Goal: Information Seeking & Learning: Find specific fact

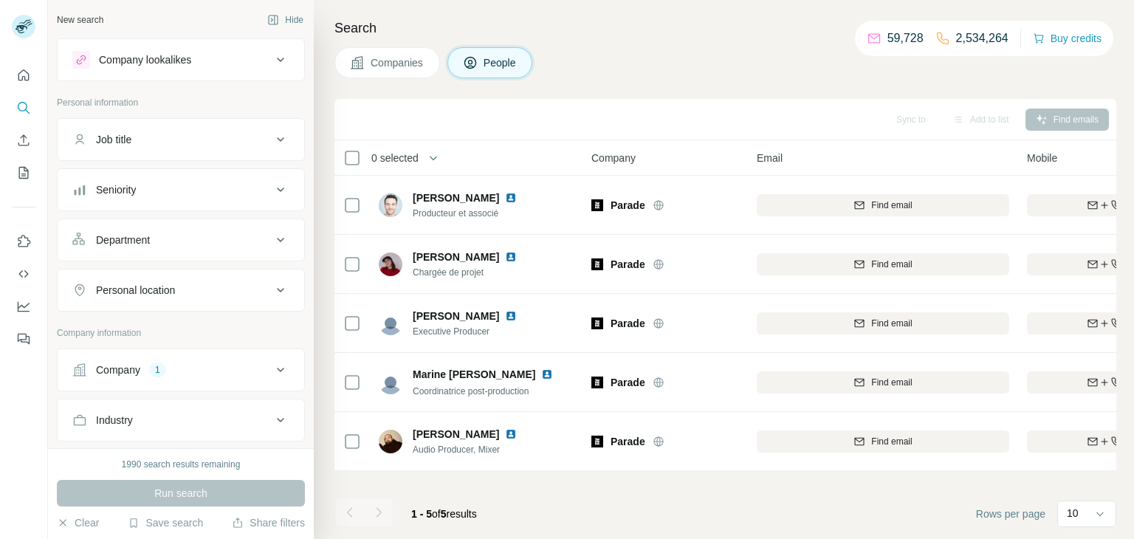
click at [113, 368] on div "Company" at bounding box center [118, 369] width 44 height 15
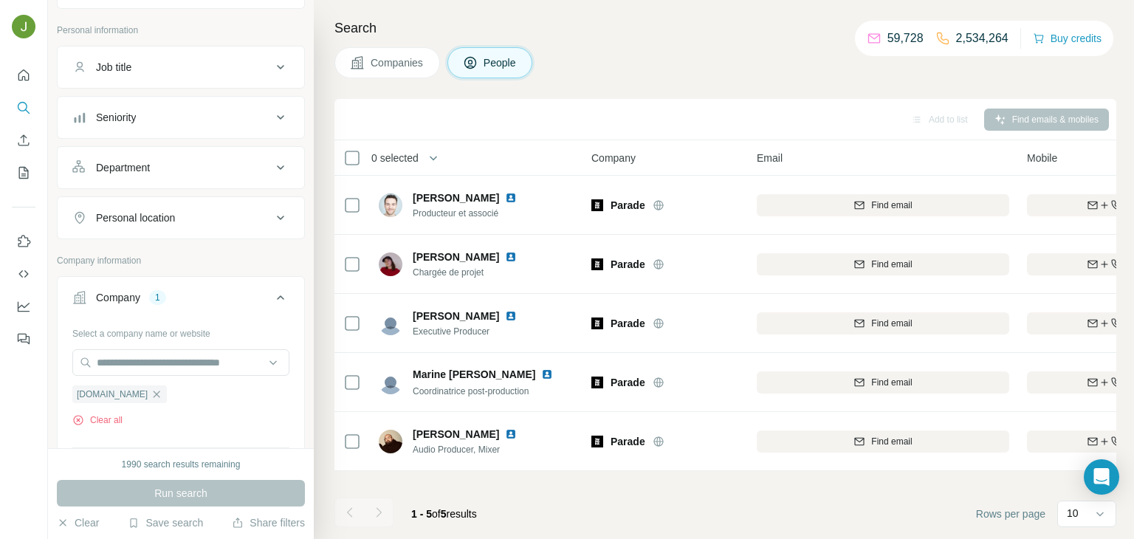
scroll to position [73, 0]
click at [118, 388] on icon "button" at bounding box center [115, 394] width 12 height 12
click at [122, 356] on input "text" at bounding box center [180, 361] width 217 height 27
paste input "*********"
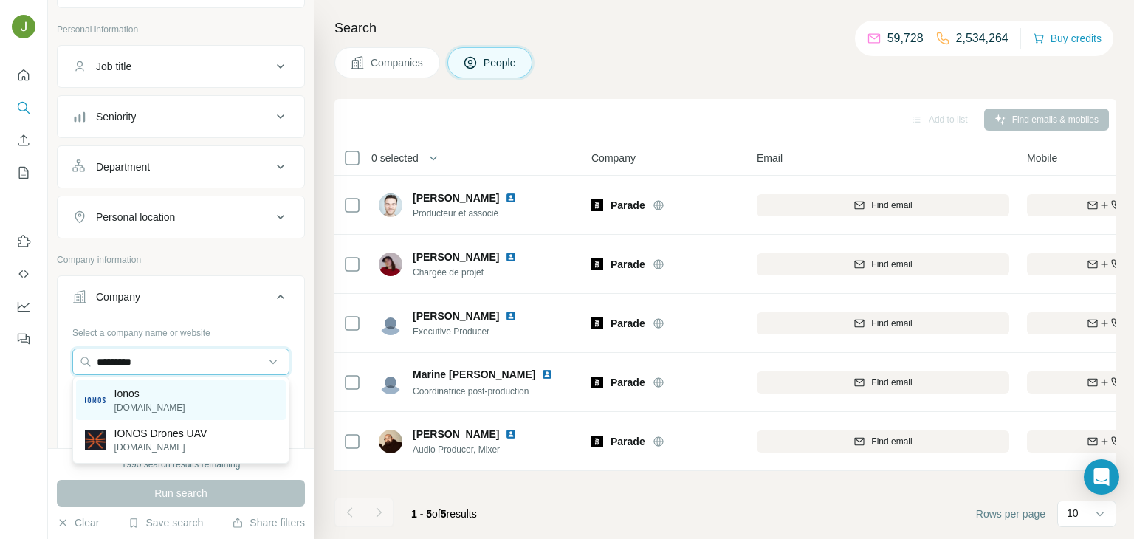
type input "*********"
click at [137, 406] on p "[DOMAIN_NAME]" at bounding box center [149, 407] width 71 height 13
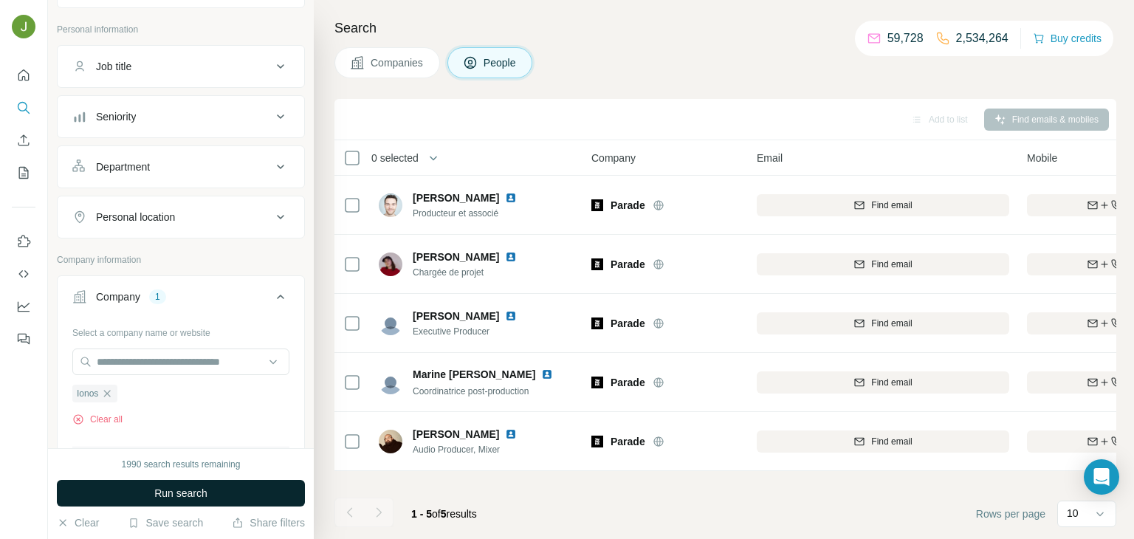
click at [184, 498] on span "Run search" at bounding box center [180, 493] width 53 height 15
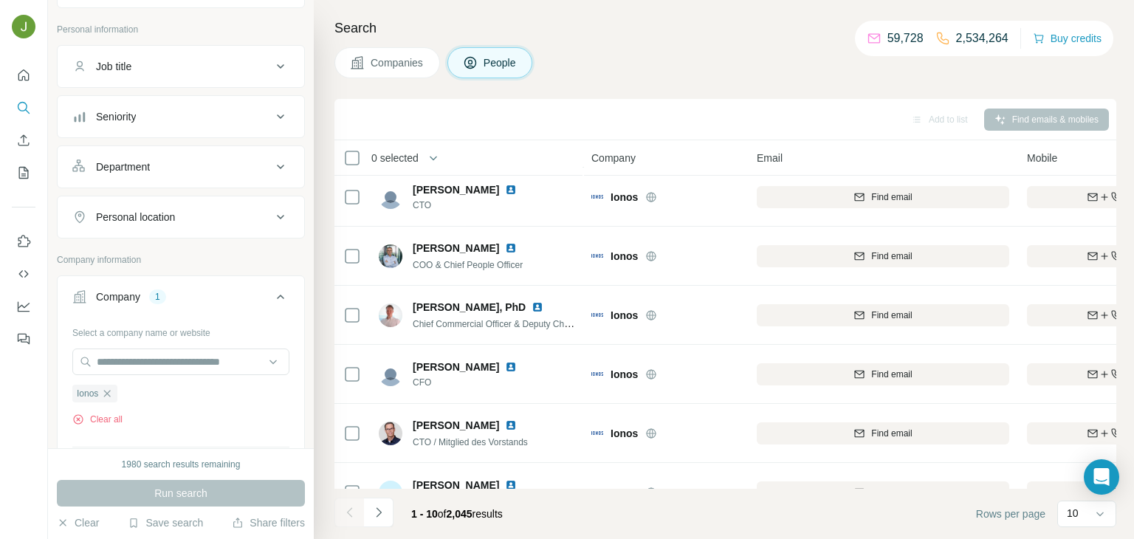
scroll to position [278, 0]
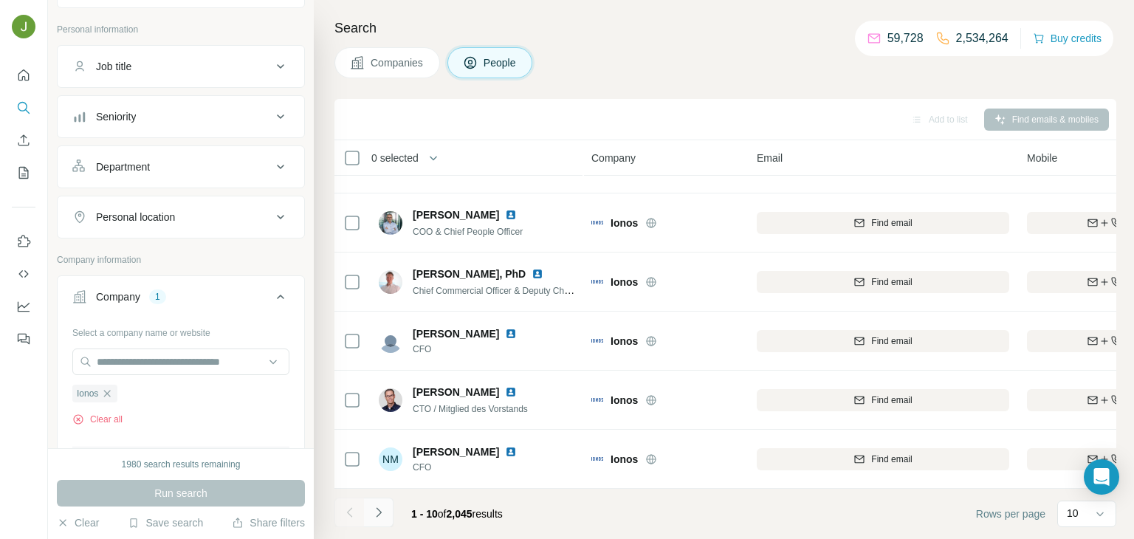
click at [379, 509] on icon "Navigate to next page" at bounding box center [378, 512] width 15 height 15
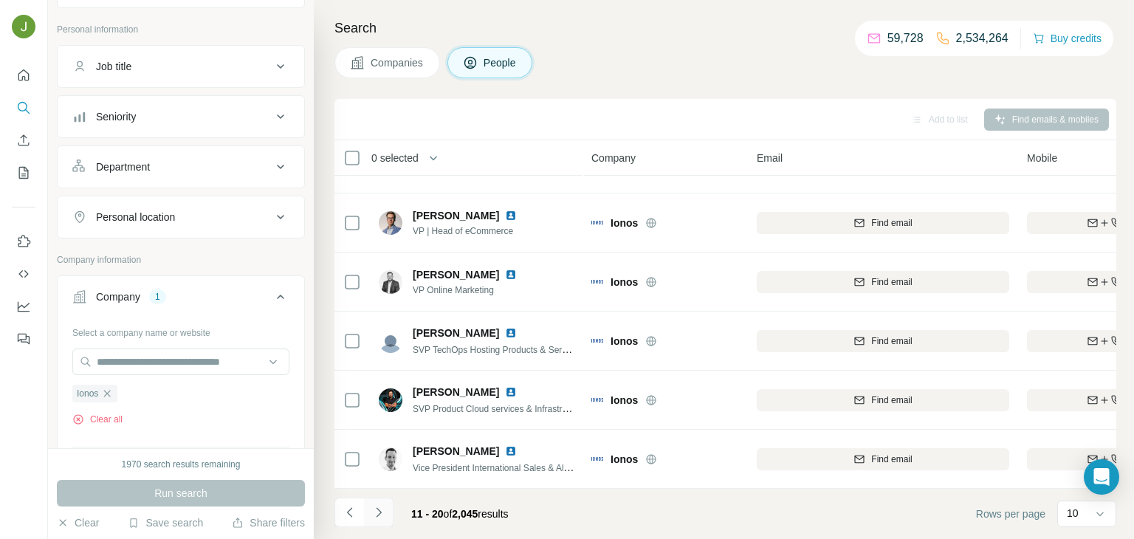
click at [385, 507] on icon "Navigate to next page" at bounding box center [378, 512] width 15 height 15
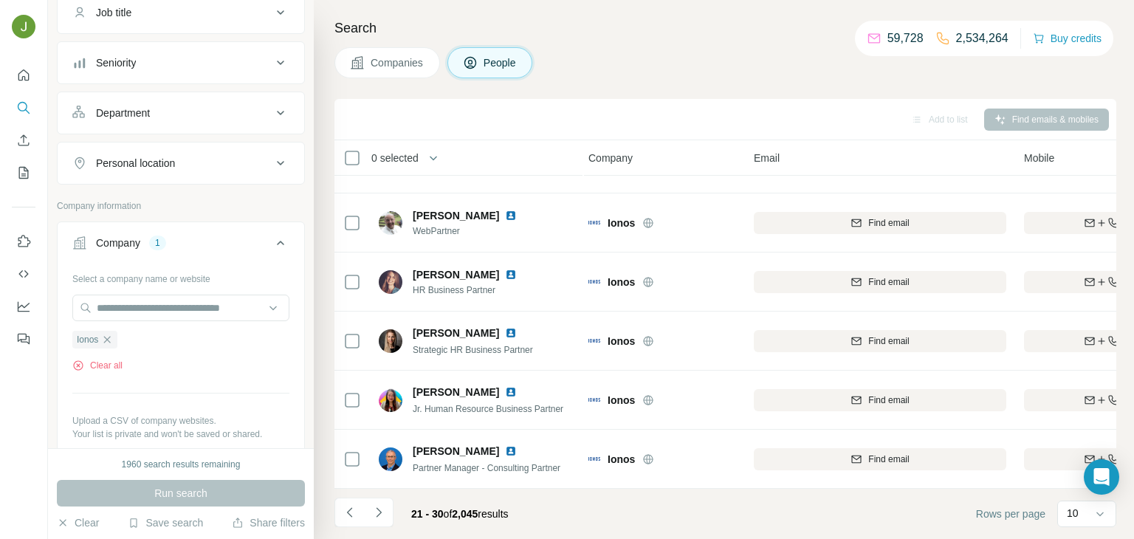
scroll to position [0, 0]
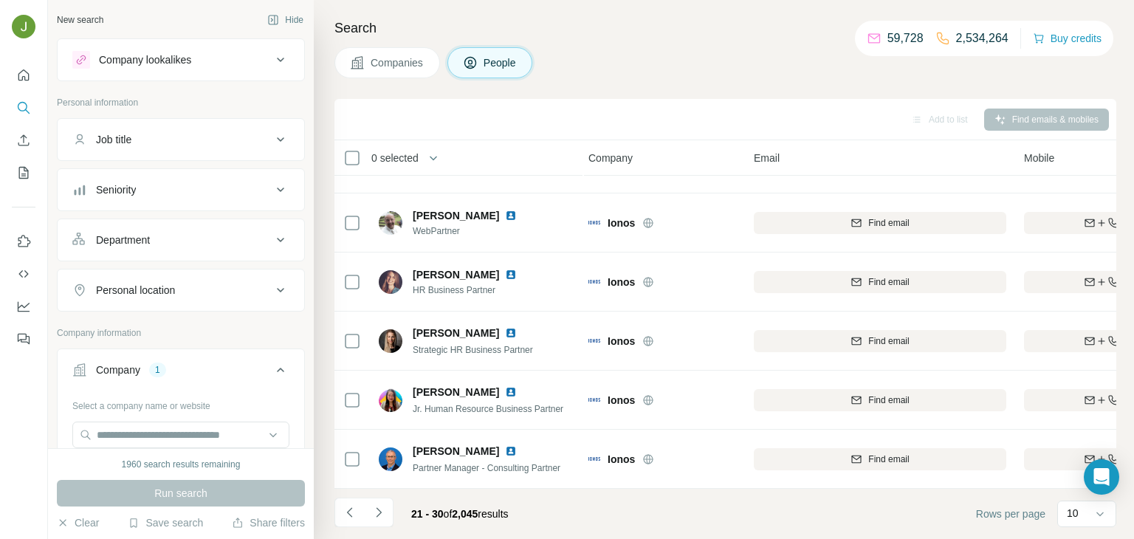
click at [109, 141] on div "Job title" at bounding box center [113, 139] width 35 height 15
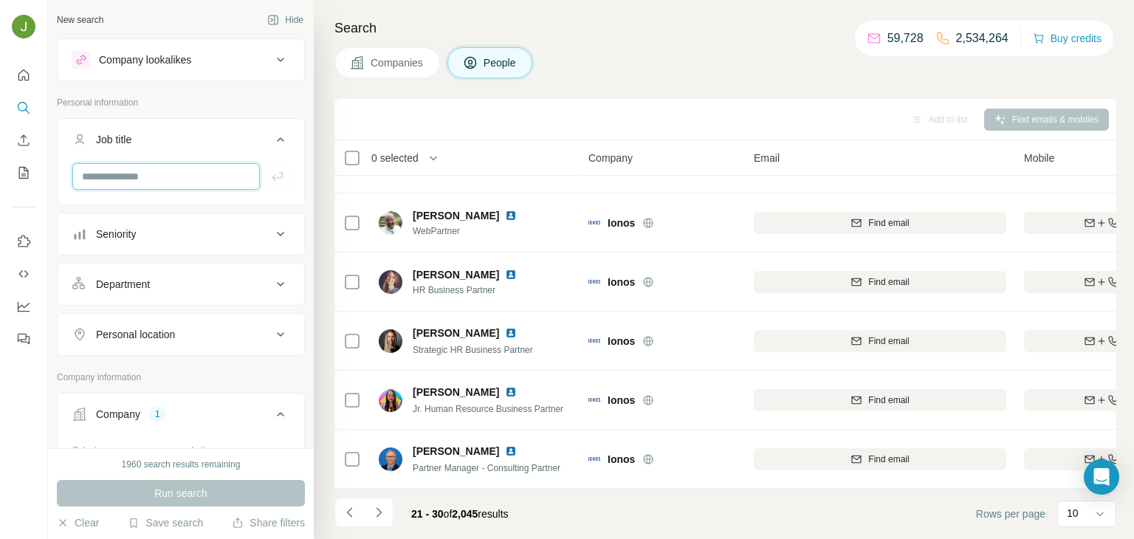
click at [124, 169] on input "text" at bounding box center [165, 176] width 187 height 27
paste input "*********"
type input "*********"
paste input "********"
type input "********"
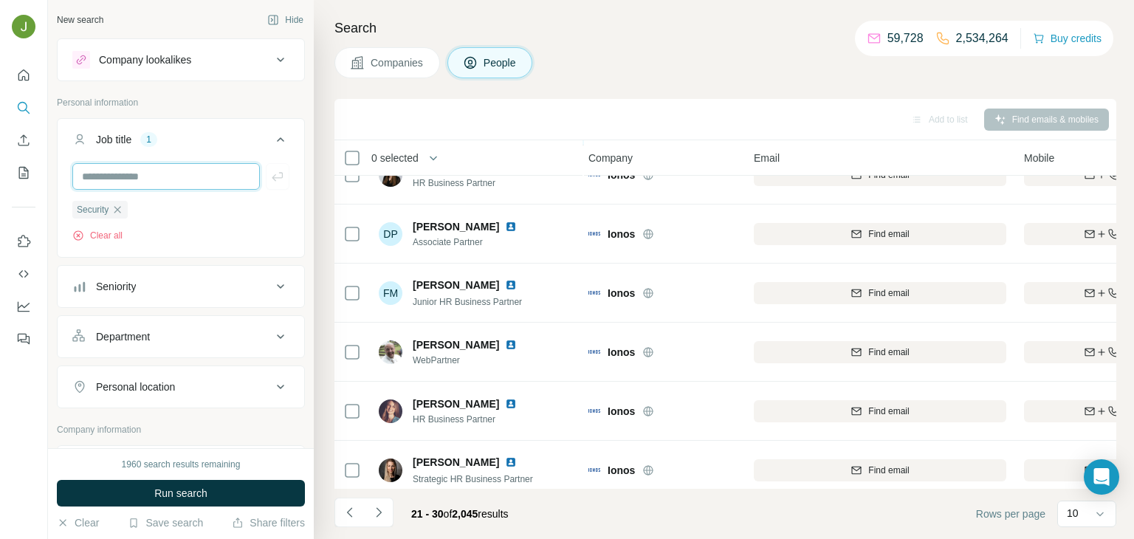
scroll to position [278, 3]
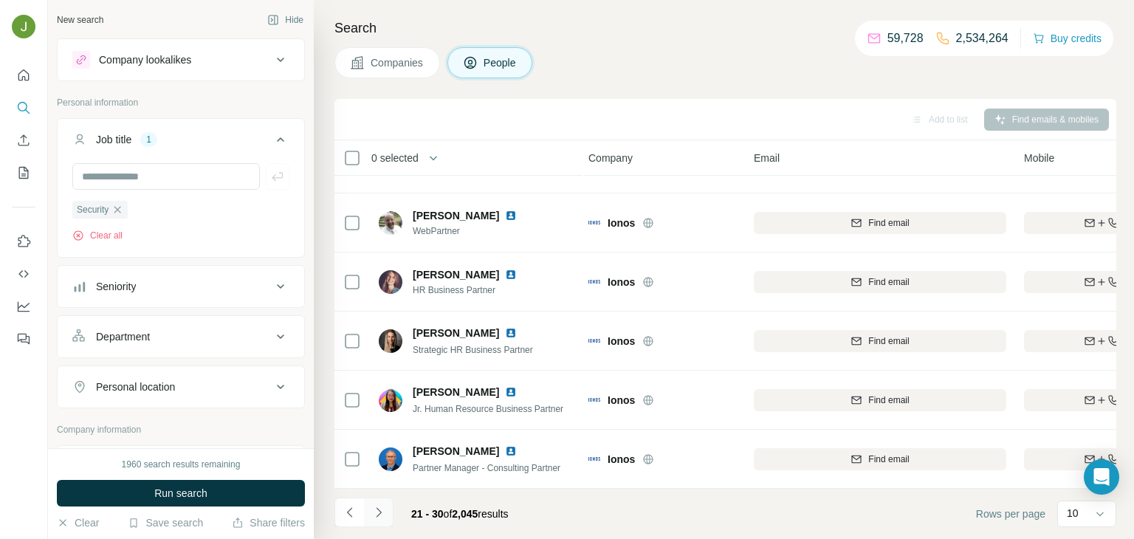
click at [382, 514] on icon "Navigate to next page" at bounding box center [378, 512] width 15 height 15
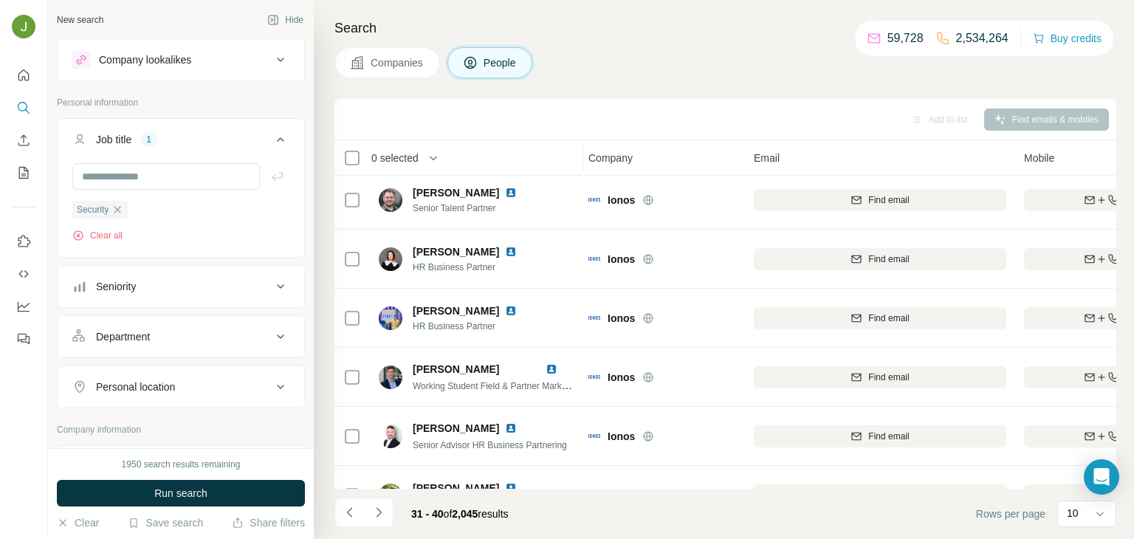
scroll to position [278, 0]
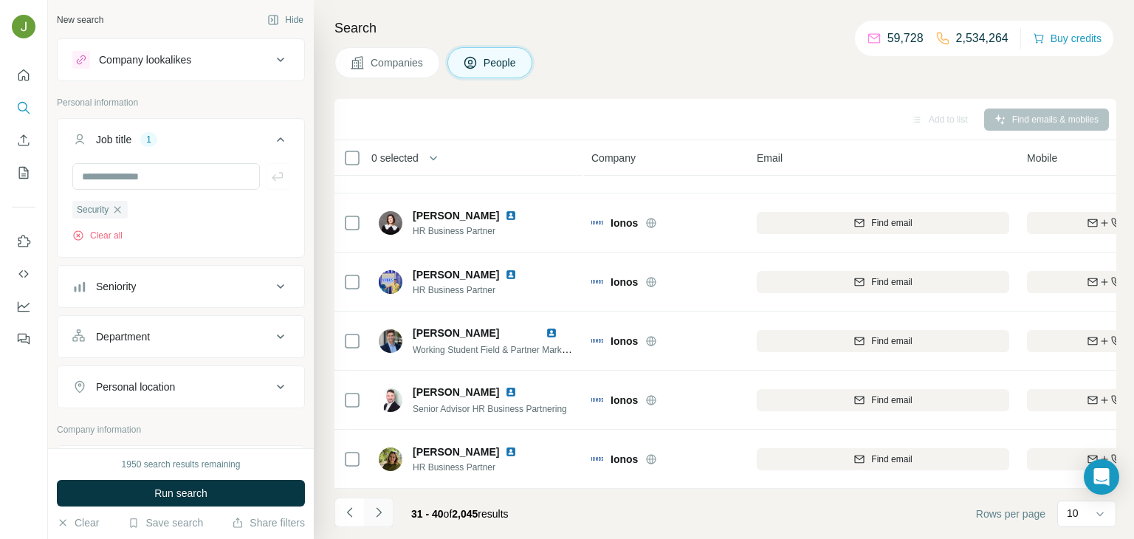
click at [375, 520] on button "Navigate to next page" at bounding box center [379, 513] width 30 height 30
click at [374, 513] on icon "Navigate to next page" at bounding box center [378, 512] width 15 height 15
click at [387, 515] on button "Navigate to next page" at bounding box center [379, 513] width 30 height 30
click at [378, 512] on icon "Navigate to next page" at bounding box center [378, 512] width 15 height 15
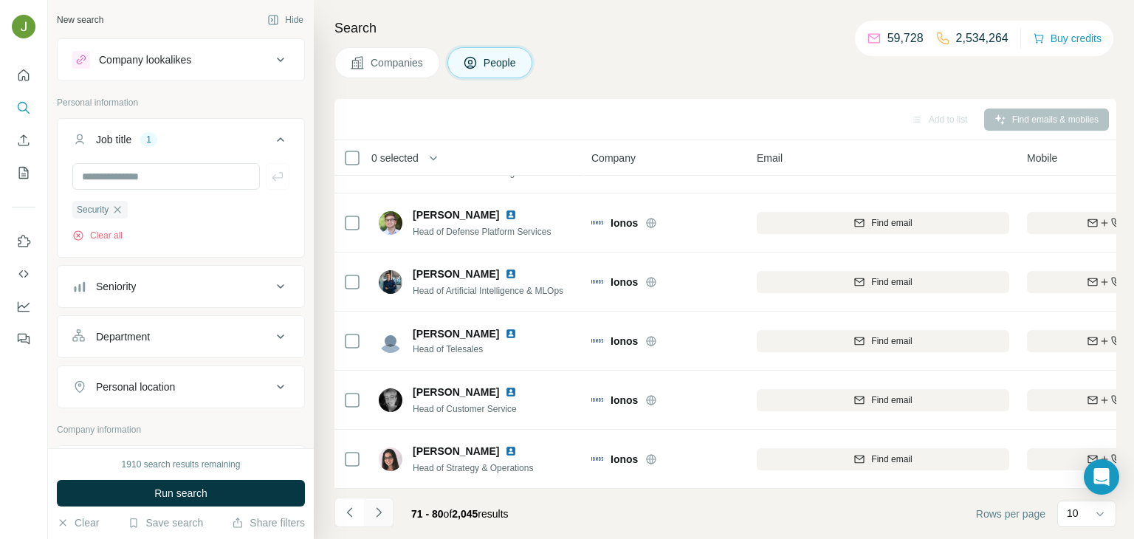
click at [382, 515] on icon "Navigate to next page" at bounding box center [378, 512] width 15 height 15
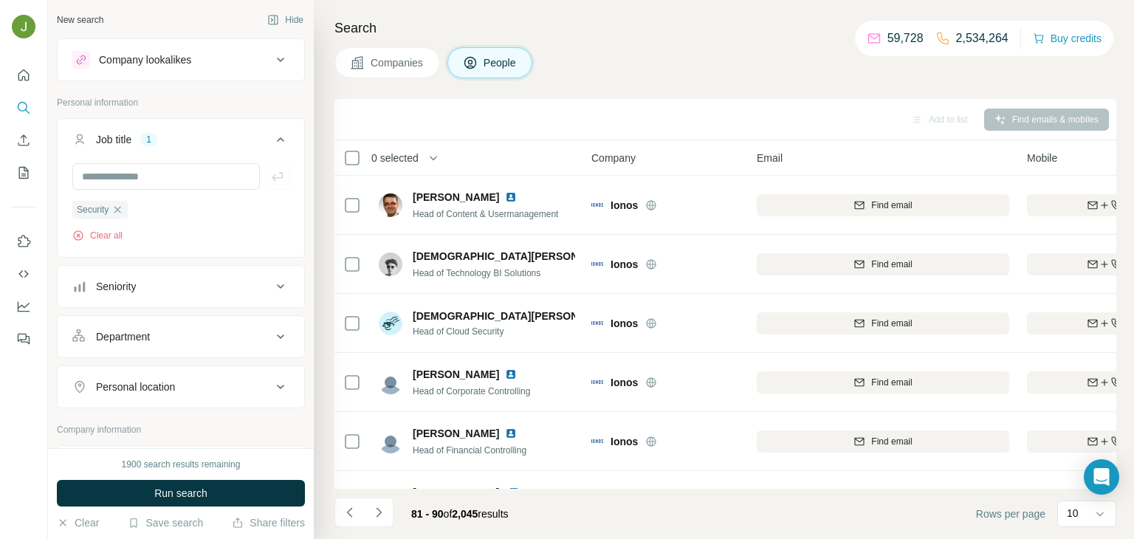
scroll to position [0, 0]
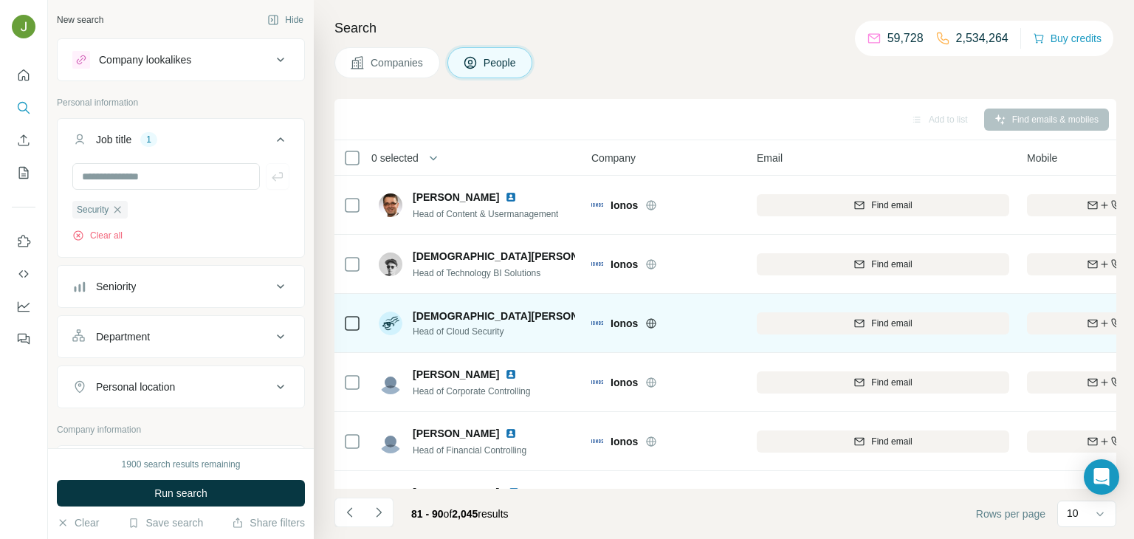
click at [450, 334] on span "Head of Cloud Security" at bounding box center [494, 331] width 162 height 13
click at [511, 331] on span "Head of Cloud Security" at bounding box center [494, 331] width 162 height 13
drag, startPoint x: 511, startPoint y: 331, endPoint x: 459, endPoint y: 331, distance: 51.7
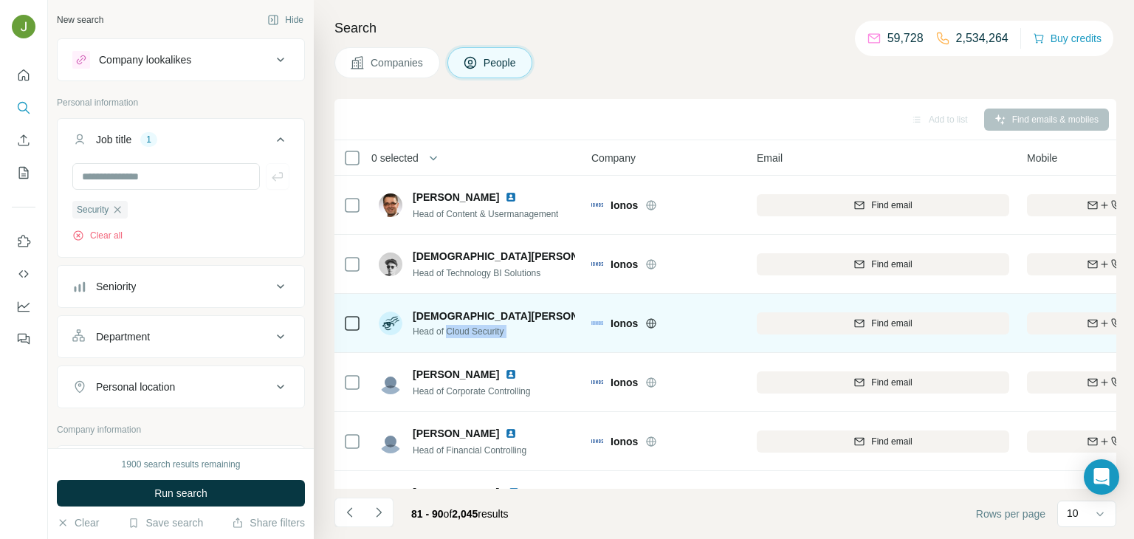
click at [459, 331] on span "Head of Cloud Security" at bounding box center [494, 331] width 162 height 13
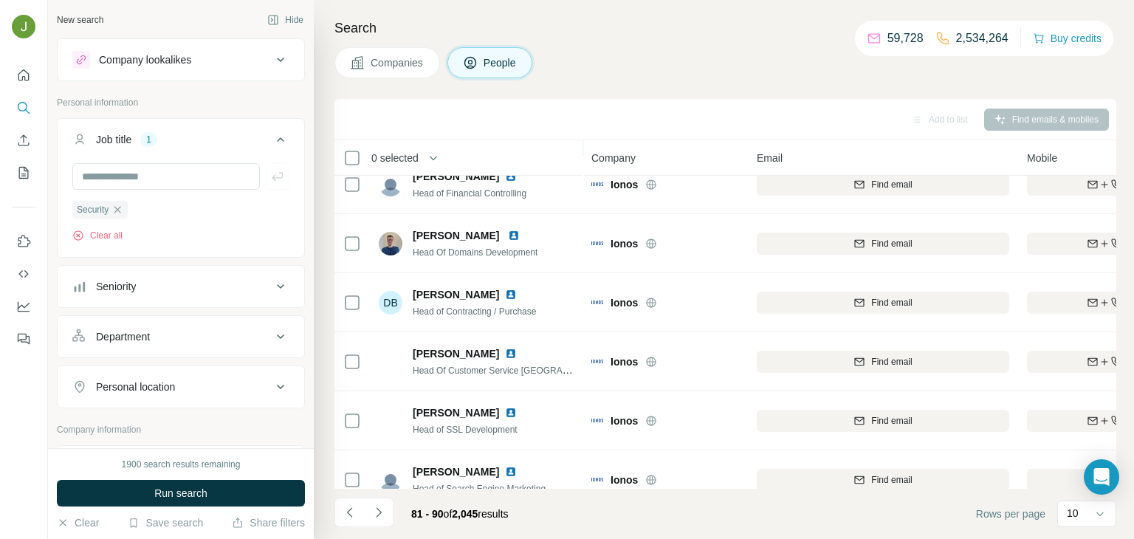
scroll to position [278, 0]
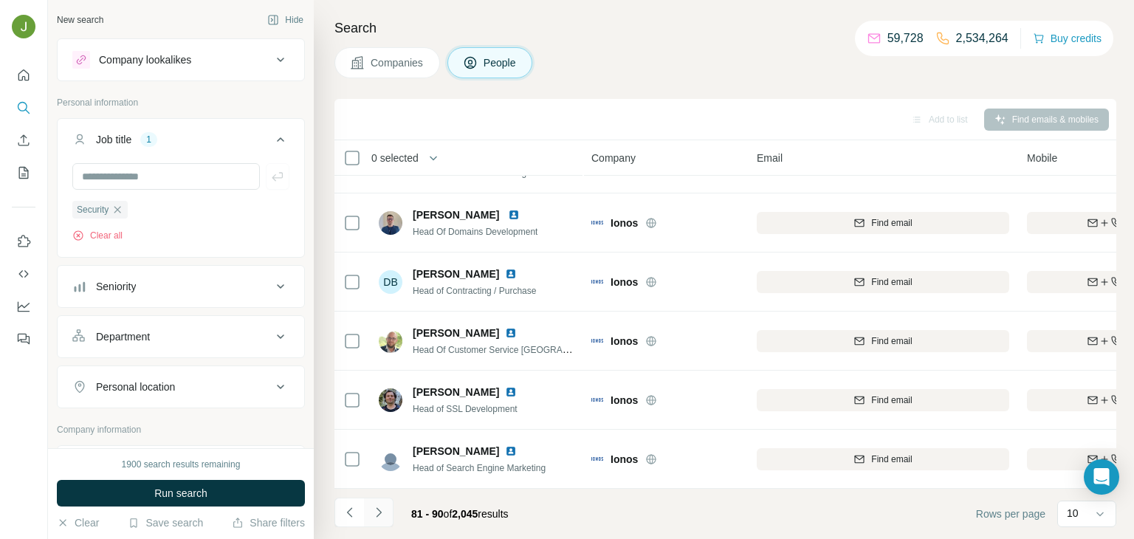
click at [387, 510] on button "Navigate to next page" at bounding box center [379, 513] width 30 height 30
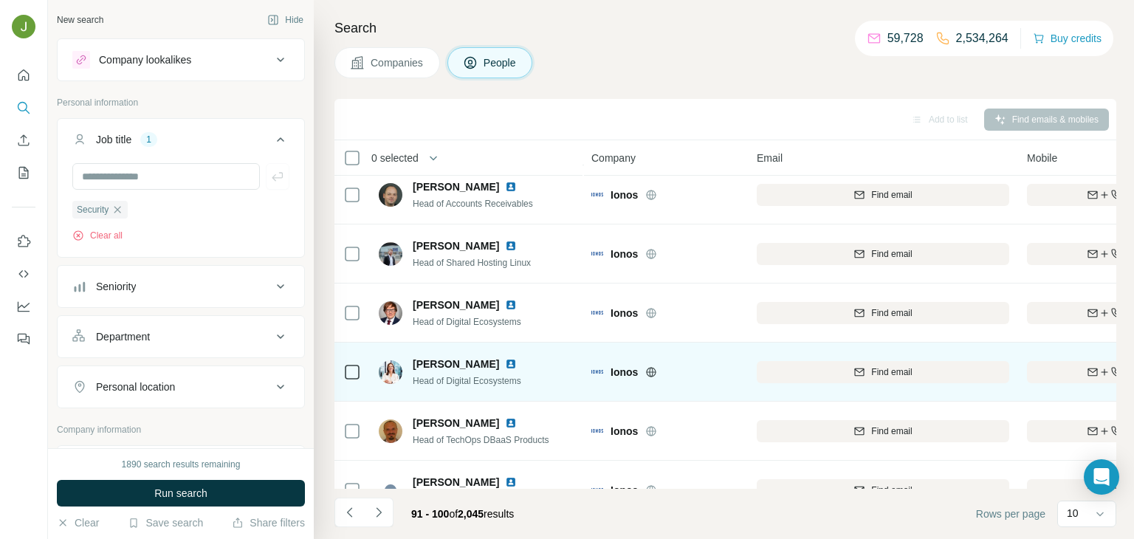
scroll to position [250, 0]
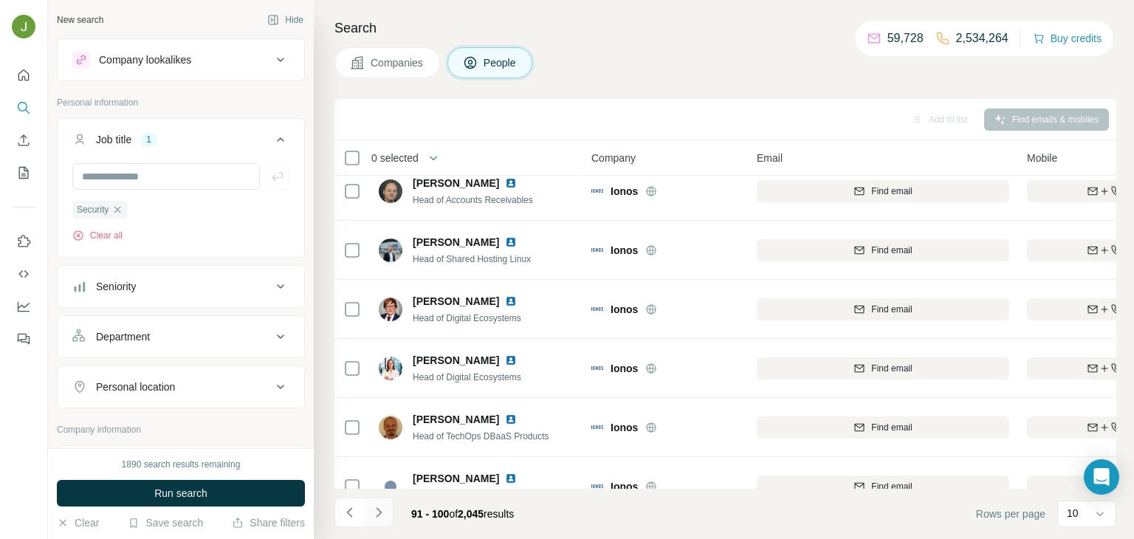
click at [388, 514] on button "Navigate to next page" at bounding box center [379, 513] width 30 height 30
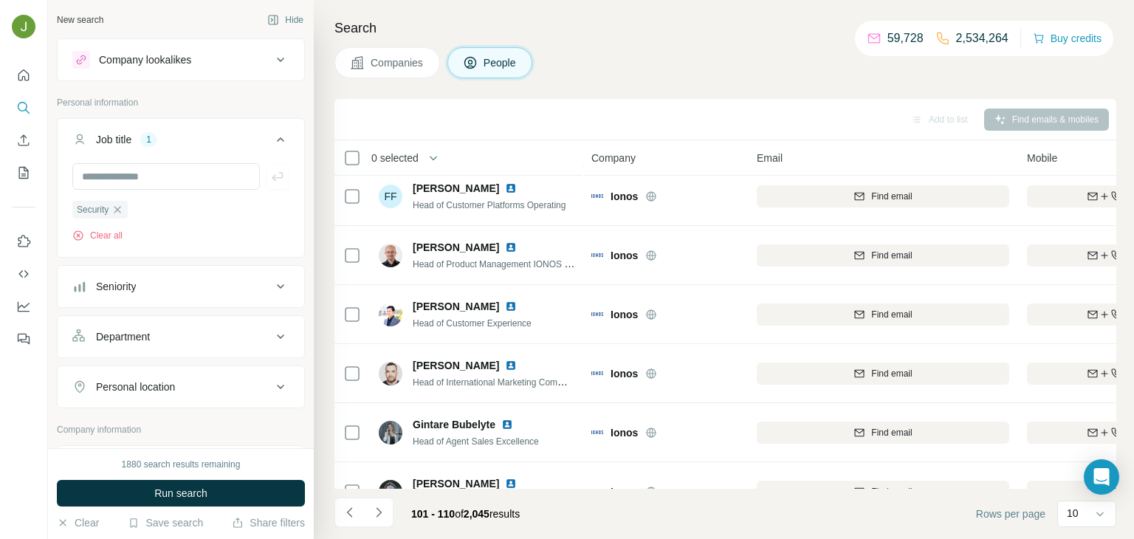
scroll to position [278, 0]
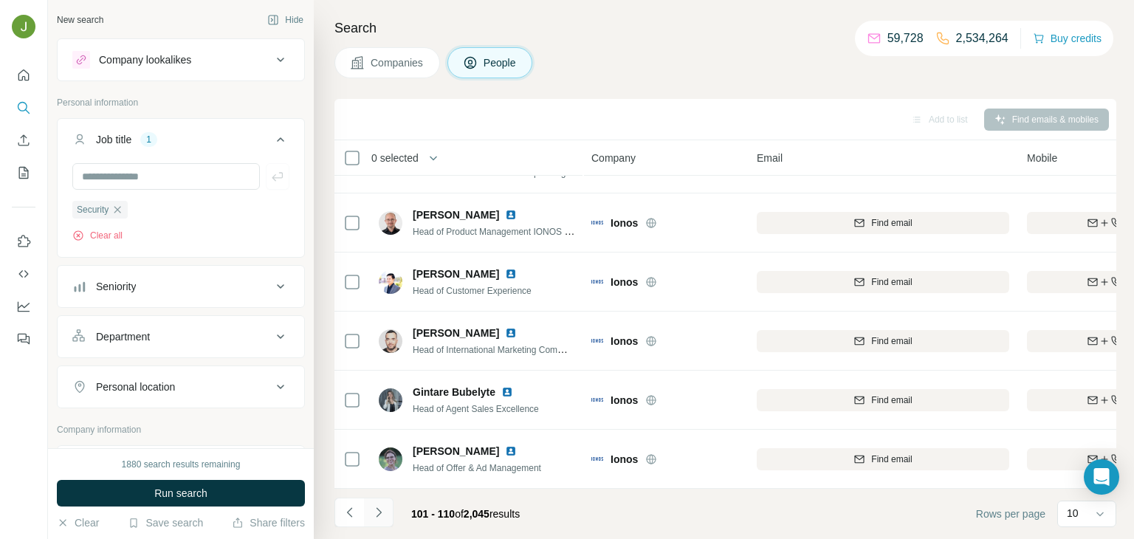
click at [380, 512] on icon "Navigate to next page" at bounding box center [378, 512] width 5 height 10
click at [379, 512] on icon "Navigate to next page" at bounding box center [378, 512] width 5 height 10
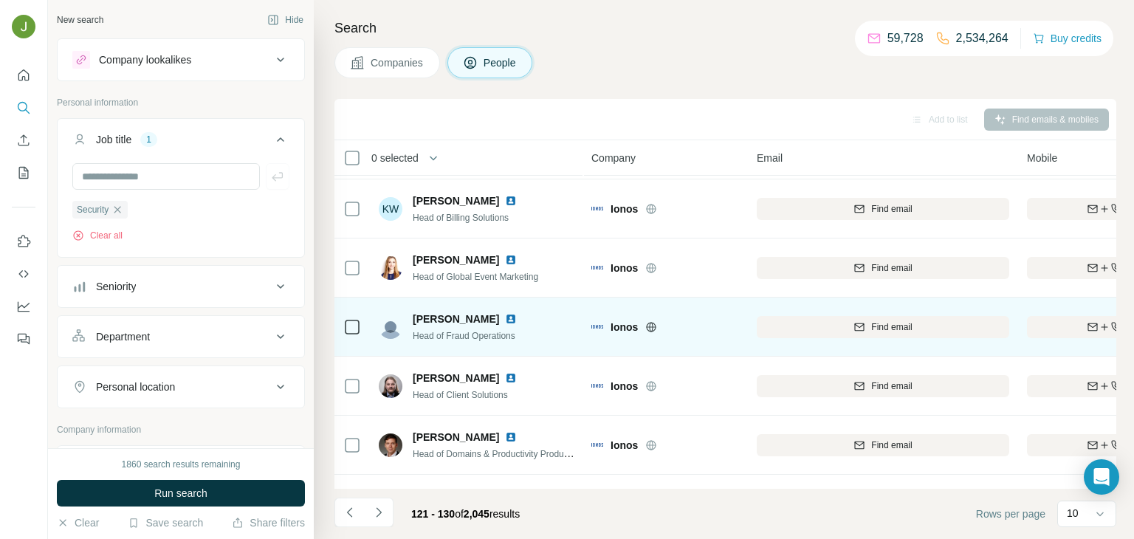
scroll to position [175, 0]
click at [506, 317] on img at bounding box center [511, 318] width 12 height 12
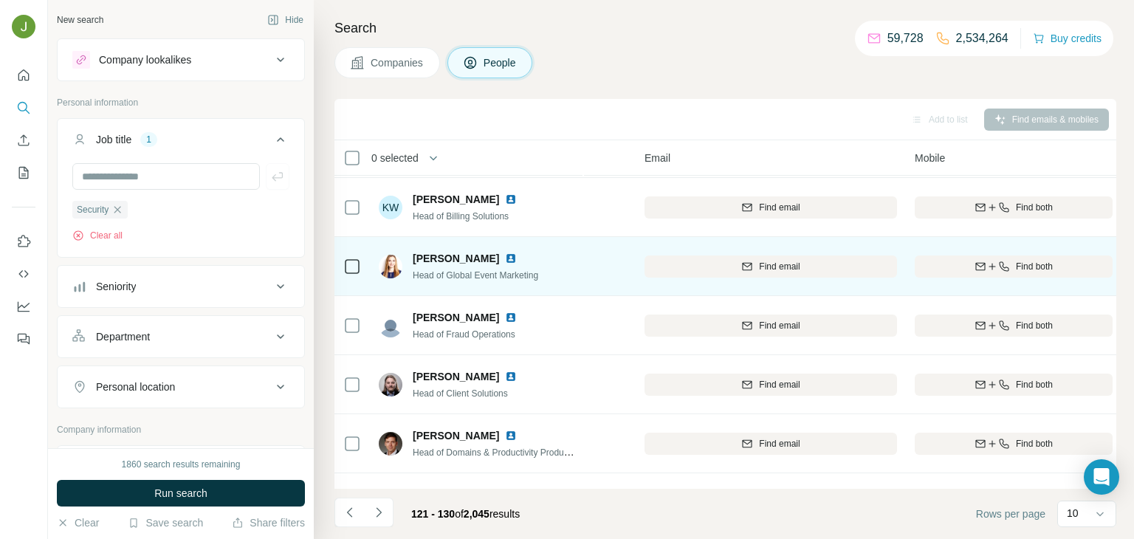
scroll to position [175, 116]
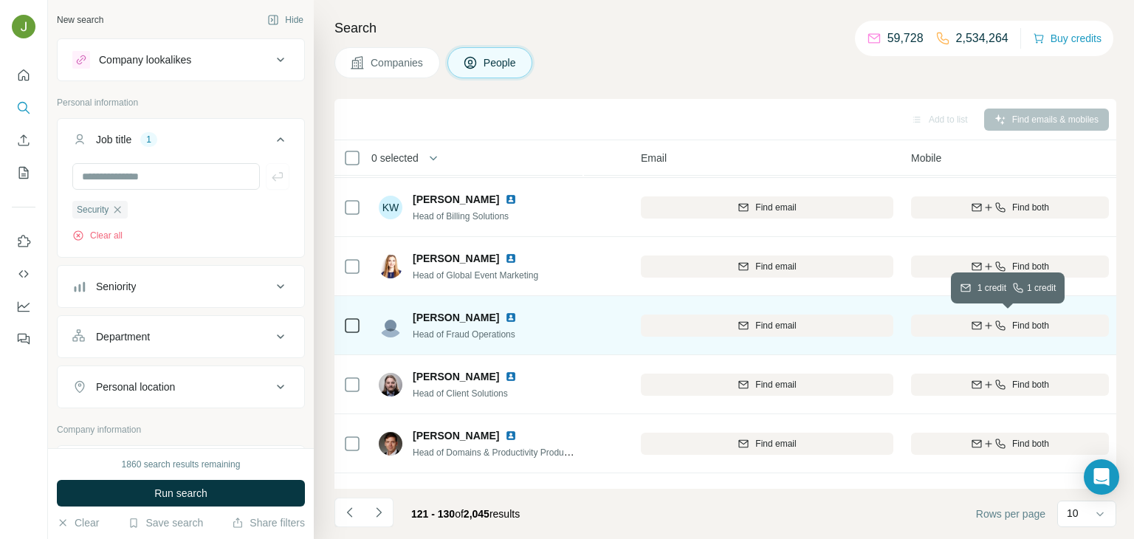
click at [1071, 322] on div "Find both" at bounding box center [1010, 325] width 198 height 13
click at [478, 337] on span "Head of Fraud Operations" at bounding box center [464, 334] width 103 height 10
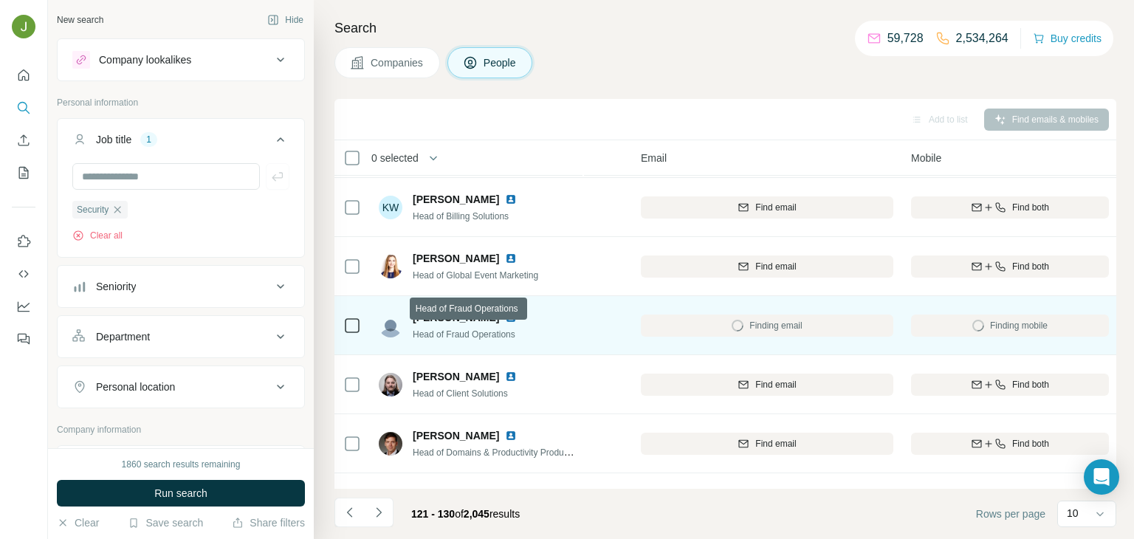
click at [478, 337] on span "Head of Fraud Operations" at bounding box center [464, 334] width 103 height 10
copy span "Head of Fraud Operations"
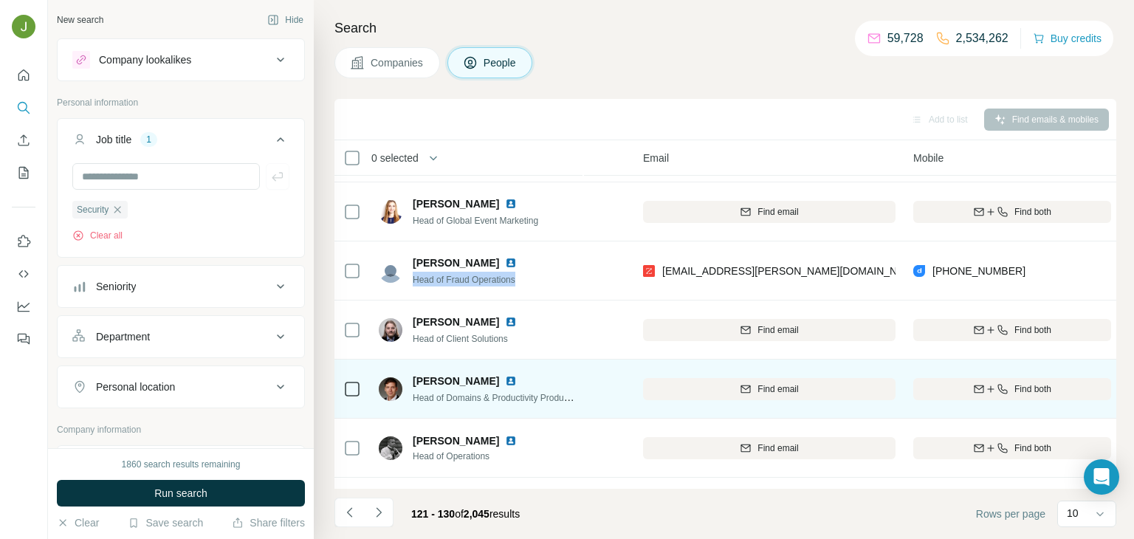
scroll to position [222, 114]
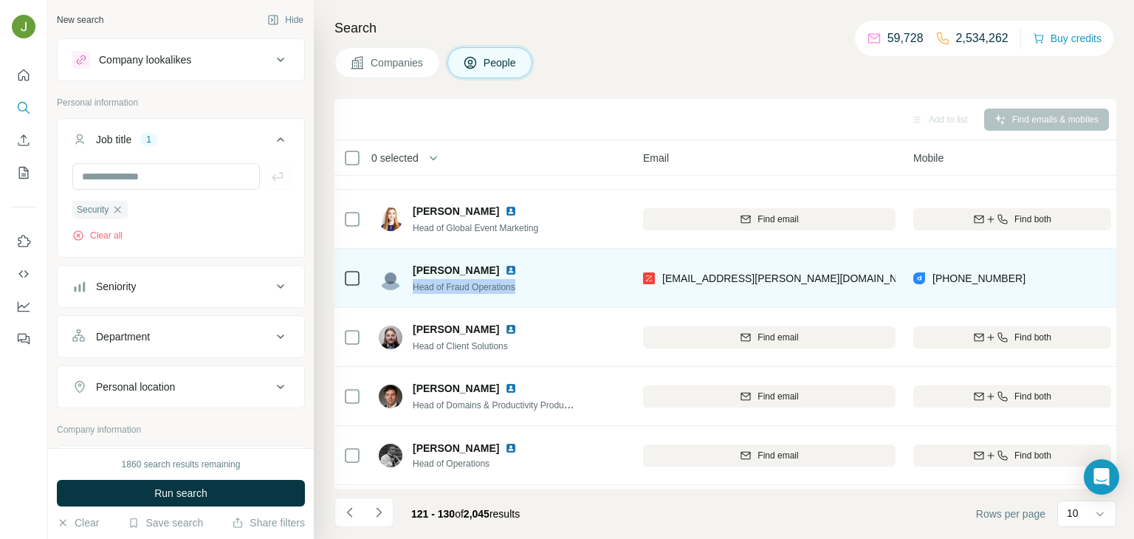
click at [472, 265] on span "[PERSON_NAME]" at bounding box center [456, 270] width 86 height 15
copy span "[PERSON_NAME]"
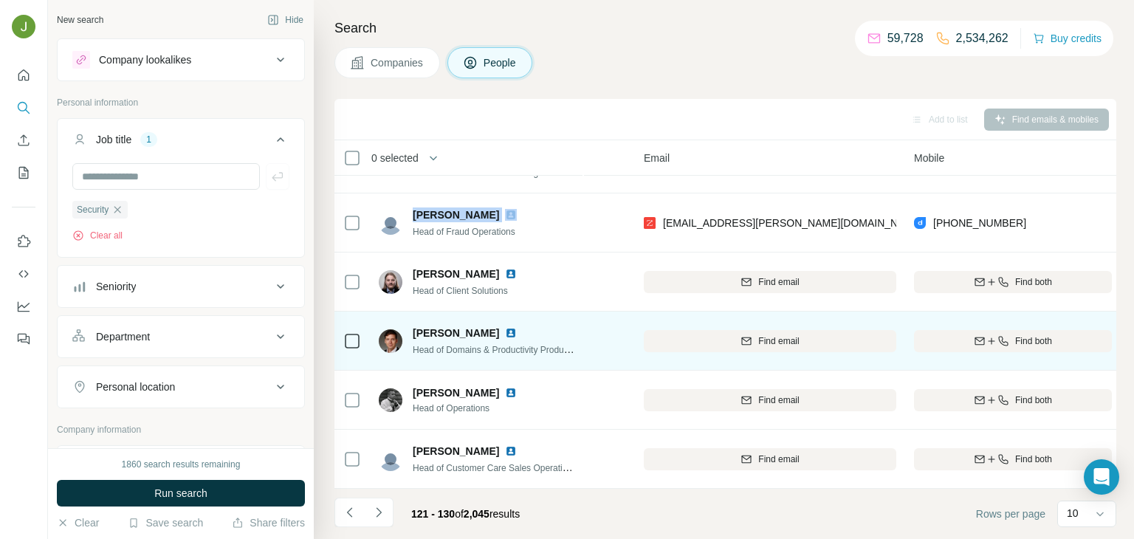
scroll to position [278, 112]
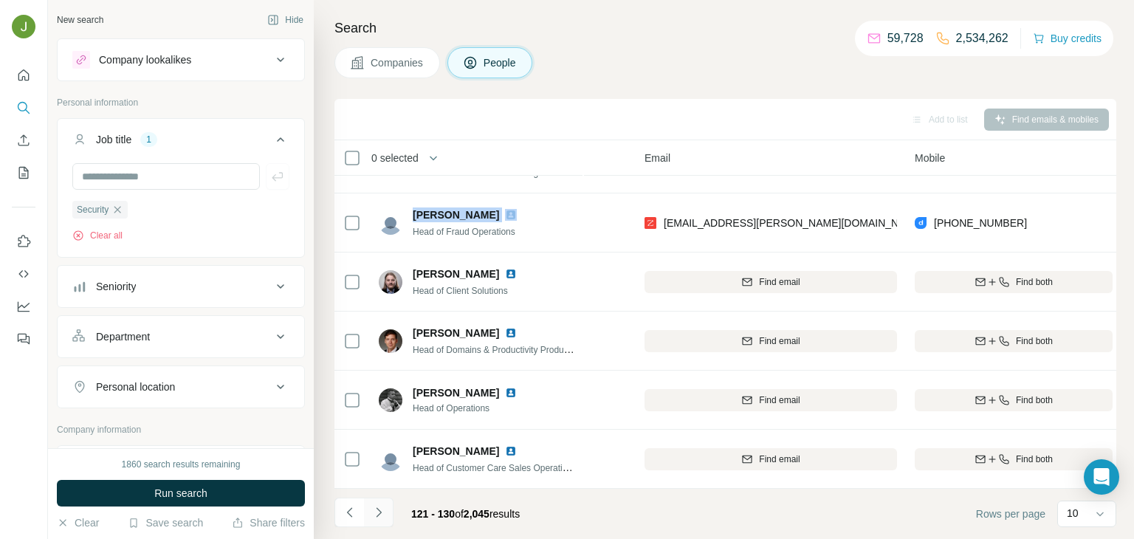
click at [371, 512] on icon "Navigate to next page" at bounding box center [378, 512] width 15 height 15
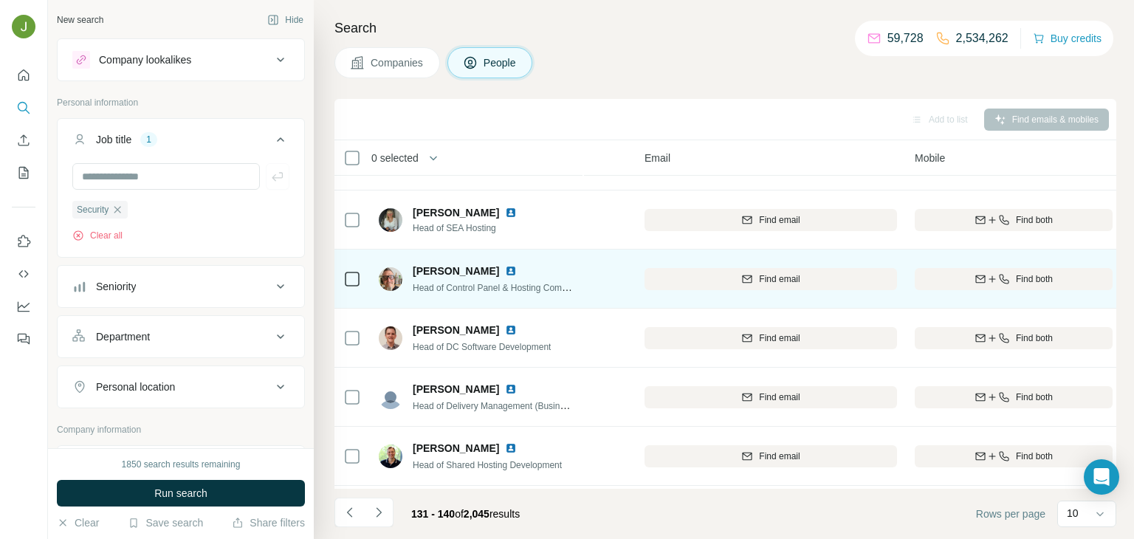
scroll to position [109, 112]
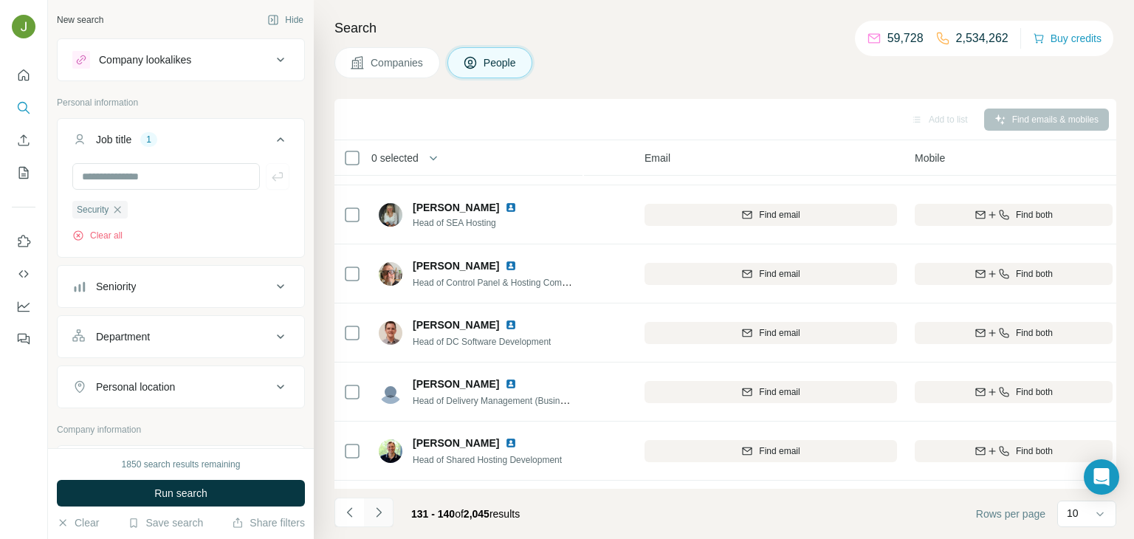
click at [382, 519] on button "Navigate to next page" at bounding box center [379, 513] width 30 height 30
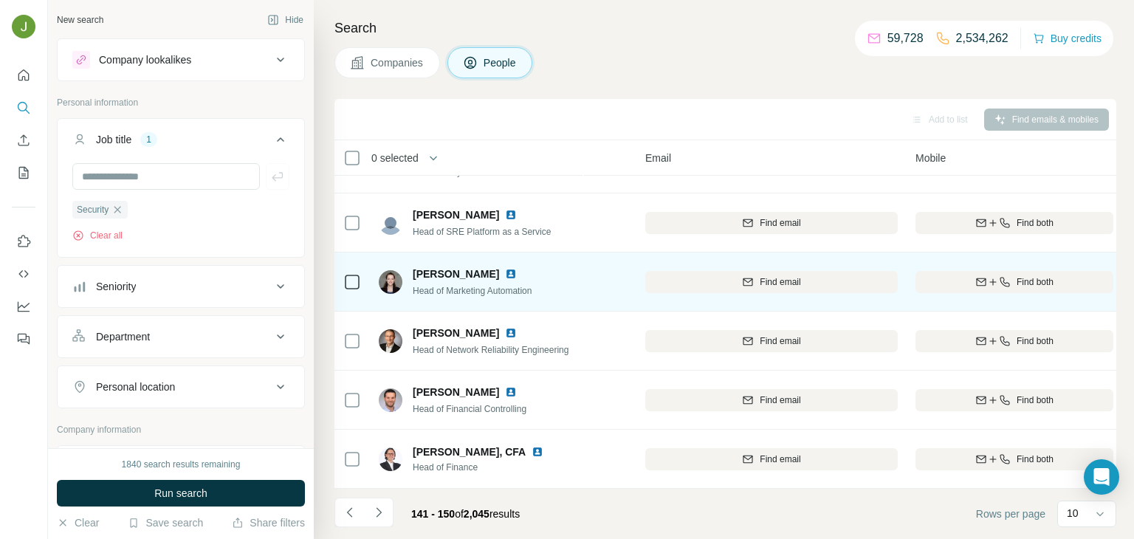
scroll to position [0, 111]
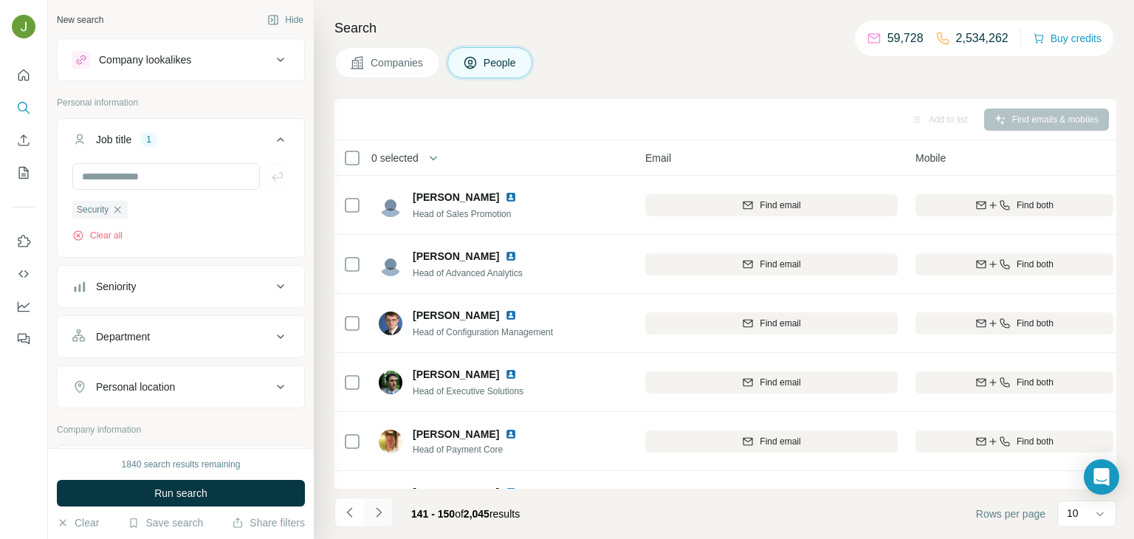
click at [374, 516] on icon "Navigate to next page" at bounding box center [378, 512] width 15 height 15
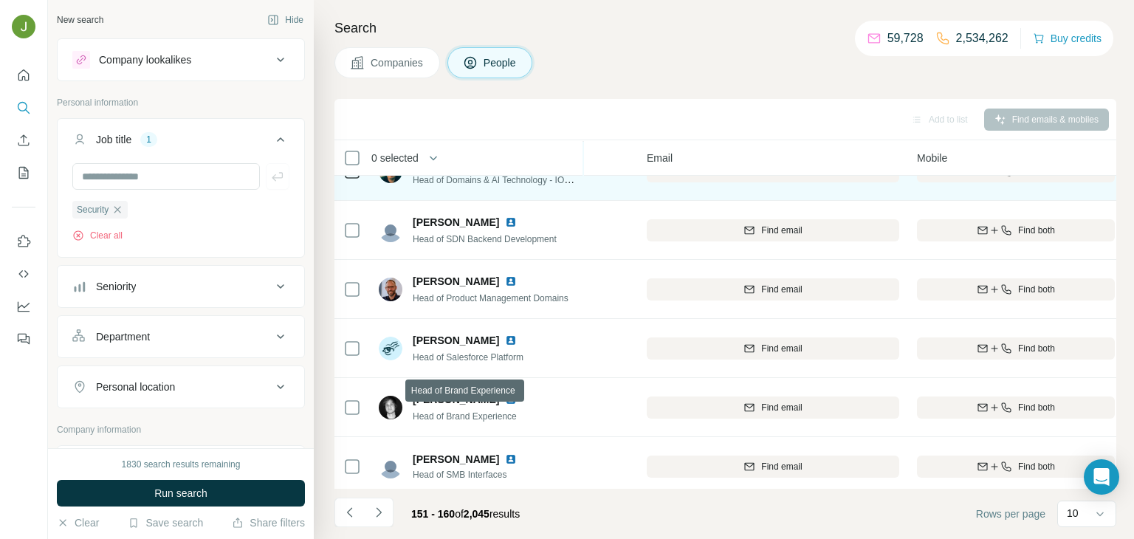
scroll to position [278, 110]
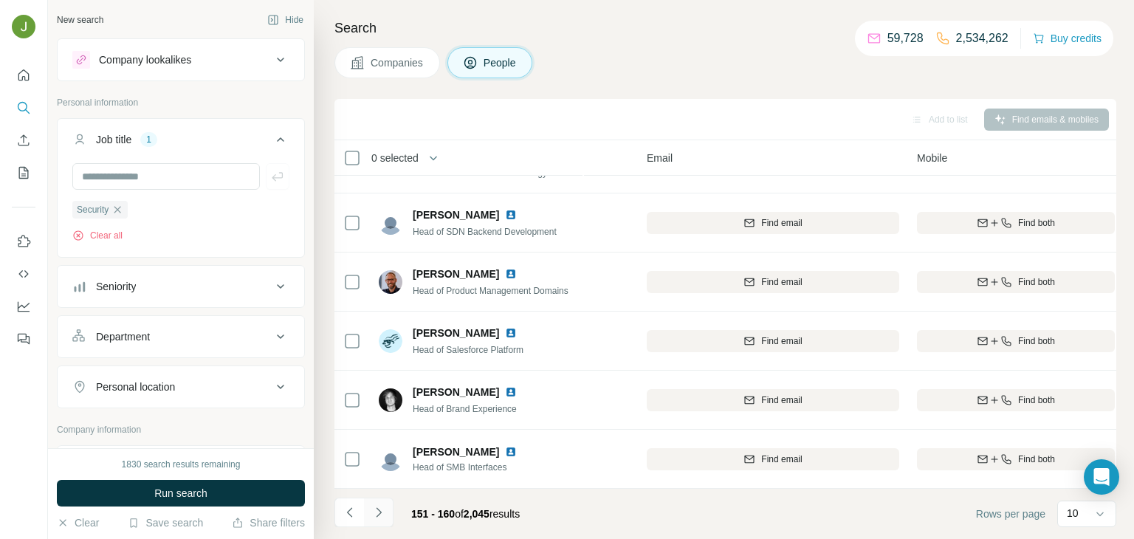
click at [377, 514] on icon "Navigate to next page" at bounding box center [378, 512] width 15 height 15
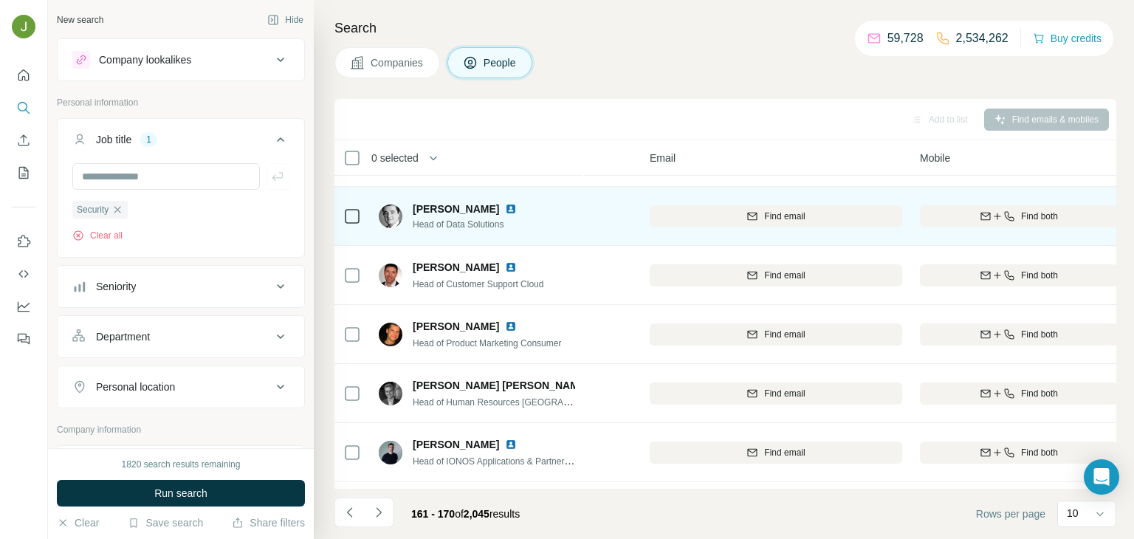
scroll to position [278, 107]
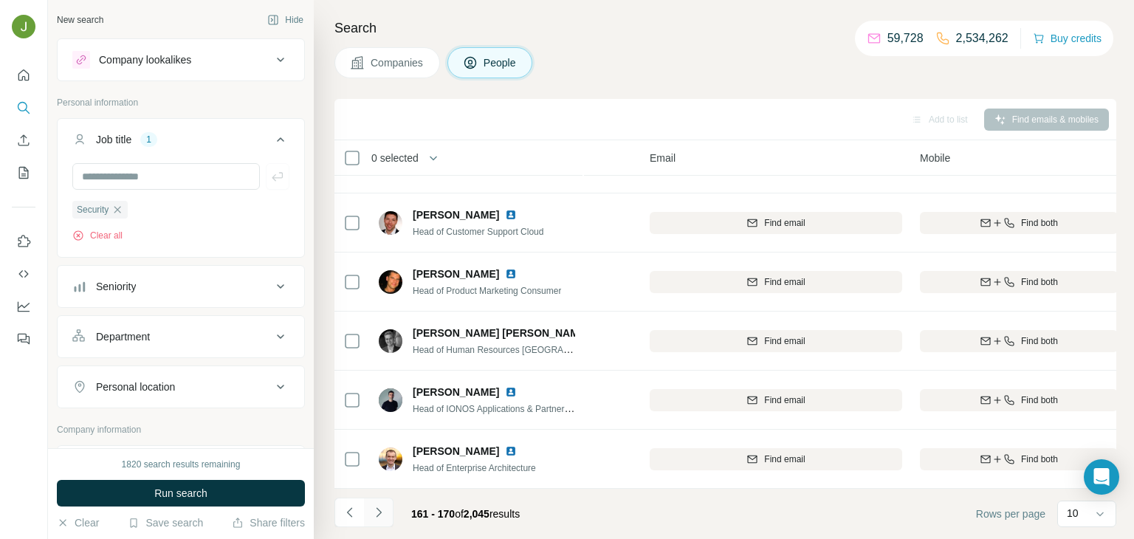
click at [379, 508] on icon "Navigate to next page" at bounding box center [378, 512] width 15 height 15
click at [382, 505] on icon "Navigate to next page" at bounding box center [378, 512] width 15 height 15
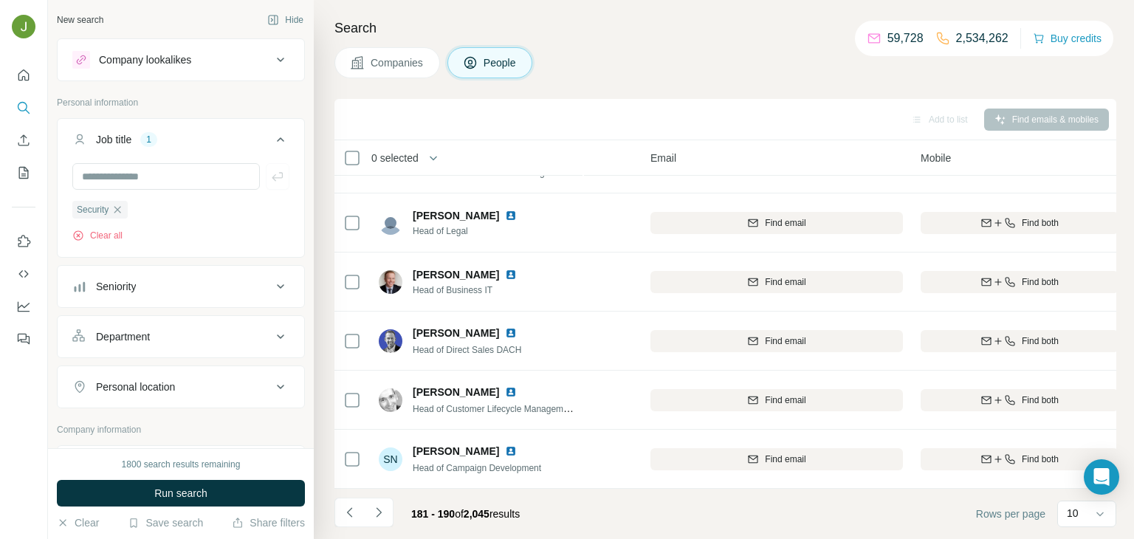
scroll to position [278, 107]
click at [382, 510] on icon "Navigate to next page" at bounding box center [378, 512] width 15 height 15
click at [379, 525] on button "Navigate to next page" at bounding box center [379, 513] width 30 height 30
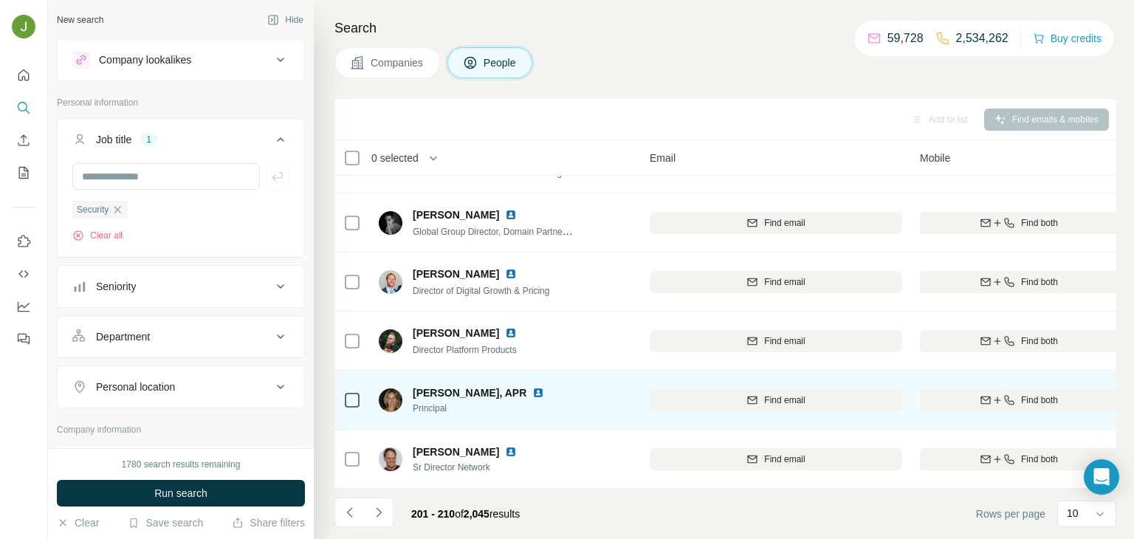
scroll to position [0, 107]
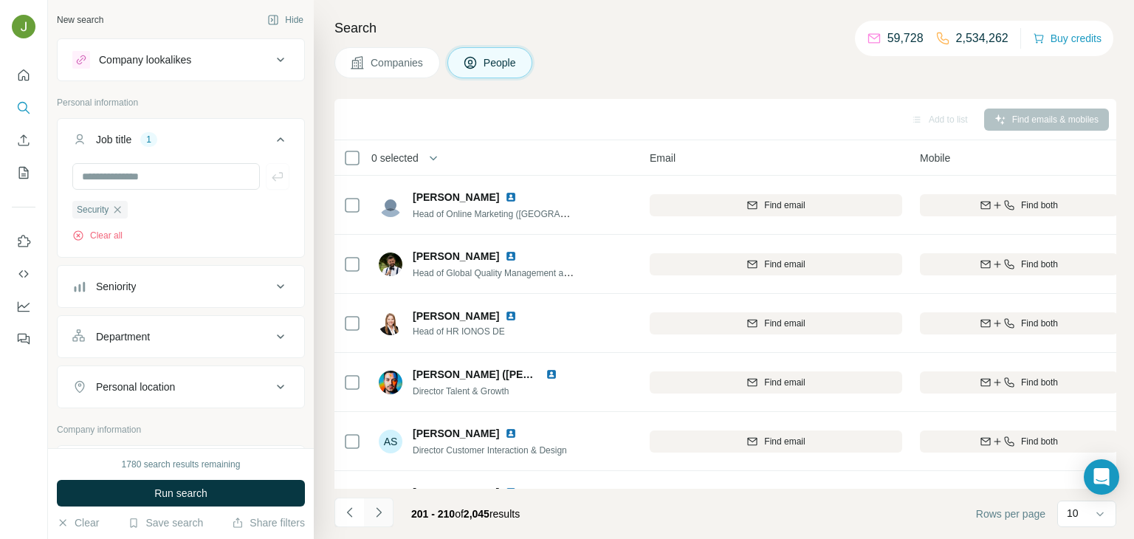
click at [371, 510] on icon "Navigate to next page" at bounding box center [378, 512] width 15 height 15
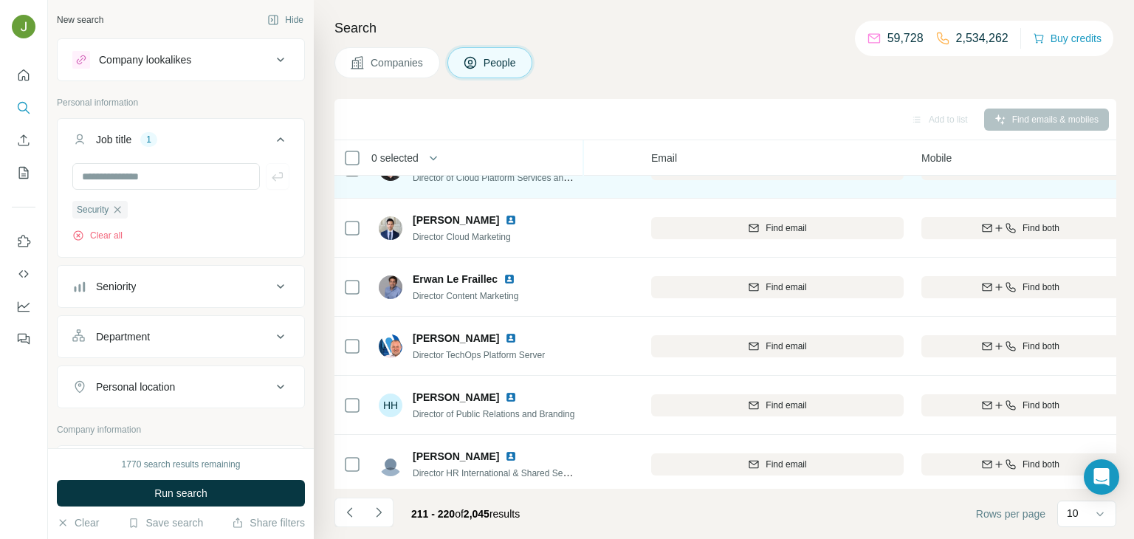
scroll to position [278, 106]
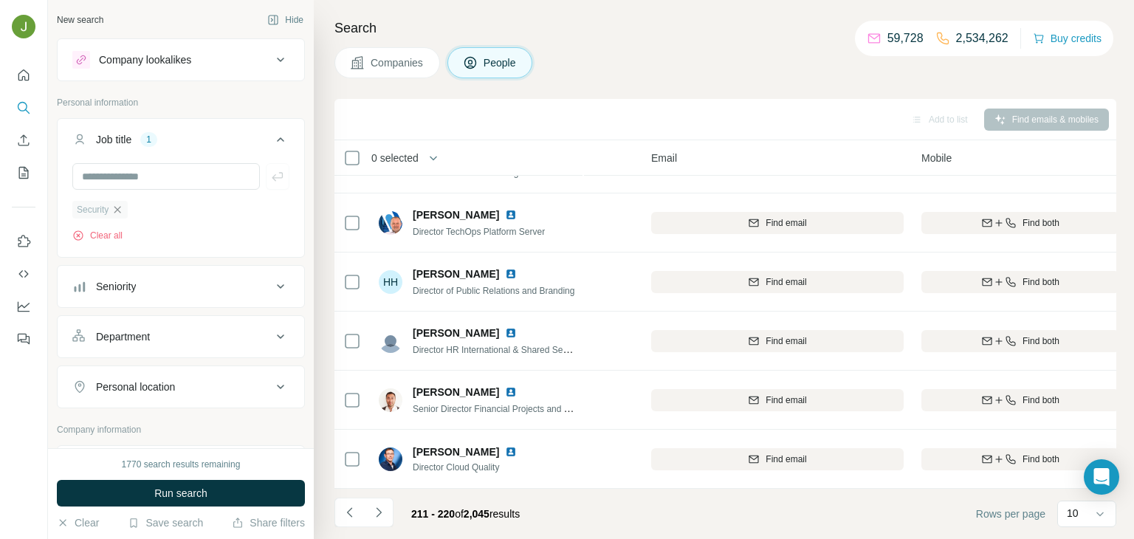
click at [120, 213] on icon "button" at bounding box center [117, 210] width 12 height 12
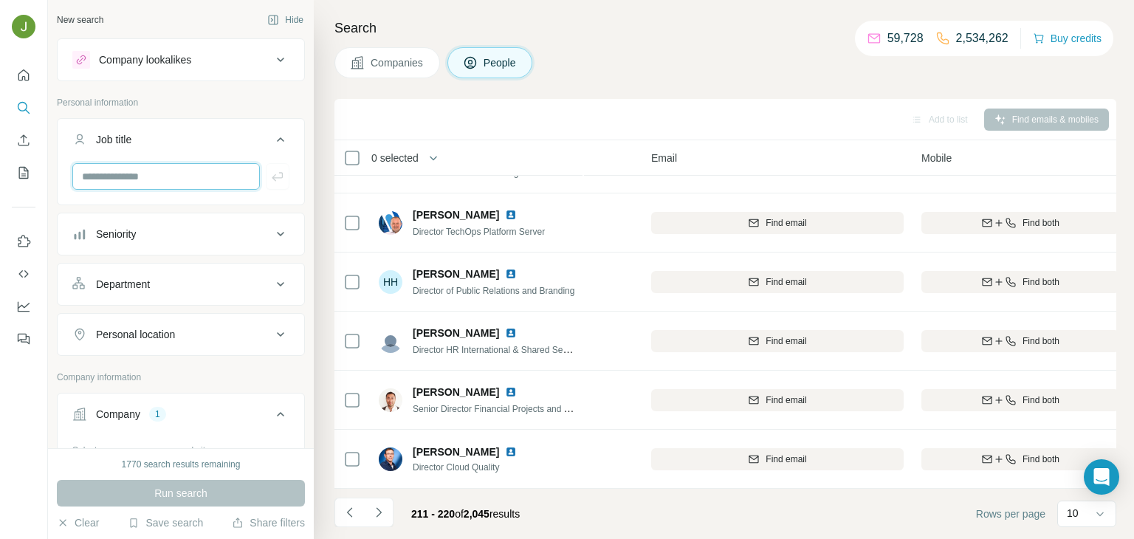
click at [163, 173] on input "text" at bounding box center [165, 176] width 187 height 27
click at [276, 173] on div at bounding box center [180, 176] width 217 height 27
click at [213, 172] on input "text" at bounding box center [165, 176] width 187 height 27
paste input "**********"
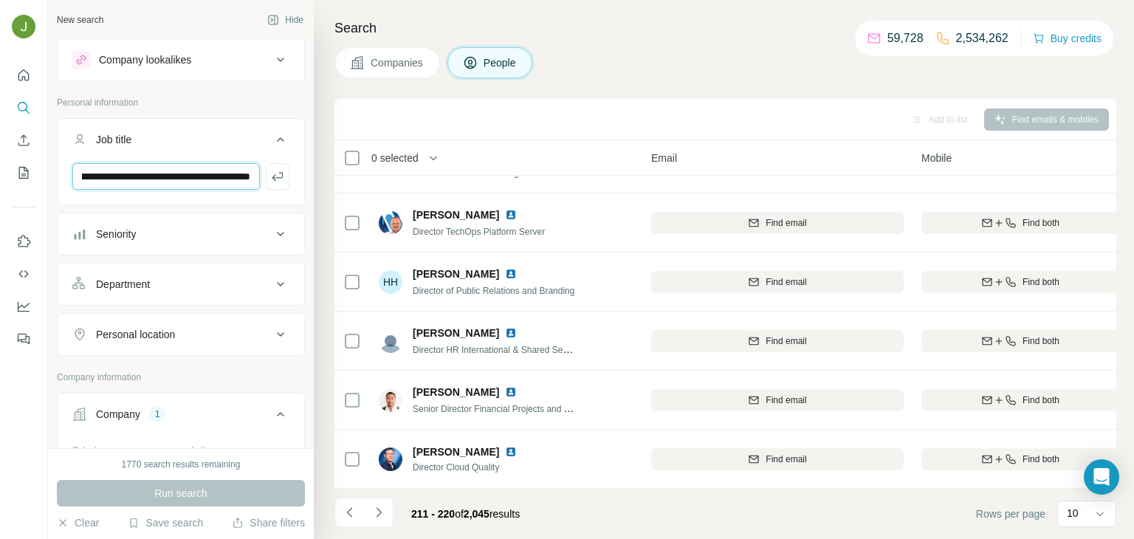
type input "**********"
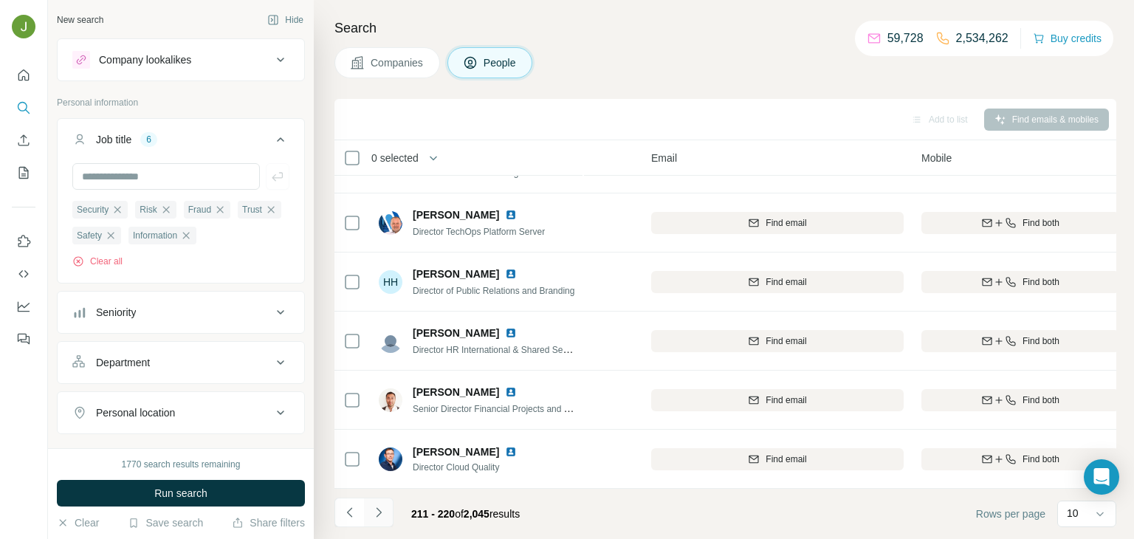
click at [377, 509] on icon "Navigate to next page" at bounding box center [378, 512] width 15 height 15
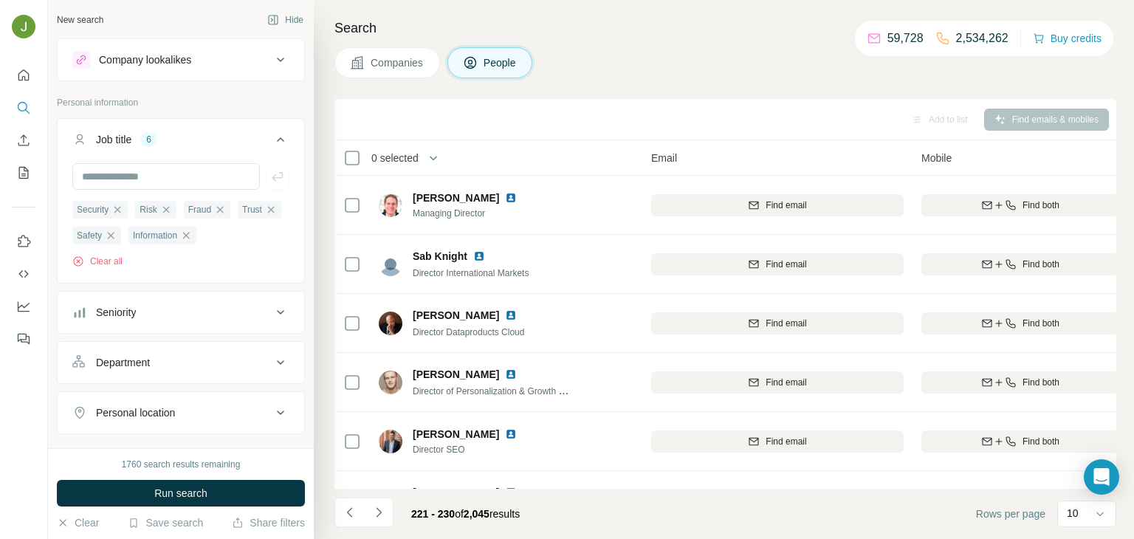
scroll to position [278, 106]
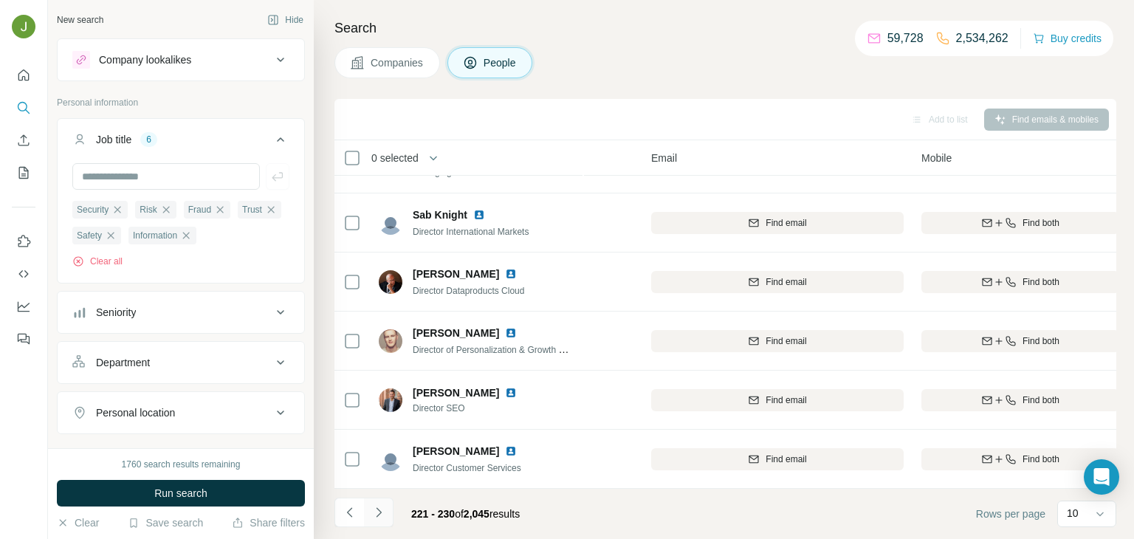
click at [368, 509] on button "Navigate to next page" at bounding box center [379, 513] width 30 height 30
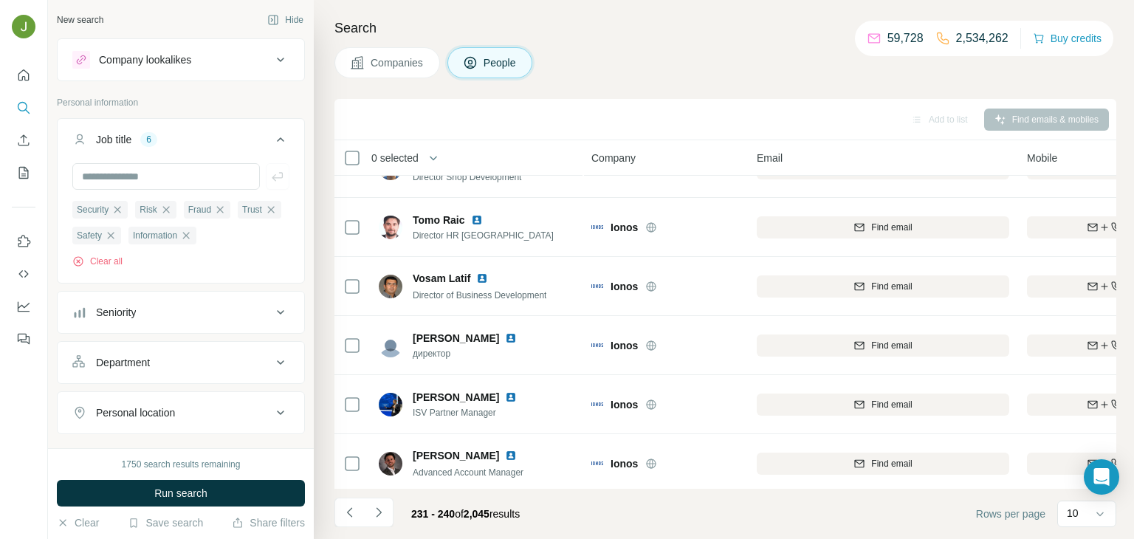
scroll to position [278, 0]
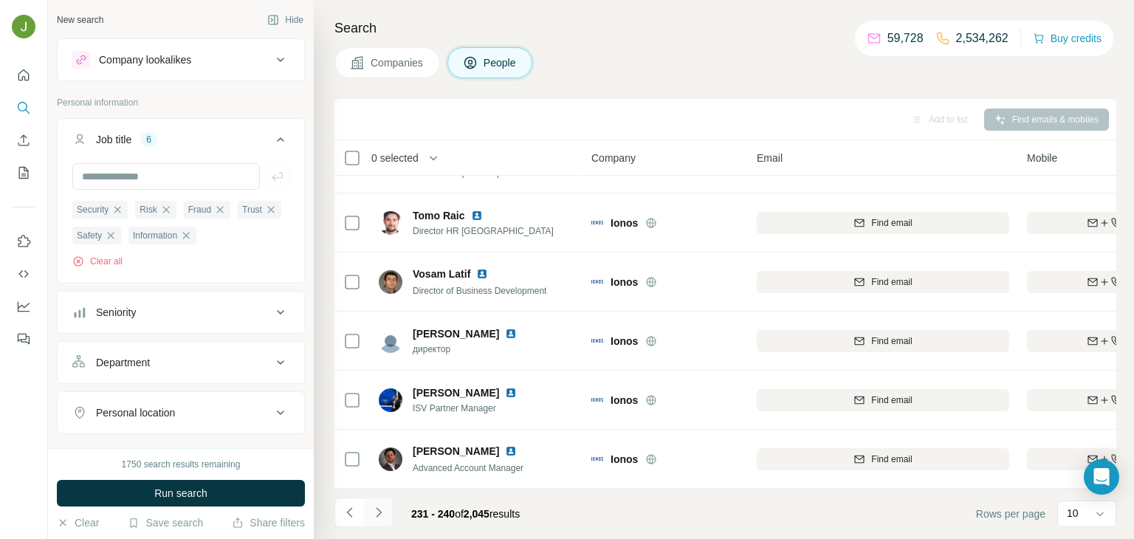
click at [371, 511] on icon "Navigate to next page" at bounding box center [378, 512] width 15 height 15
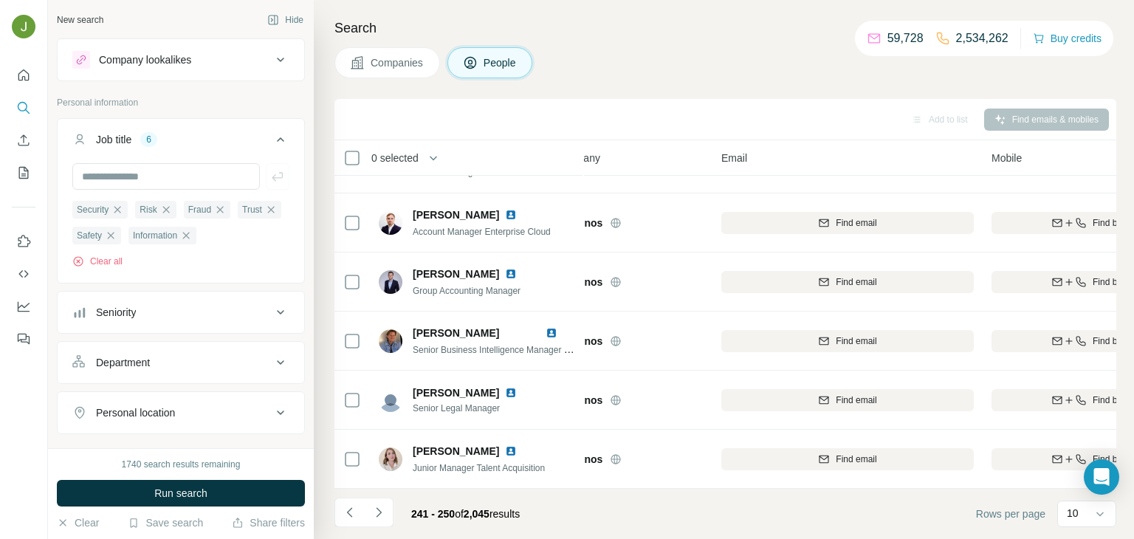
scroll to position [278, 35]
click at [377, 513] on icon "Navigate to next page" at bounding box center [378, 512] width 15 height 15
click at [375, 517] on icon "Navigate to next page" at bounding box center [378, 512] width 15 height 15
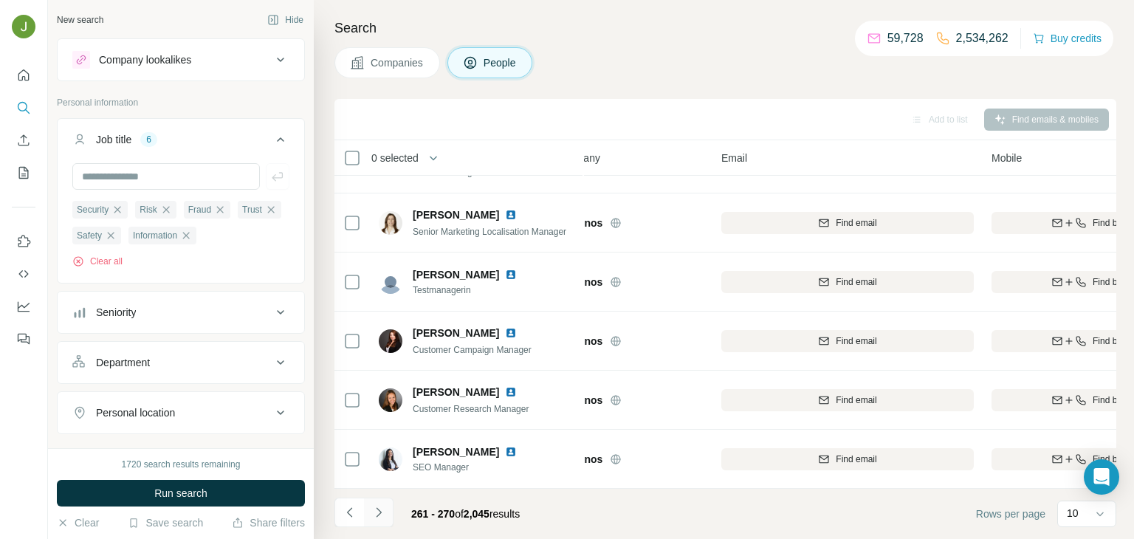
click at [388, 511] on button "Navigate to next page" at bounding box center [379, 513] width 30 height 30
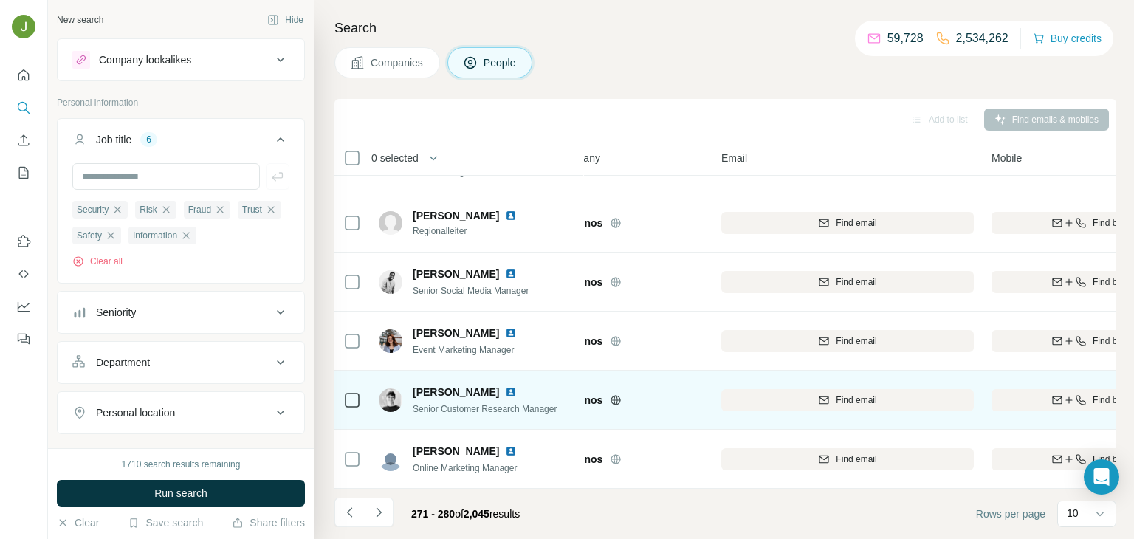
scroll to position [278, 35]
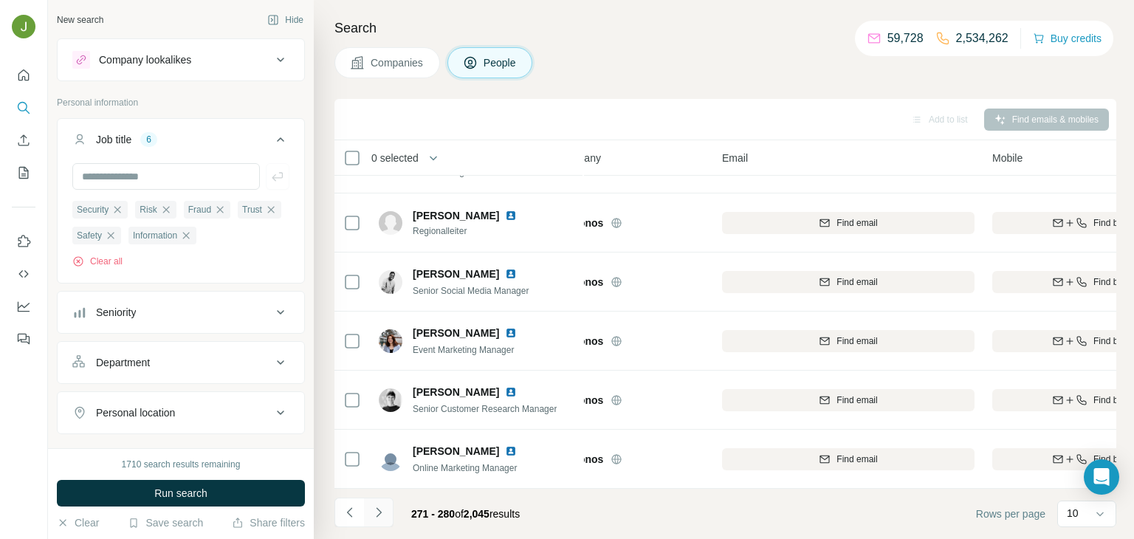
click at [386, 508] on button "Navigate to next page" at bounding box center [379, 513] width 30 height 30
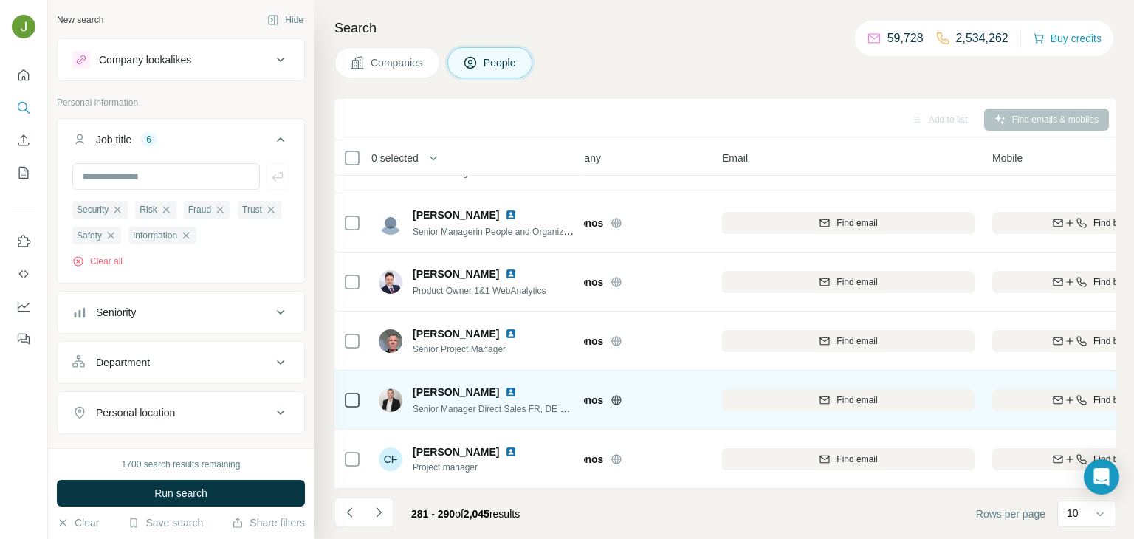
scroll to position [278, 16]
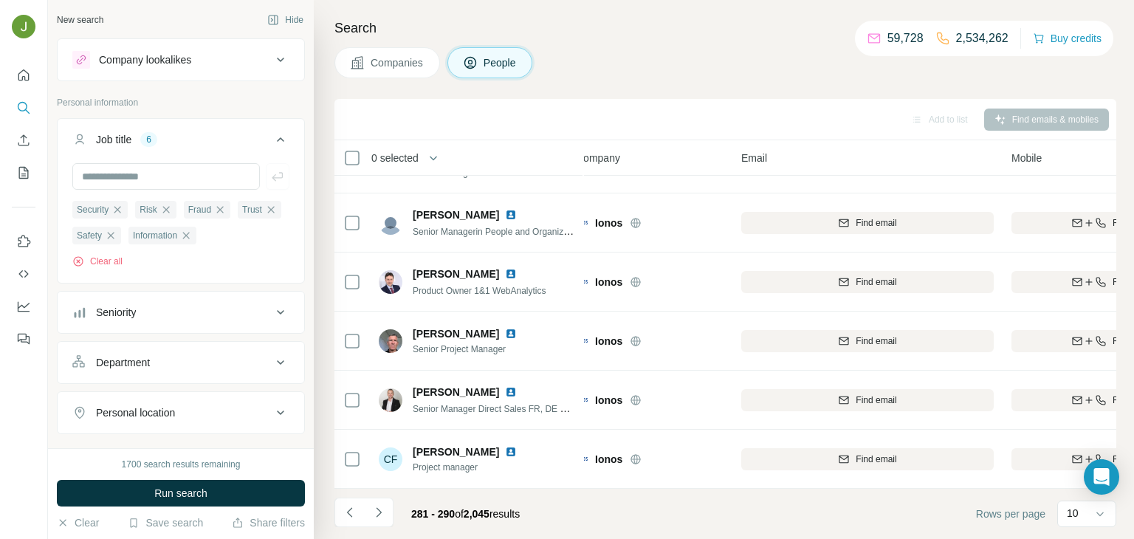
click at [394, 505] on div "281 - 290 of 2,045 results" at bounding box center [432, 514] width 197 height 32
click at [381, 515] on icon "Navigate to next page" at bounding box center [378, 512] width 15 height 15
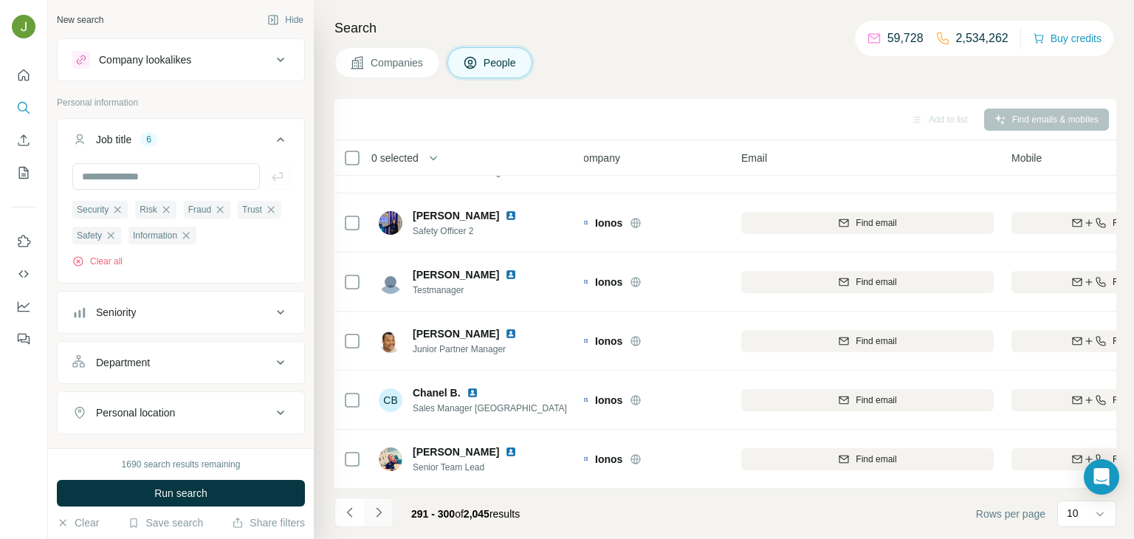
click at [365, 507] on button "Navigate to next page" at bounding box center [379, 513] width 30 height 30
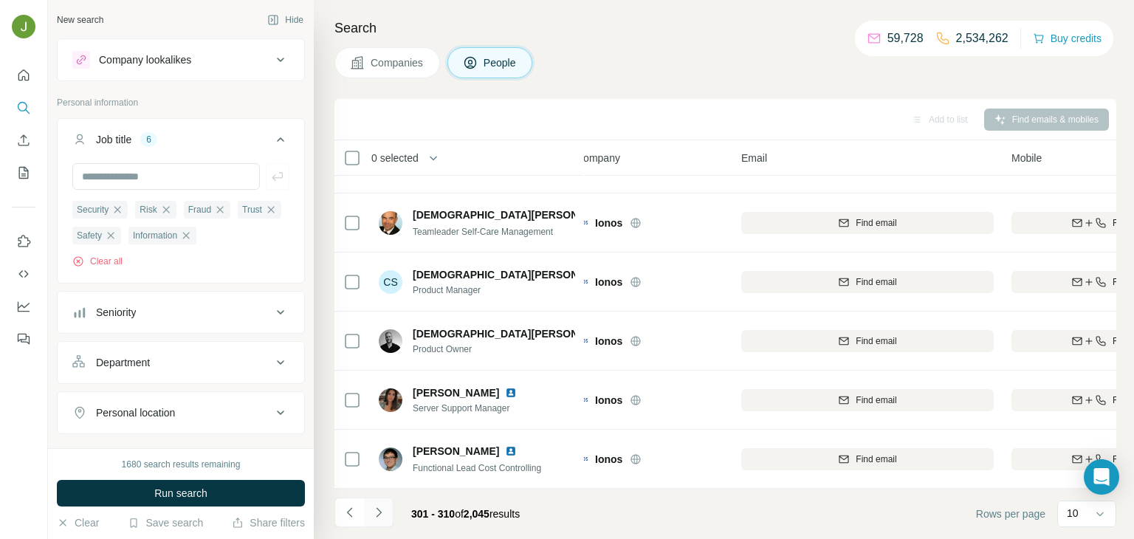
click at [385, 513] on icon "Navigate to next page" at bounding box center [378, 512] width 15 height 15
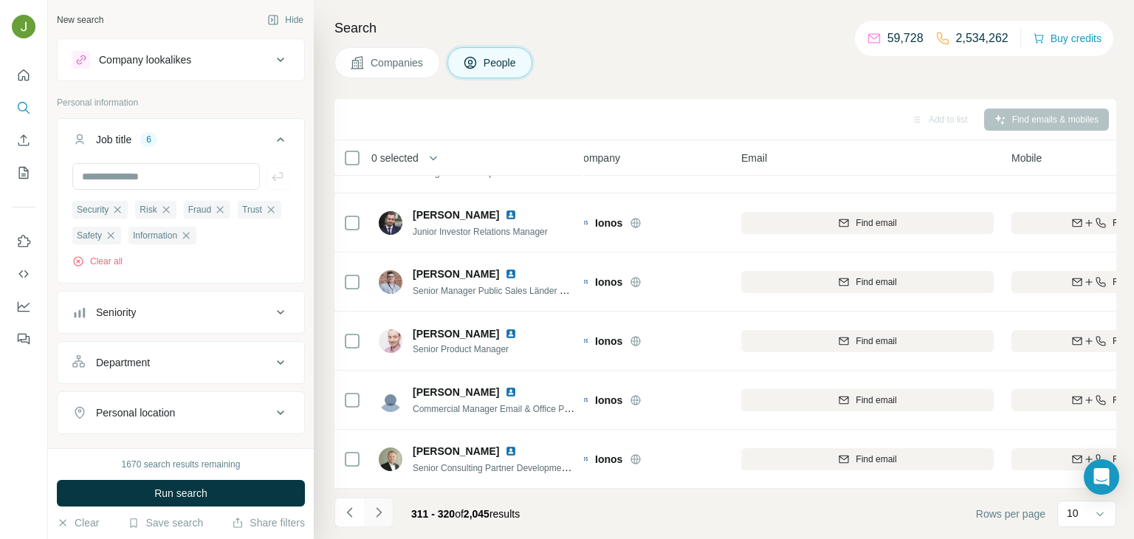
click at [377, 514] on icon "Navigate to next page" at bounding box center [378, 512] width 5 height 10
click at [377, 520] on button "Navigate to next page" at bounding box center [379, 513] width 30 height 30
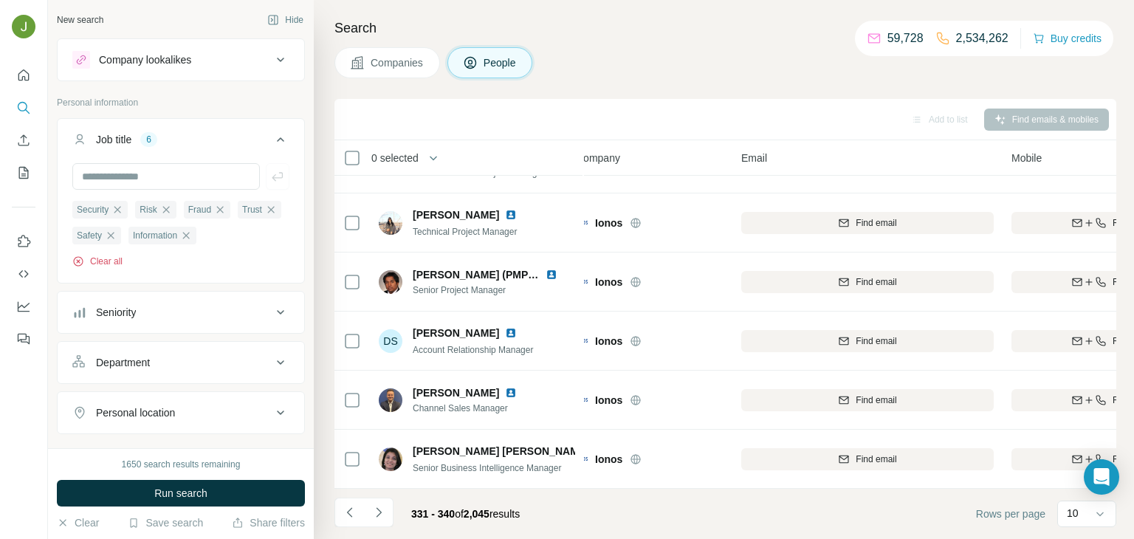
click at [80, 260] on icon "button" at bounding box center [78, 261] width 12 height 12
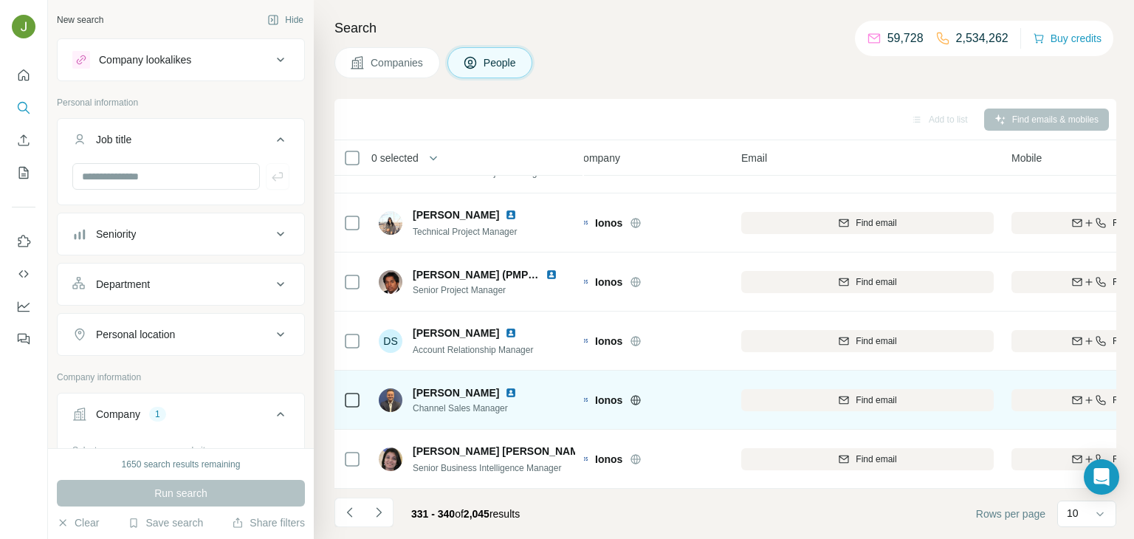
scroll to position [0, 16]
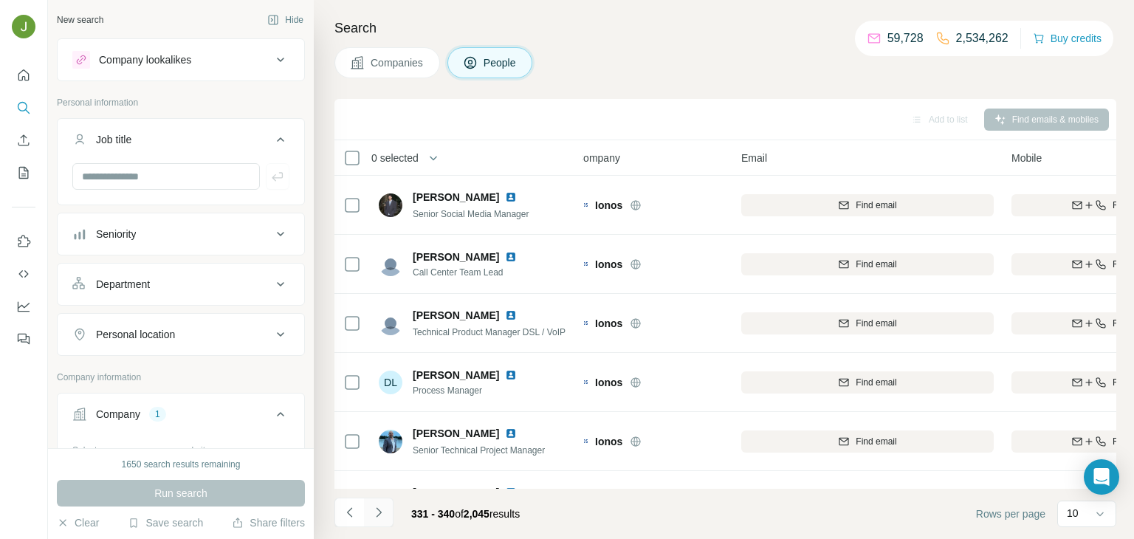
click at [373, 513] on icon "Navigate to next page" at bounding box center [378, 512] width 15 height 15
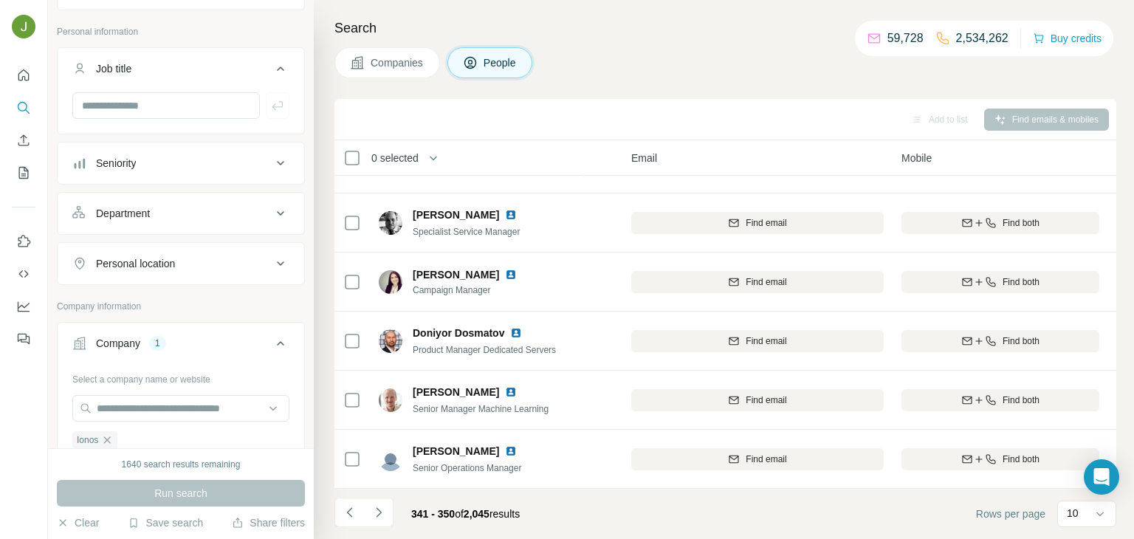
scroll to position [88, 0]
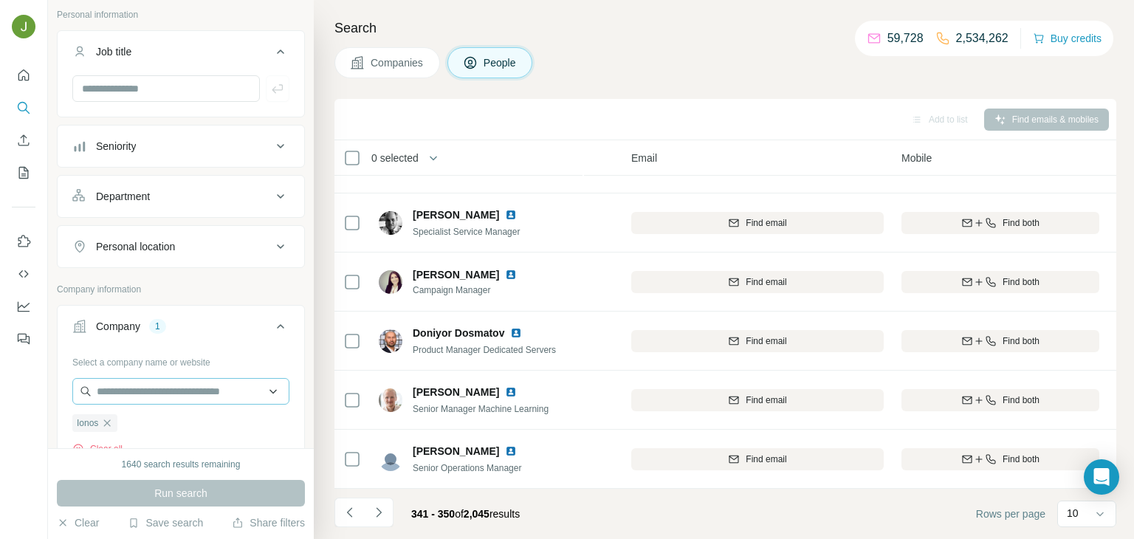
click at [103, 417] on icon "button" at bounding box center [107, 423] width 12 height 12
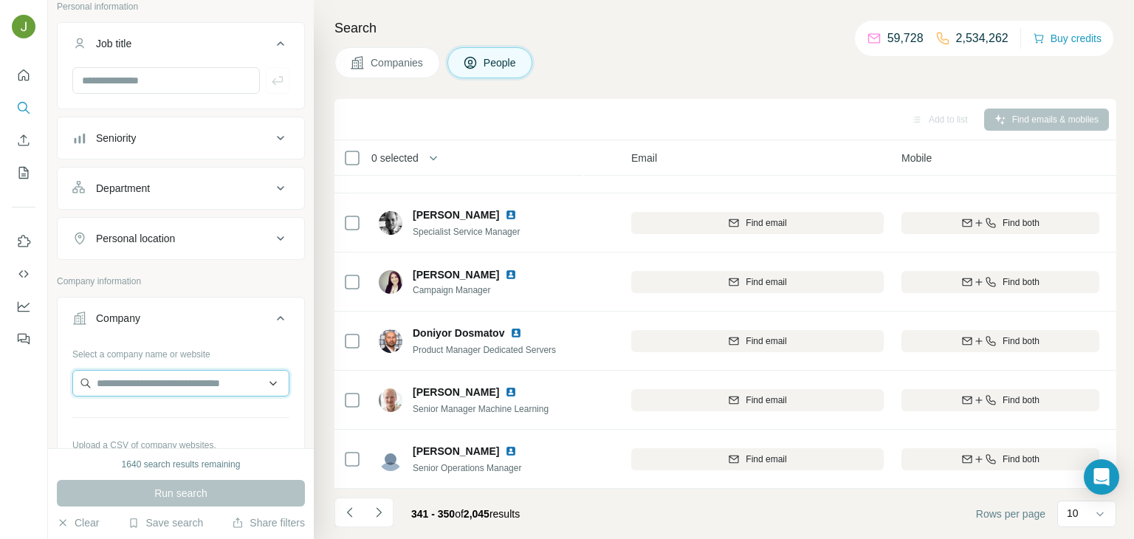
click at [103, 385] on input "text" at bounding box center [180, 383] width 217 height 27
paste input "**********"
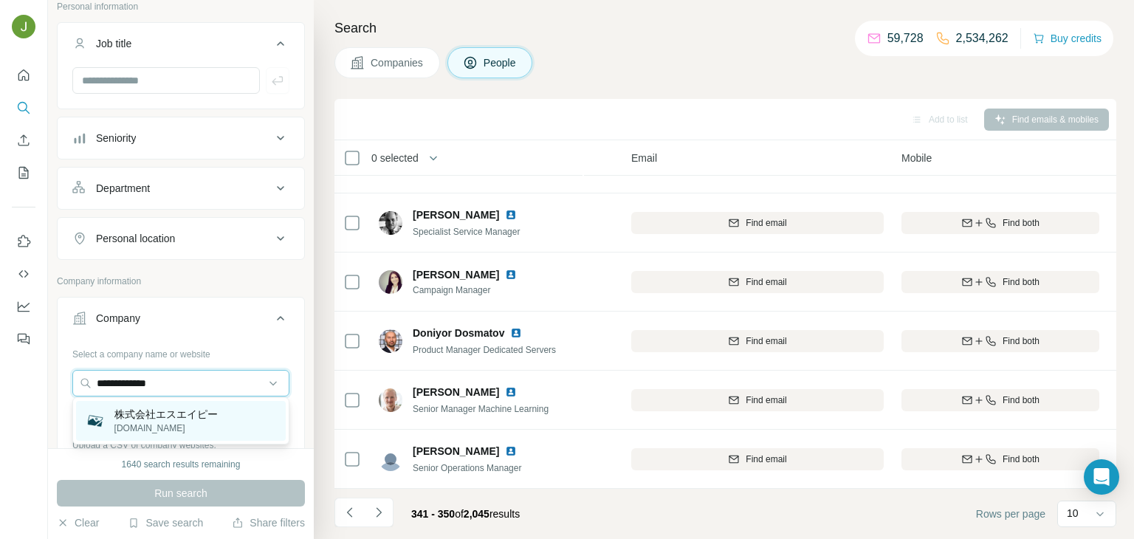
type input "**********"
click at [123, 404] on div "株式会社エスエイピー [DOMAIN_NAME]" at bounding box center [181, 421] width 210 height 40
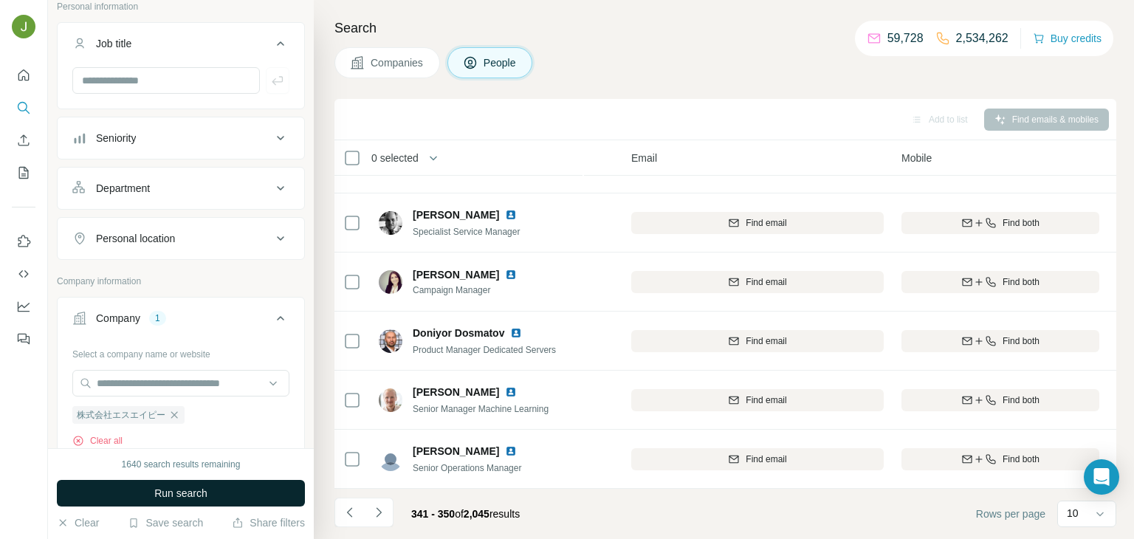
click at [172, 496] on span "Run search" at bounding box center [180, 493] width 53 height 15
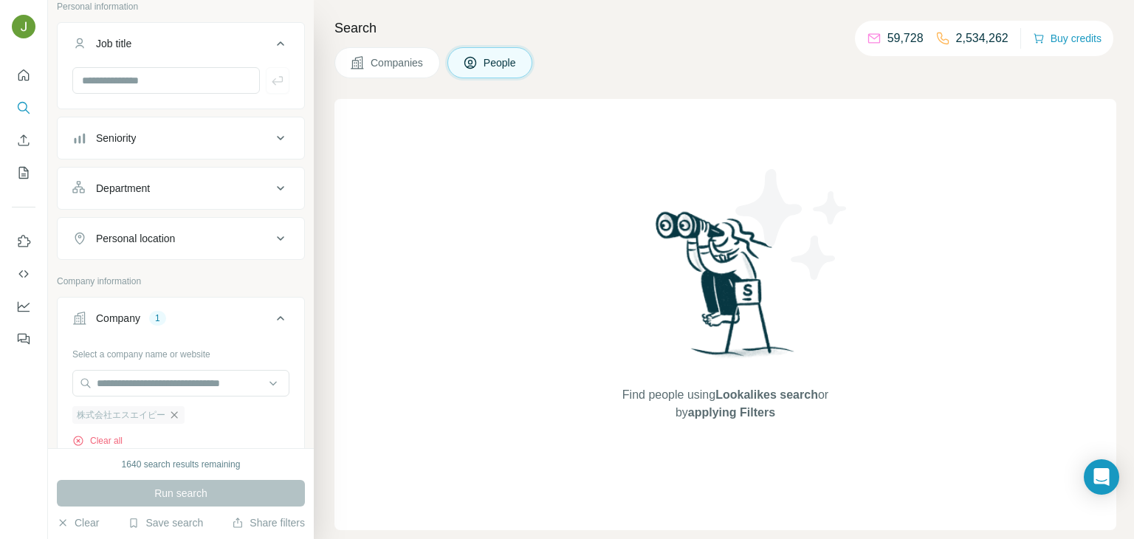
click at [175, 413] on icon "button" at bounding box center [174, 415] width 12 height 12
click at [148, 388] on input "text" at bounding box center [180, 383] width 217 height 27
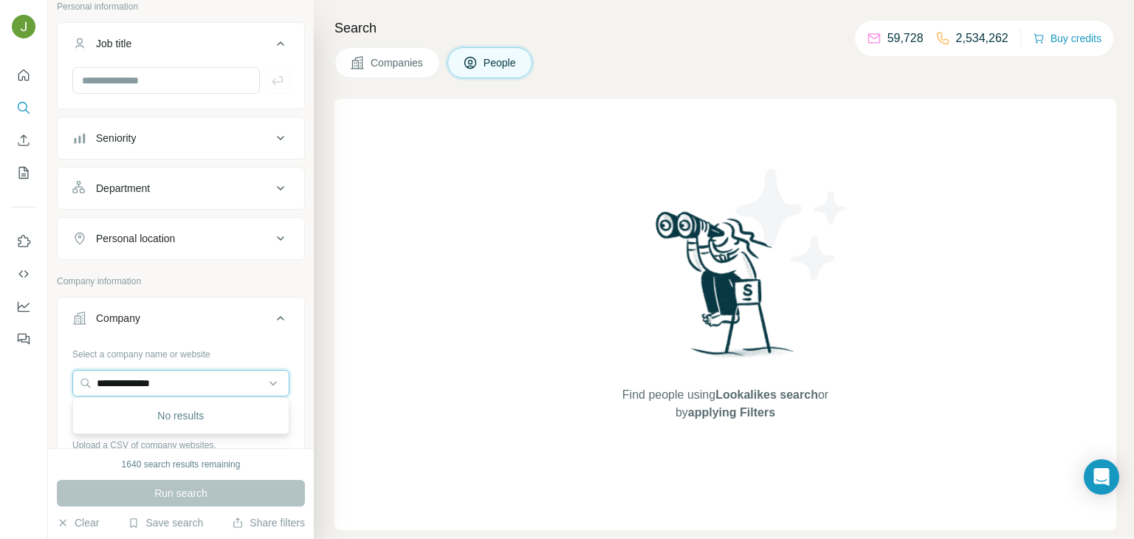
paste input "*"
type input "**********"
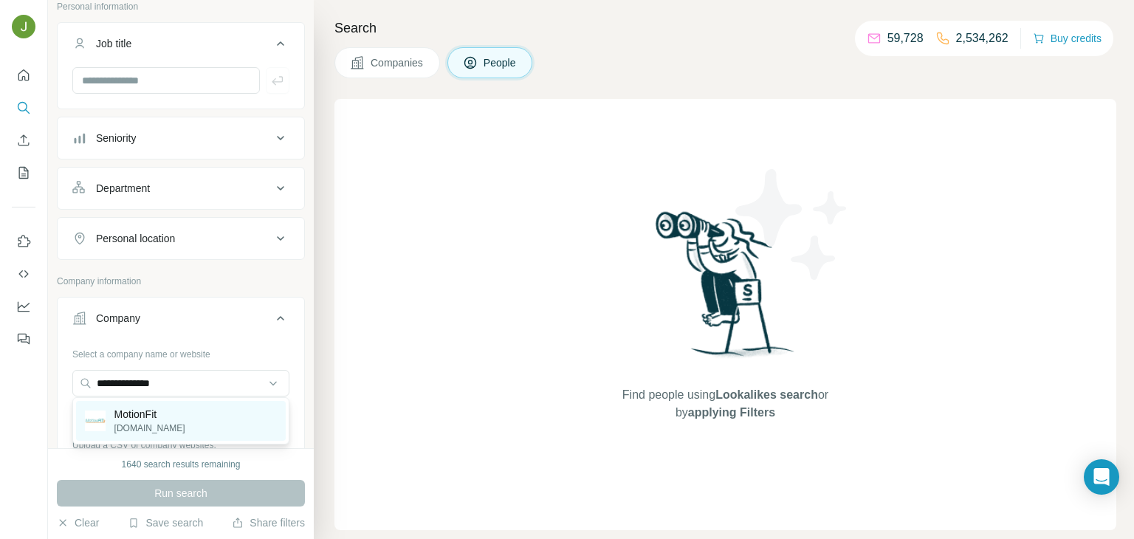
click at [182, 430] on p "[DOMAIN_NAME]" at bounding box center [149, 427] width 71 height 13
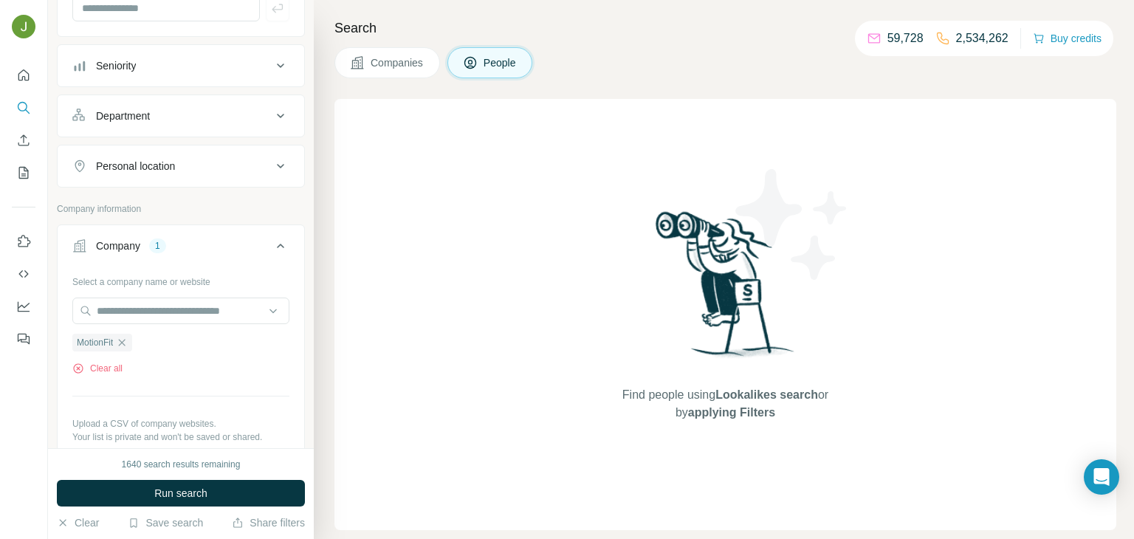
scroll to position [179, 0]
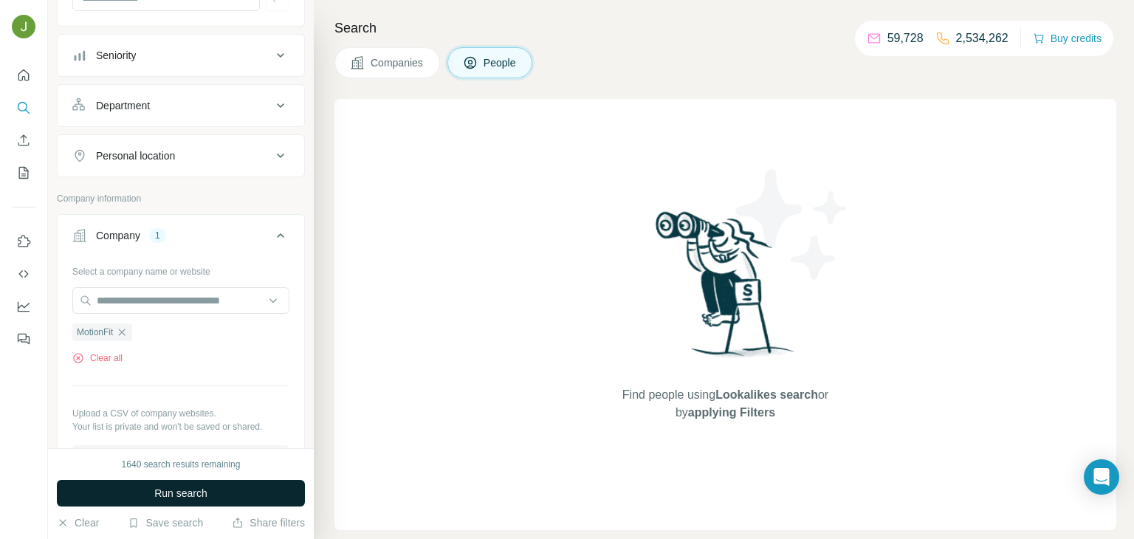
click at [168, 491] on span "Run search" at bounding box center [180, 493] width 53 height 15
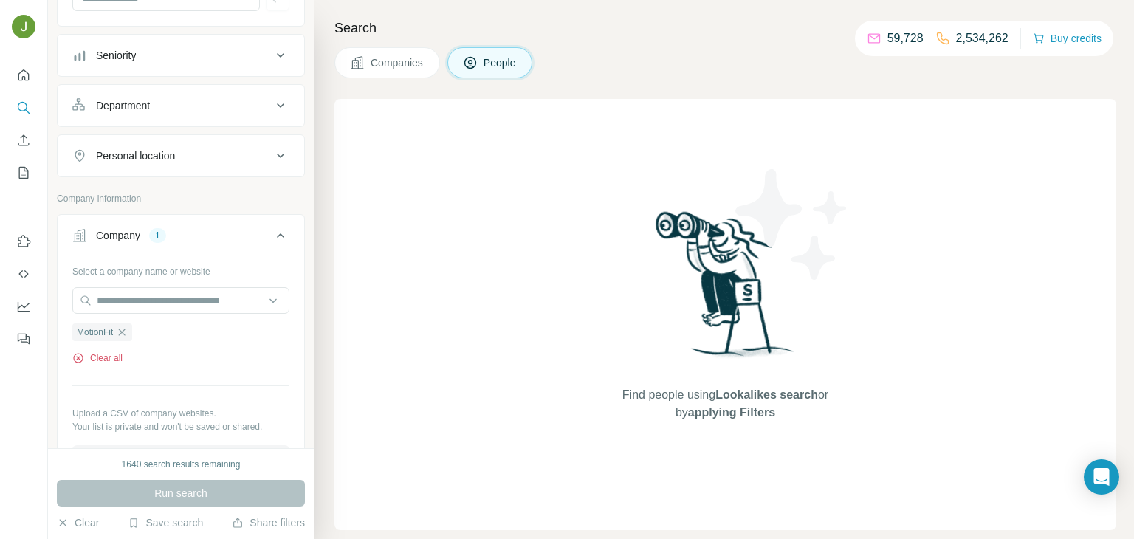
click at [100, 351] on button "Clear all" at bounding box center [97, 357] width 50 height 13
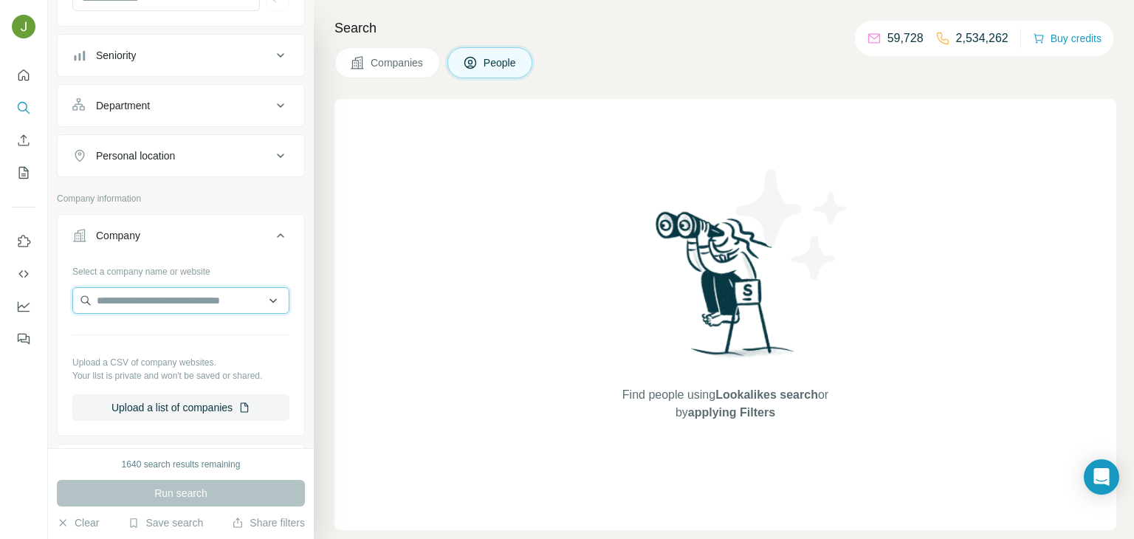
click at [100, 296] on input "text" at bounding box center [180, 300] width 217 height 27
paste input "**********"
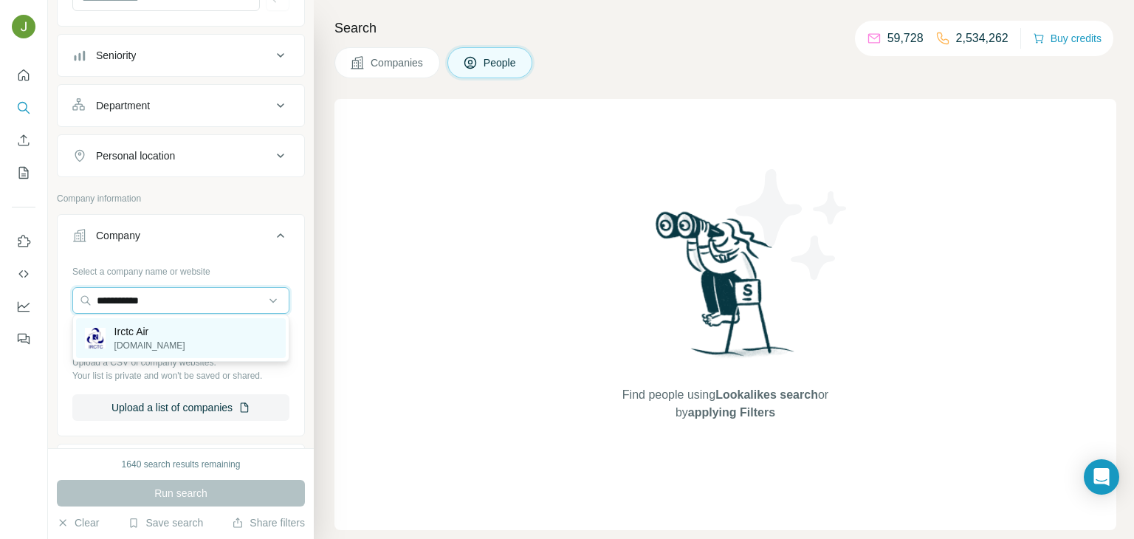
type input "**********"
click at [159, 342] on div "Irctc Air [DOMAIN_NAME]" at bounding box center [181, 338] width 210 height 40
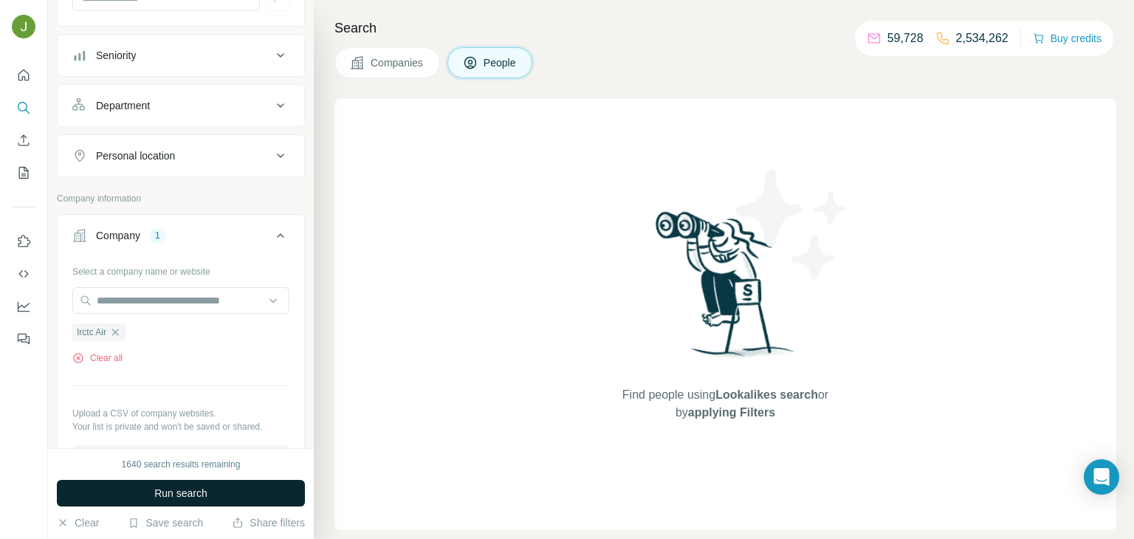
click at [199, 500] on span "Run search" at bounding box center [180, 493] width 53 height 15
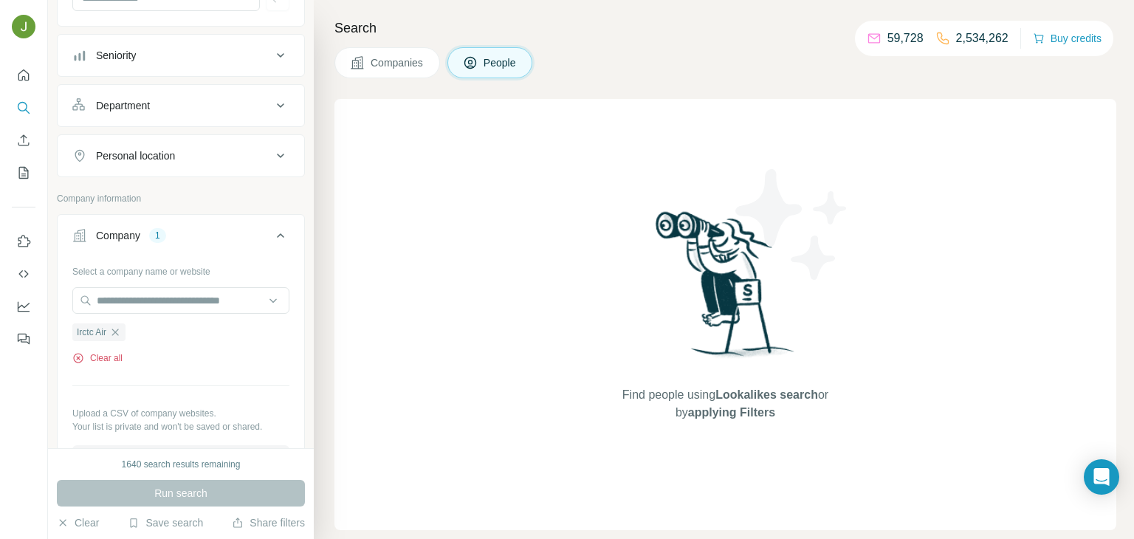
click at [97, 358] on button "Clear all" at bounding box center [97, 357] width 50 height 13
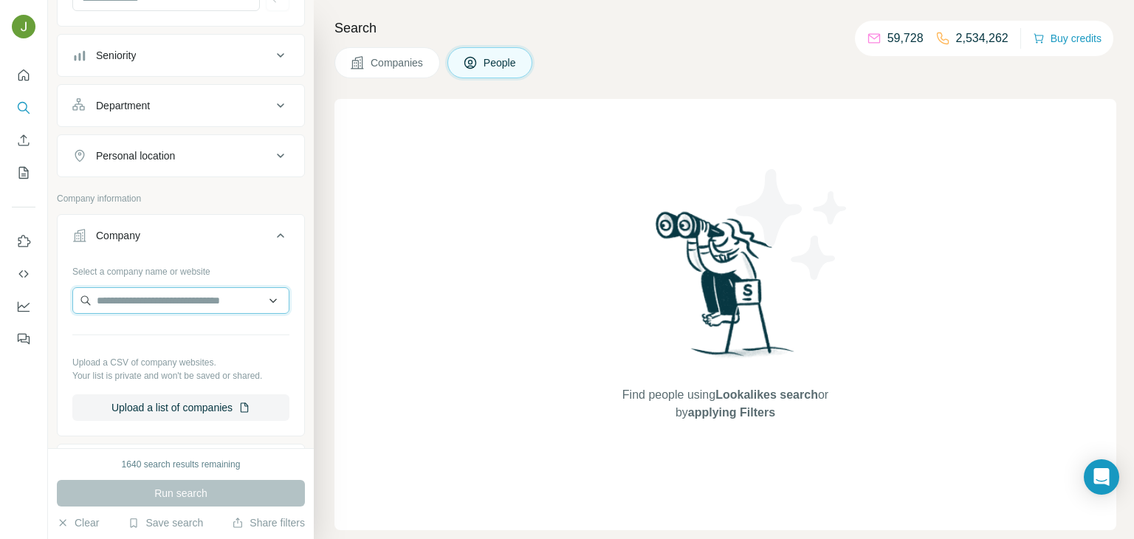
click at [111, 297] on input "text" at bounding box center [180, 300] width 217 height 27
paste input "**********"
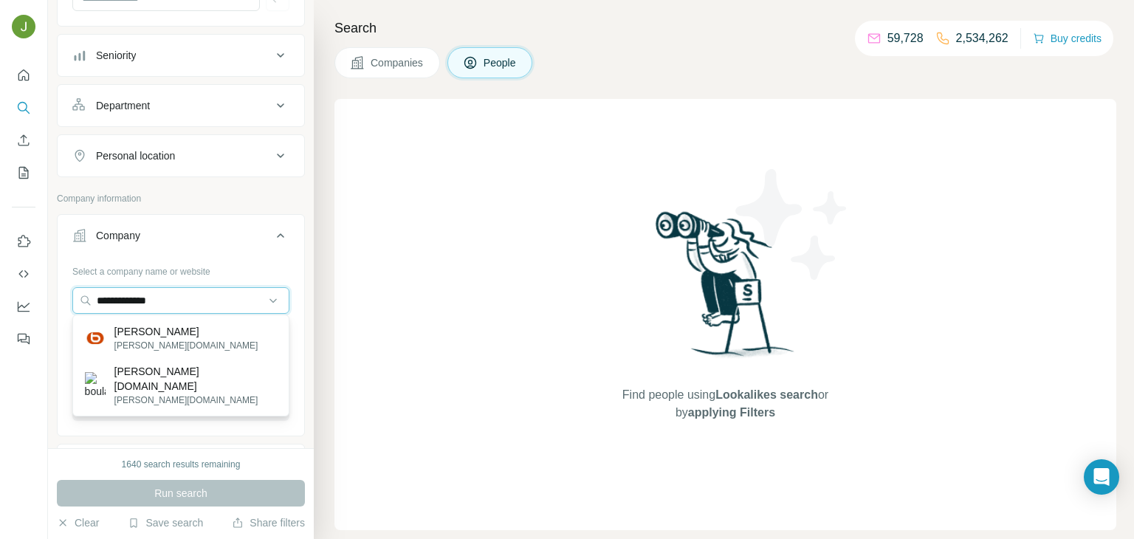
type input "**********"
click at [171, 346] on p "[PERSON_NAME][DOMAIN_NAME]" at bounding box center [186, 345] width 144 height 13
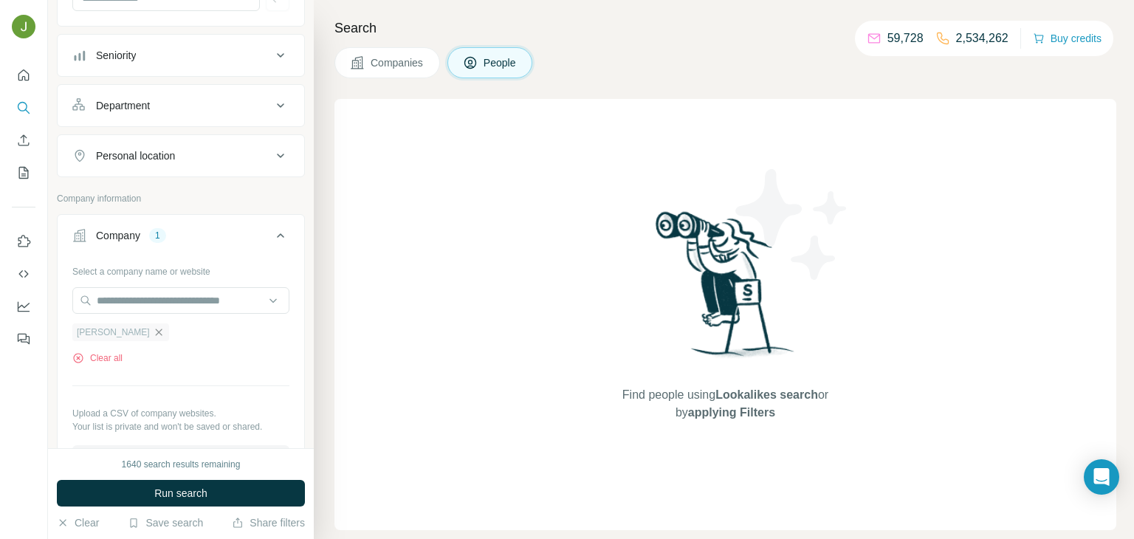
click at [155, 333] on icon "button" at bounding box center [158, 331] width 7 height 7
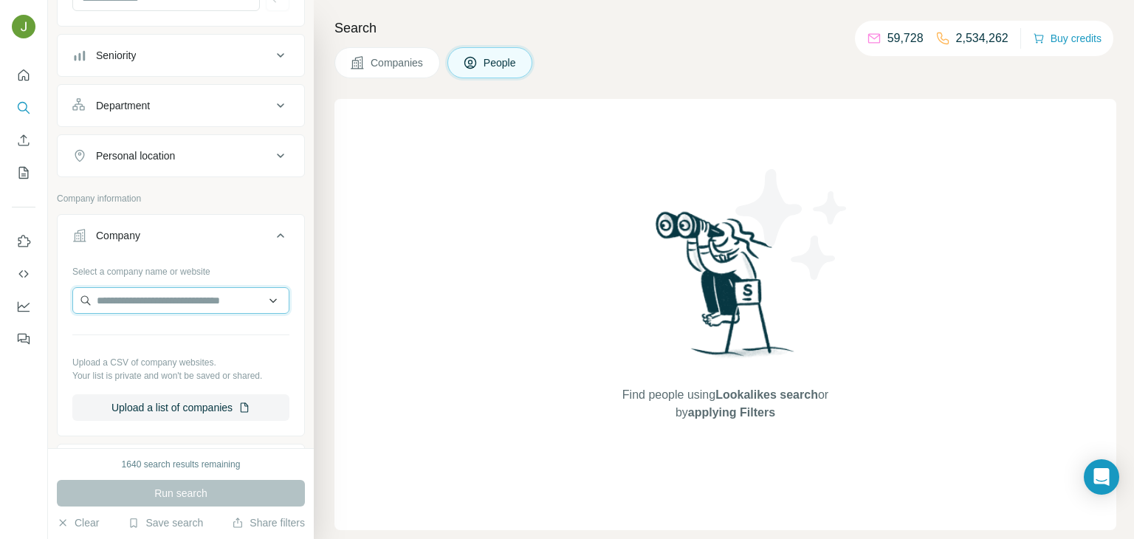
click at [116, 301] on input "text" at bounding box center [180, 300] width 217 height 27
paste input "**********"
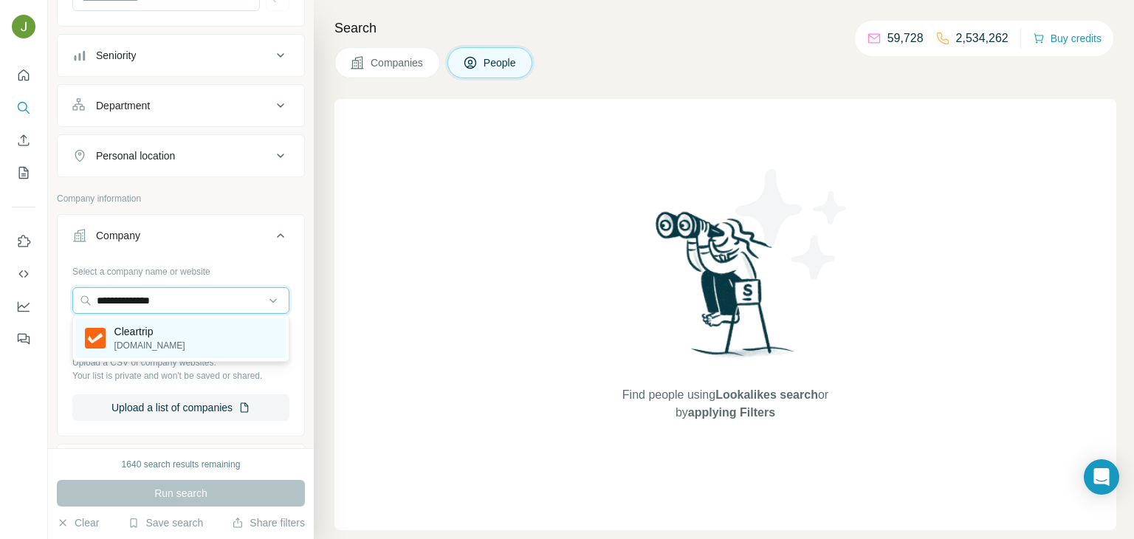
type input "**********"
click at [165, 337] on p "Cleartrip" at bounding box center [149, 331] width 71 height 15
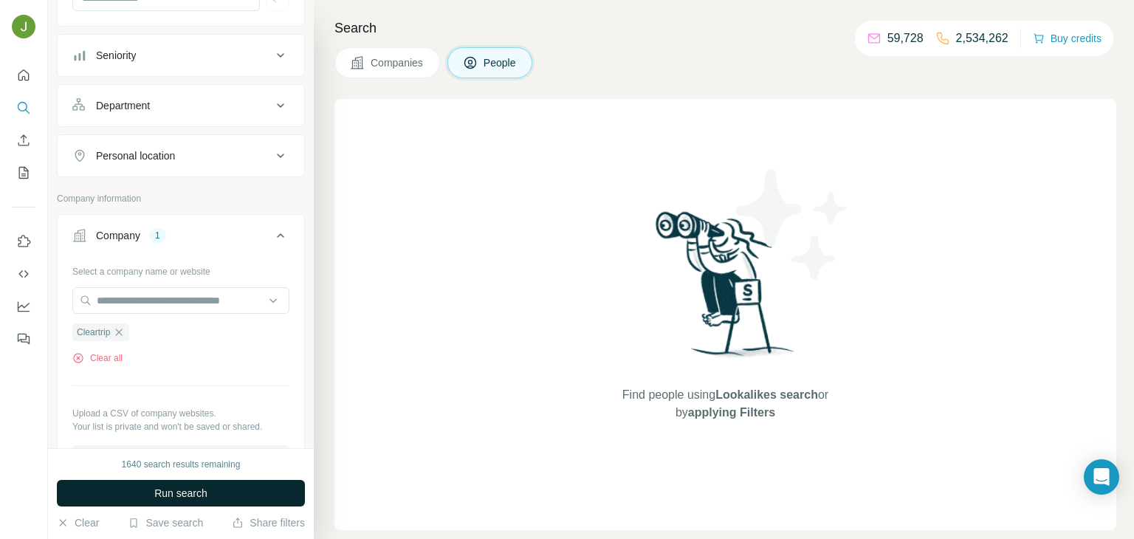
click at [204, 496] on span "Run search" at bounding box center [180, 493] width 53 height 15
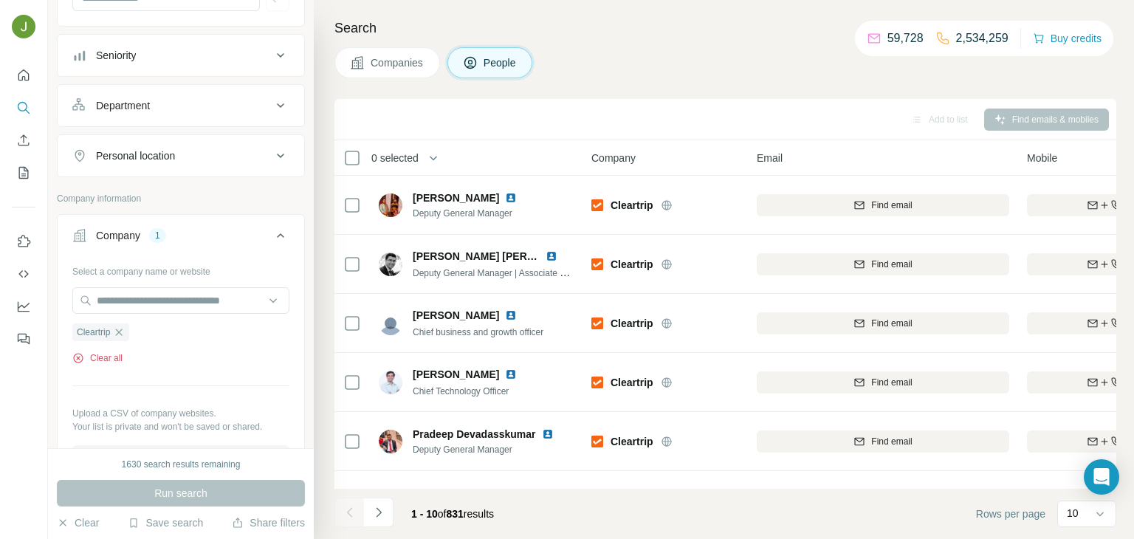
click at [119, 354] on button "Clear all" at bounding box center [97, 357] width 50 height 13
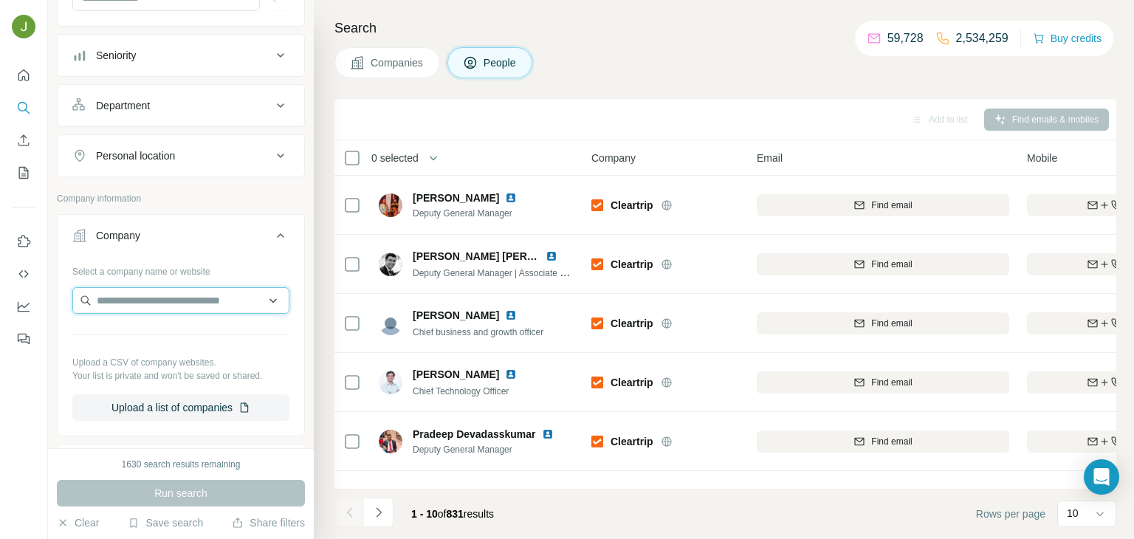
click at [104, 305] on input "text" at bounding box center [180, 300] width 217 height 27
paste input "**********"
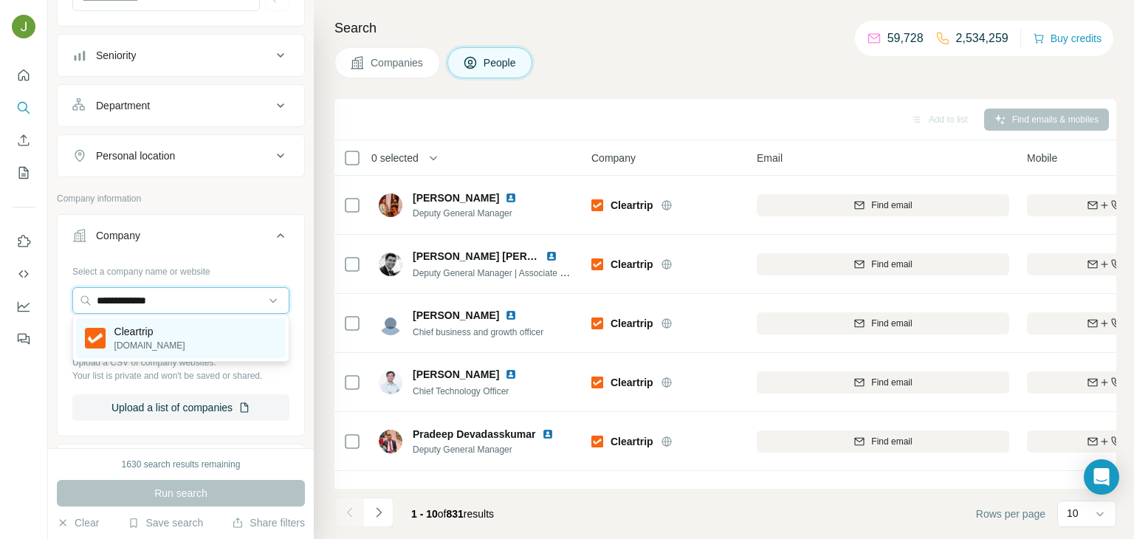
type input "**********"
click at [130, 320] on div "Cleartrip [DOMAIN_NAME]" at bounding box center [181, 338] width 210 height 40
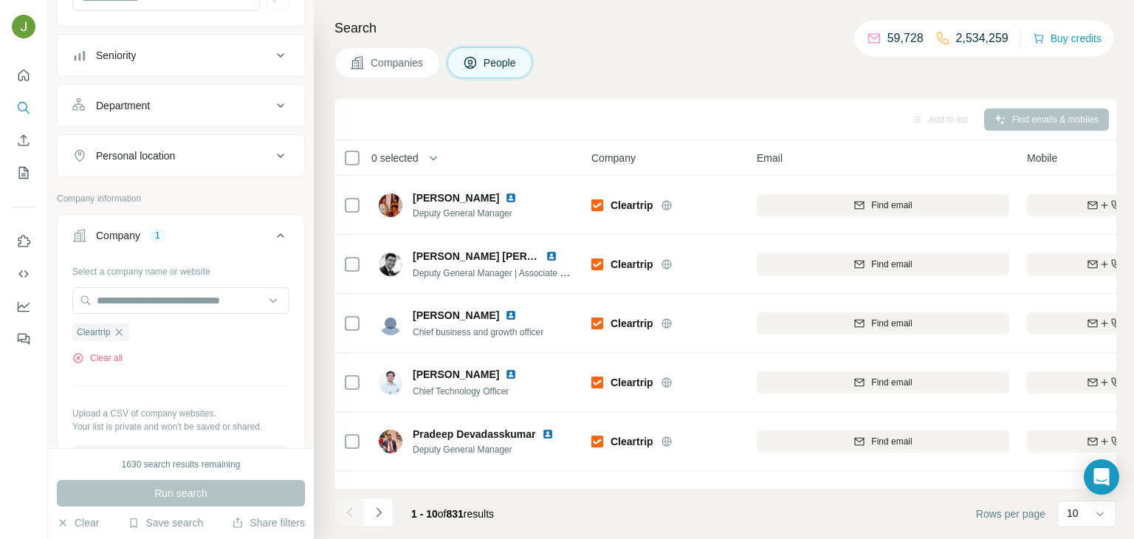
click at [573, 489] on footer "1 - 10 of 831 results Rows per page 10" at bounding box center [725, 514] width 782 height 50
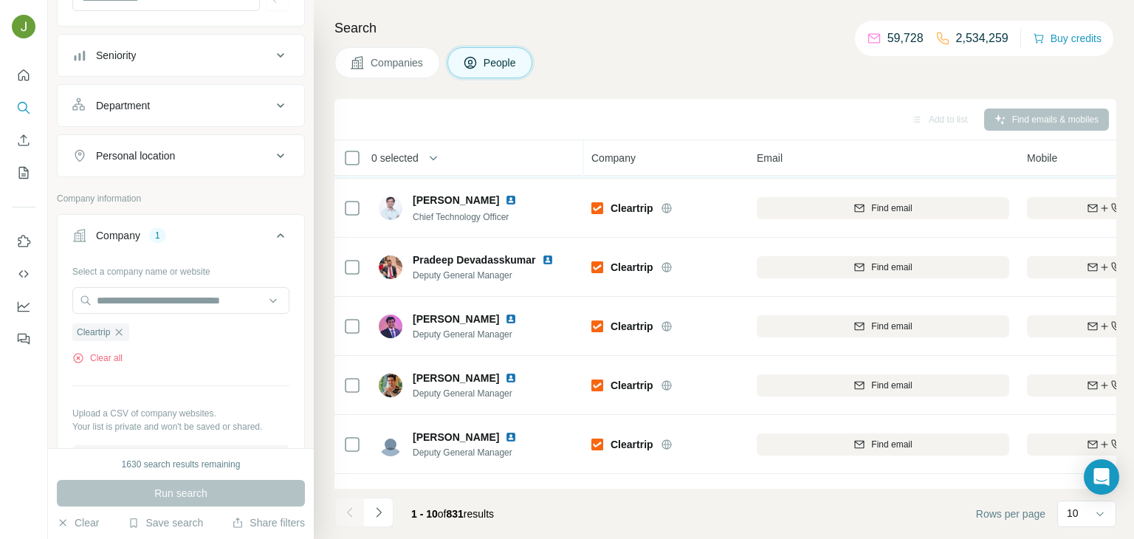
scroll to position [278, 0]
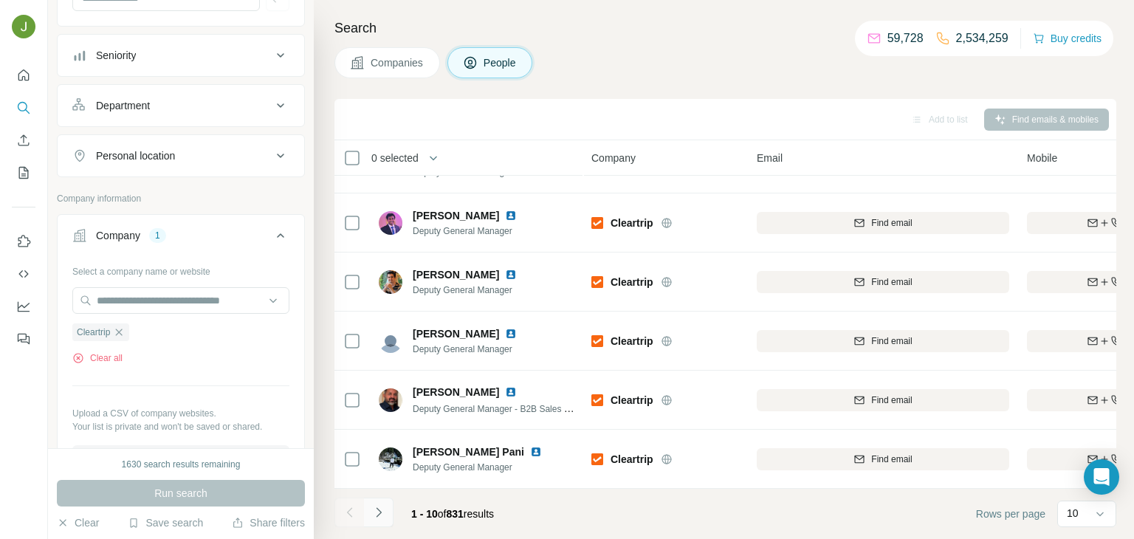
click at [382, 515] on icon "Navigate to next page" at bounding box center [378, 512] width 15 height 15
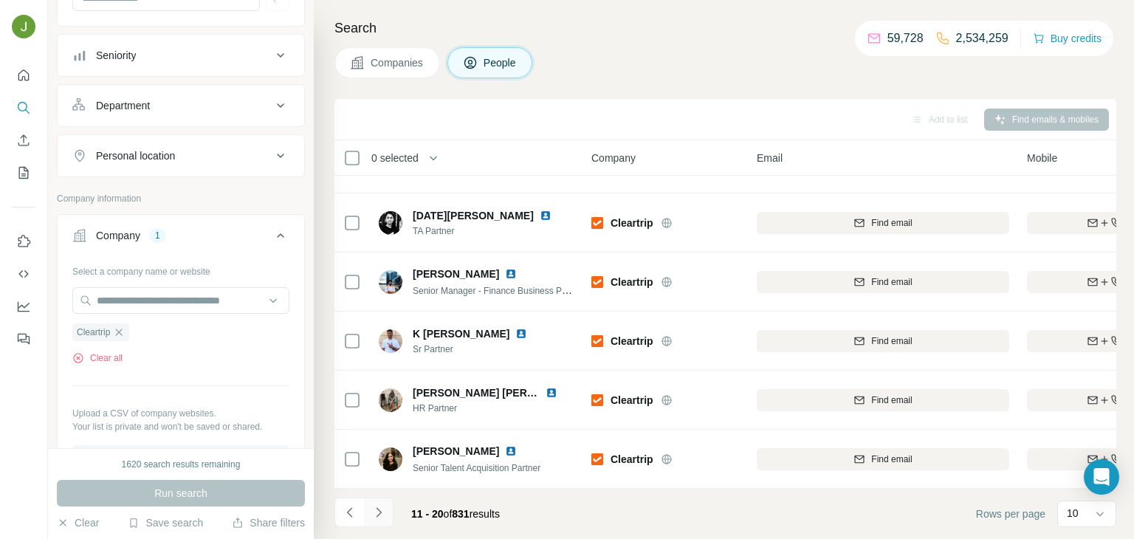
click at [374, 509] on icon "Navigate to next page" at bounding box center [378, 512] width 15 height 15
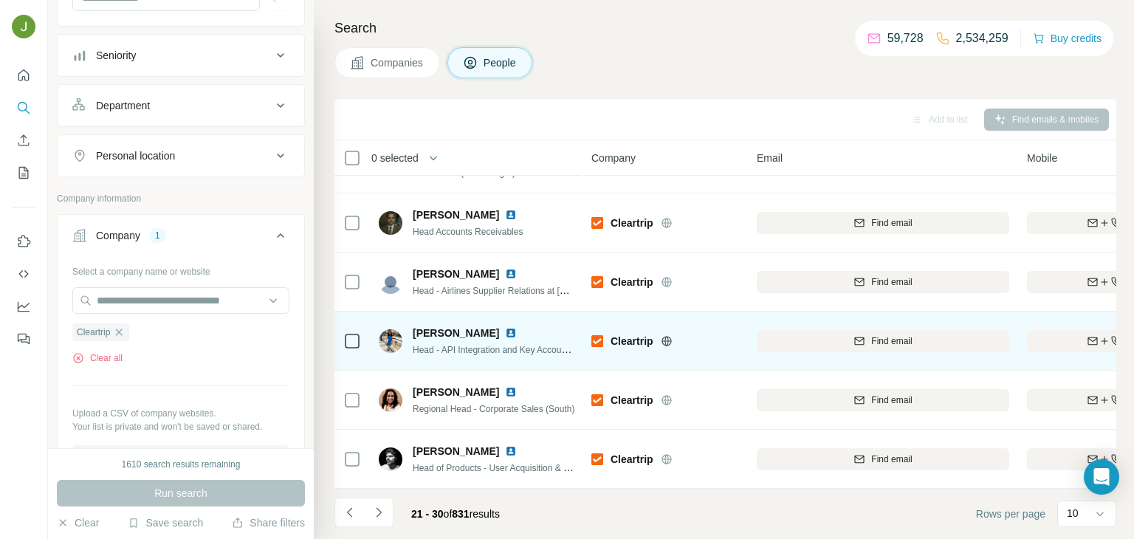
scroll to position [0, 0]
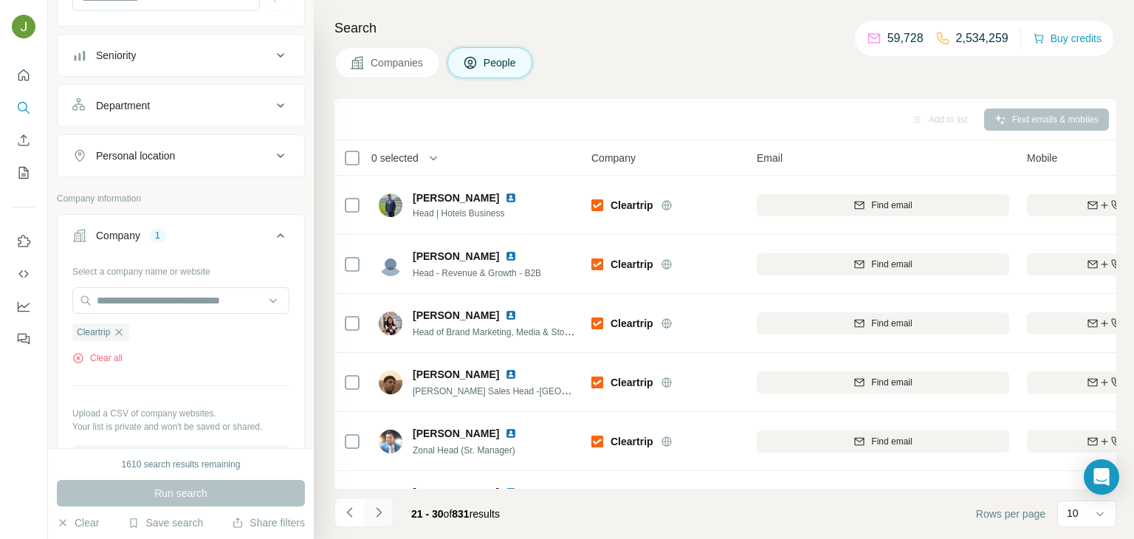
click at [382, 511] on icon "Navigate to next page" at bounding box center [378, 512] width 15 height 15
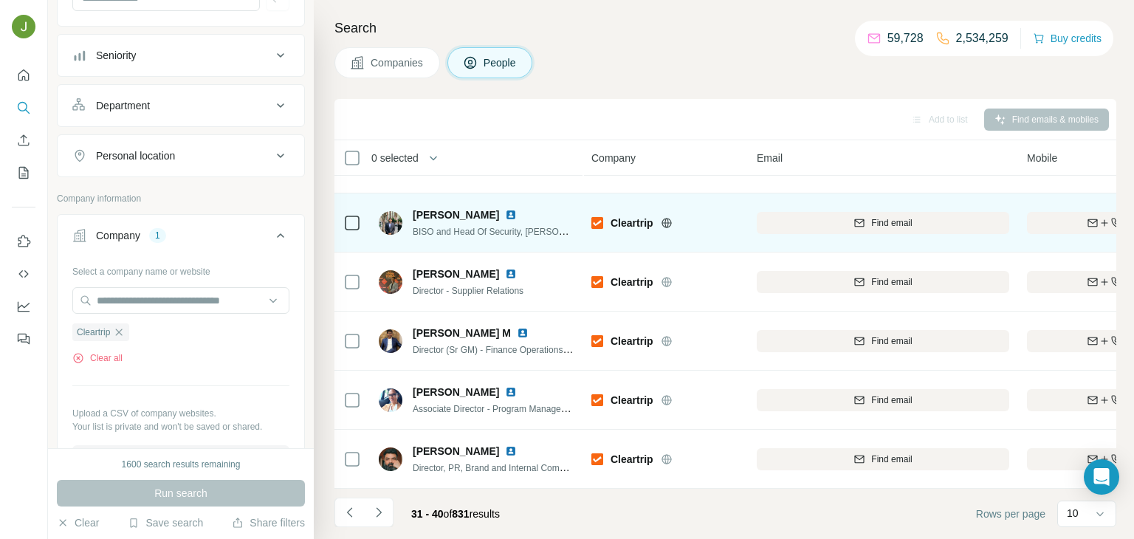
click at [512, 216] on img at bounding box center [511, 215] width 12 height 12
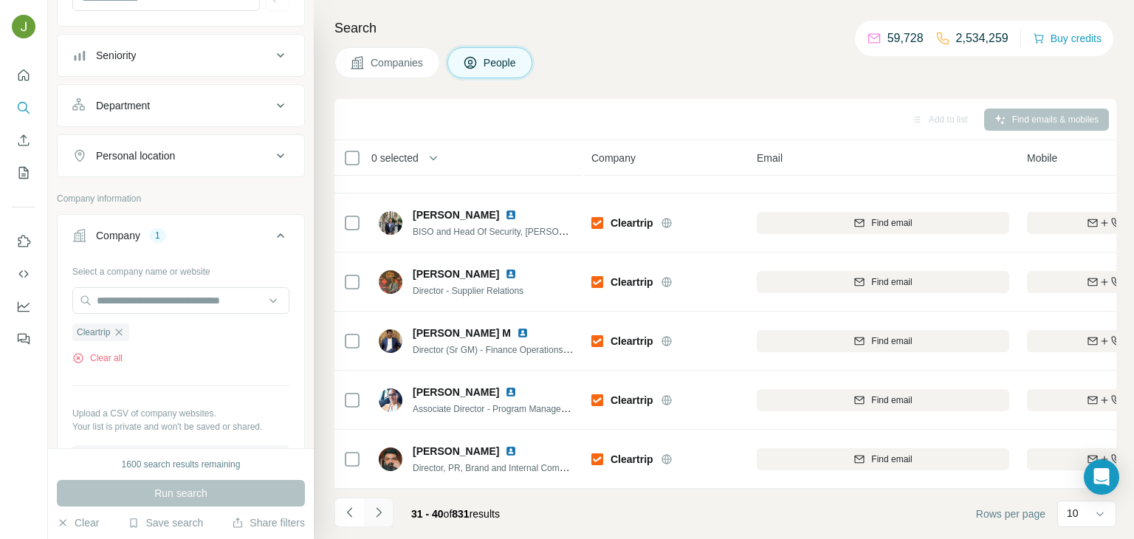
click at [379, 505] on icon "Navigate to next page" at bounding box center [378, 512] width 15 height 15
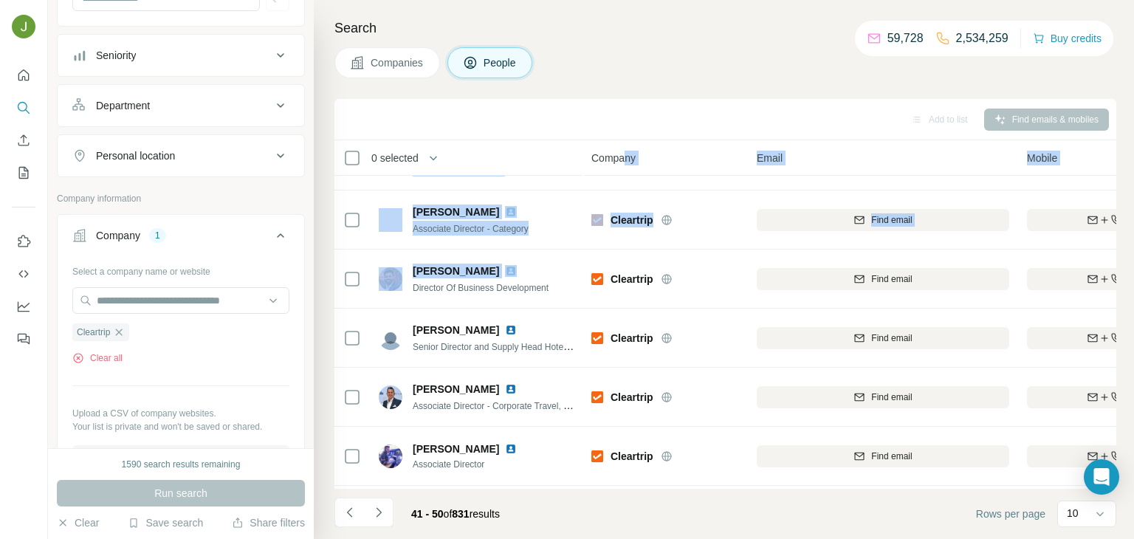
drag, startPoint x: 583, startPoint y: 148, endPoint x: 626, endPoint y: 146, distance: 42.8
click at [626, 146] on table "0 selected People Company Email Mobile Lists Personal location Seniority Depart…" at bounding box center [1096, 291] width 1525 height 626
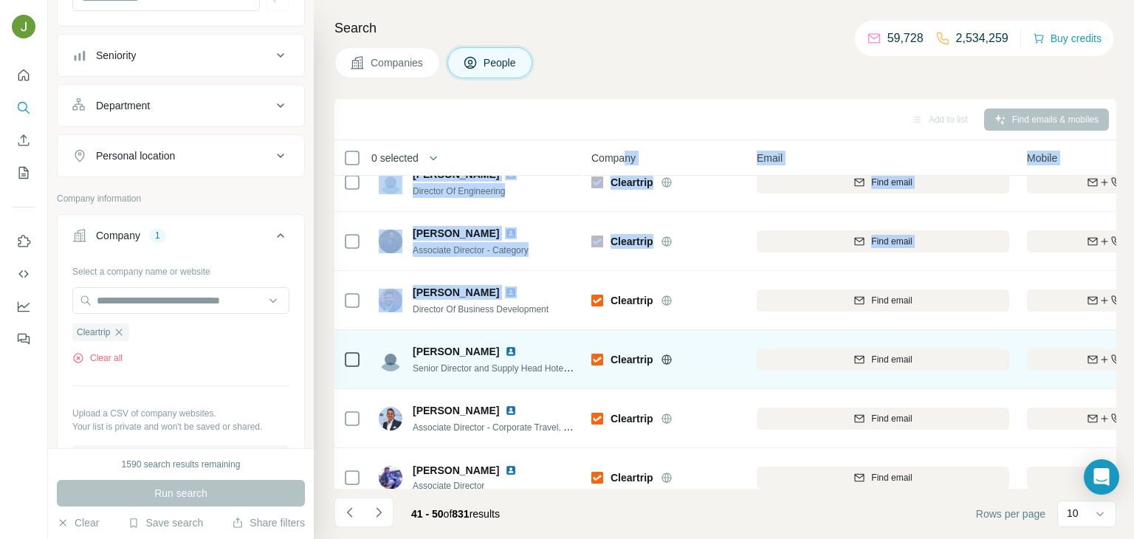
scroll to position [0, 0]
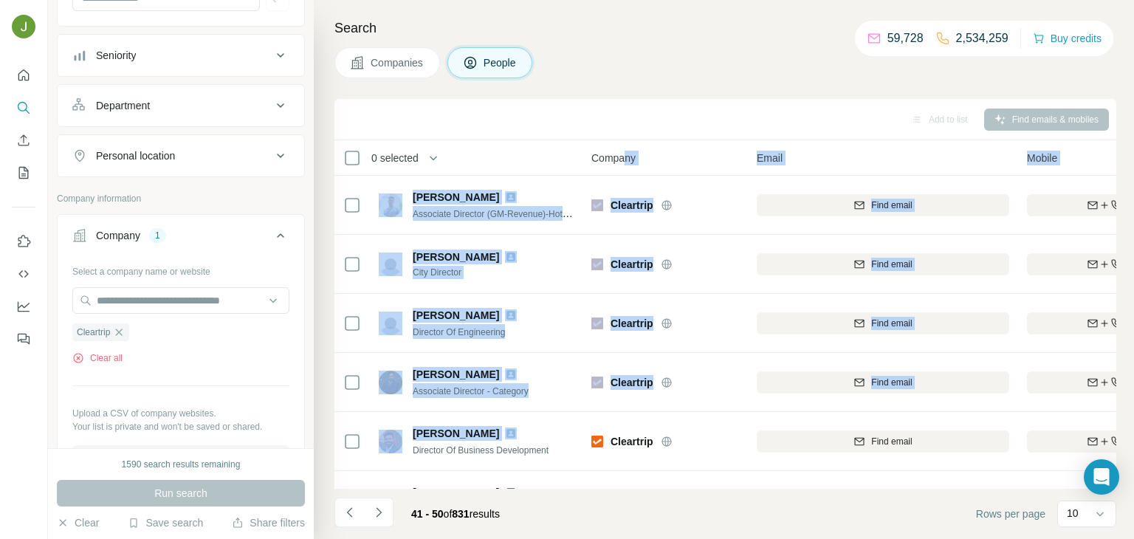
click at [564, 78] on div "Search Companies People Add to list Find emails & mobiles 0 selected People Com…" at bounding box center [724, 269] width 820 height 539
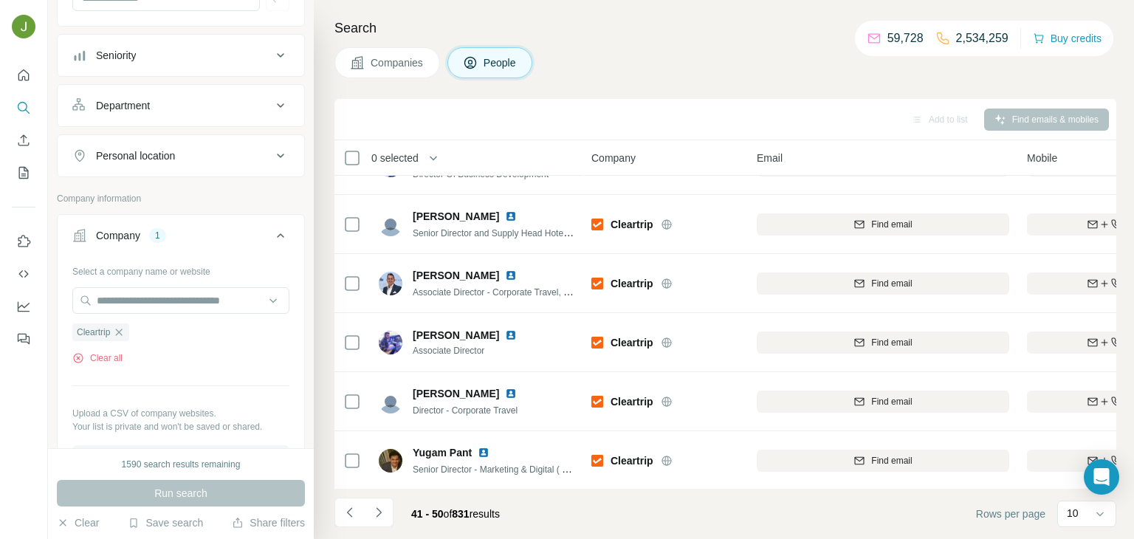
scroll to position [278, 0]
click at [376, 513] on icon "Navigate to next page" at bounding box center [378, 512] width 15 height 15
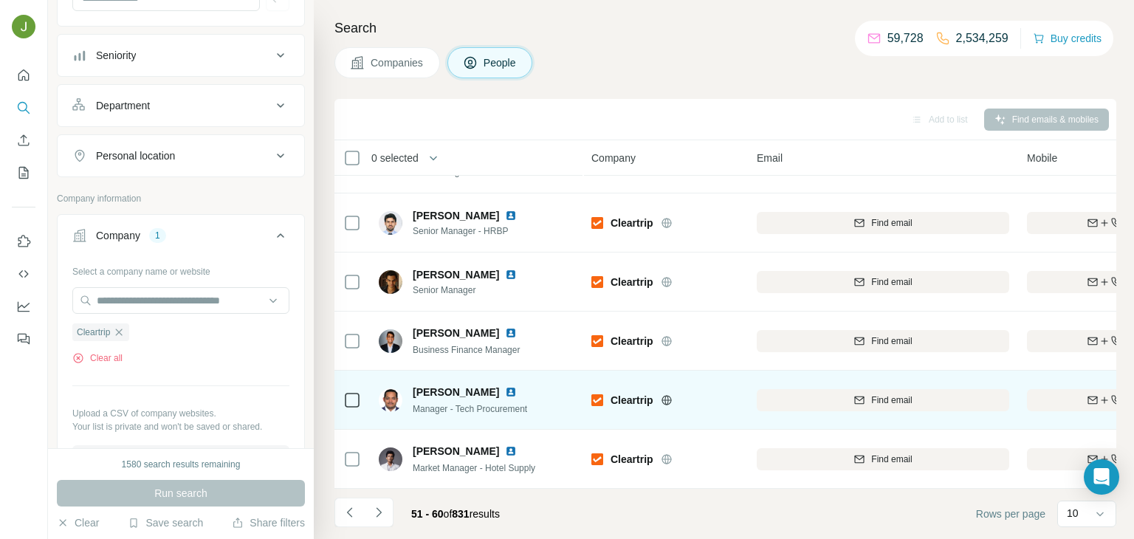
scroll to position [0, 0]
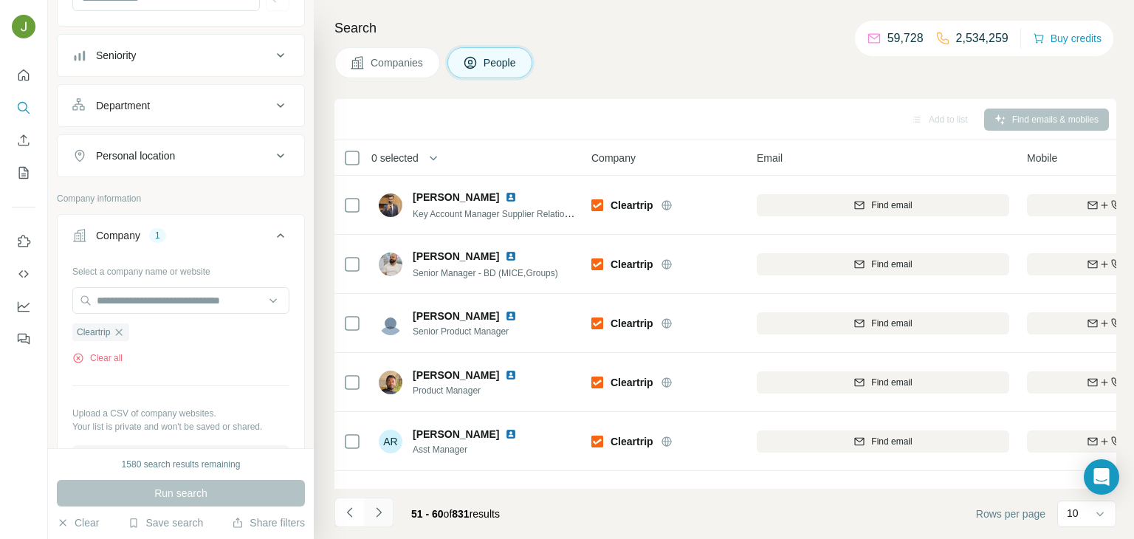
click at [382, 509] on icon "Navigate to next page" at bounding box center [378, 512] width 15 height 15
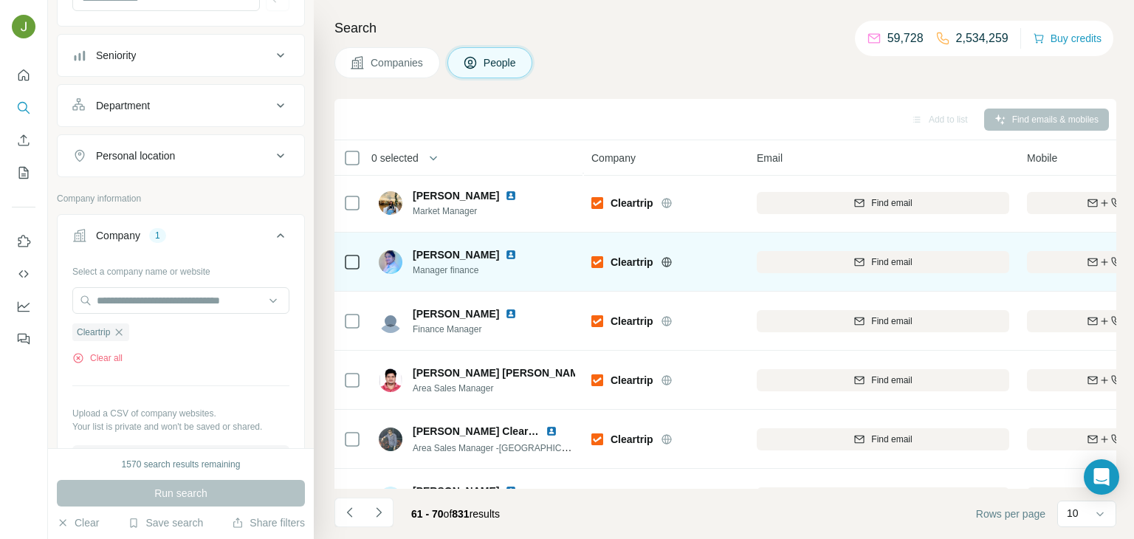
scroll to position [278, 0]
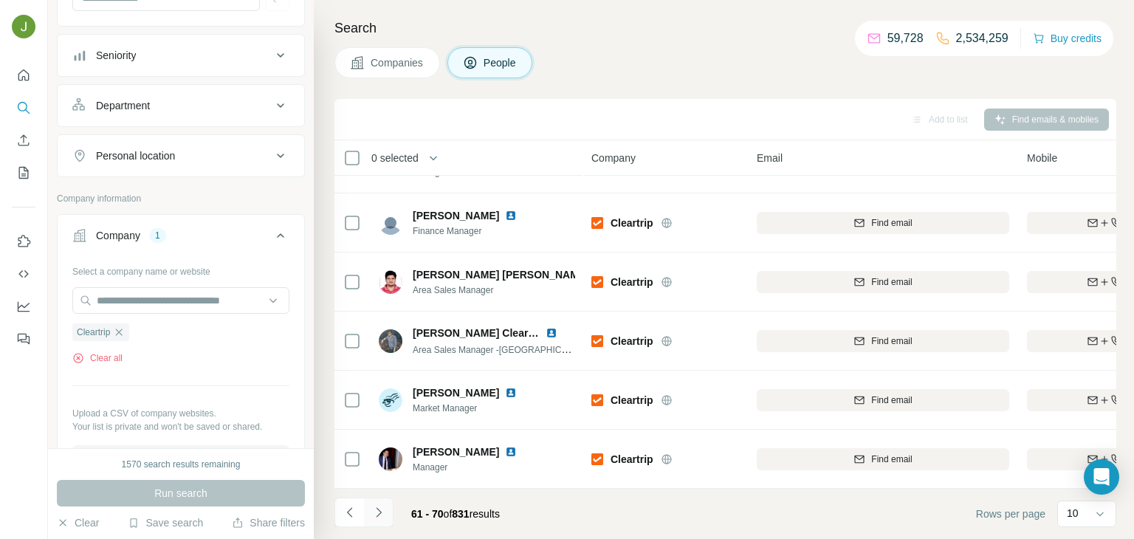
click at [377, 507] on icon "Navigate to next page" at bounding box center [378, 512] width 15 height 15
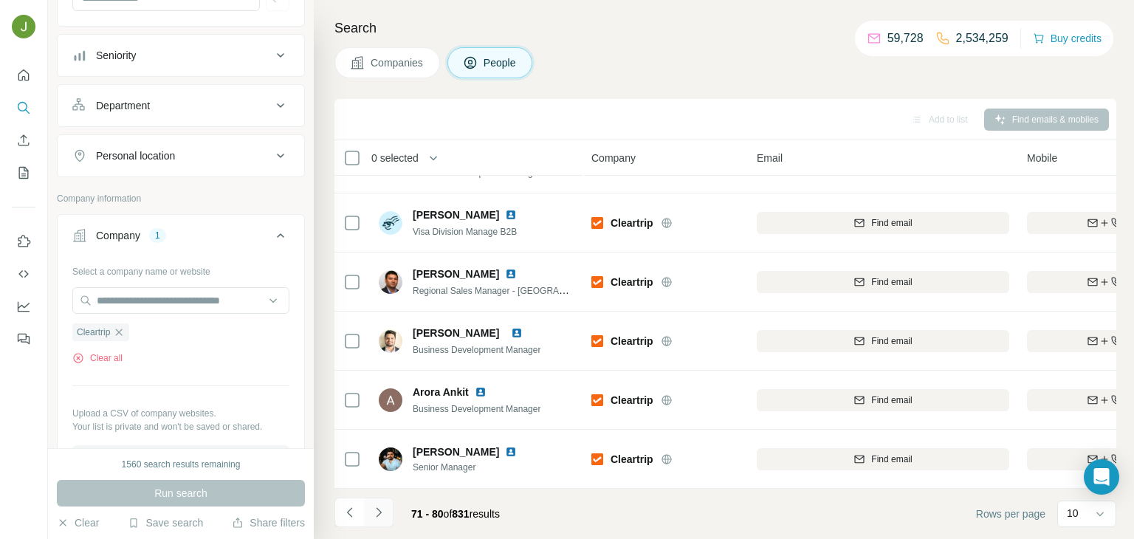
click at [381, 512] on icon "Navigate to next page" at bounding box center [378, 512] width 15 height 15
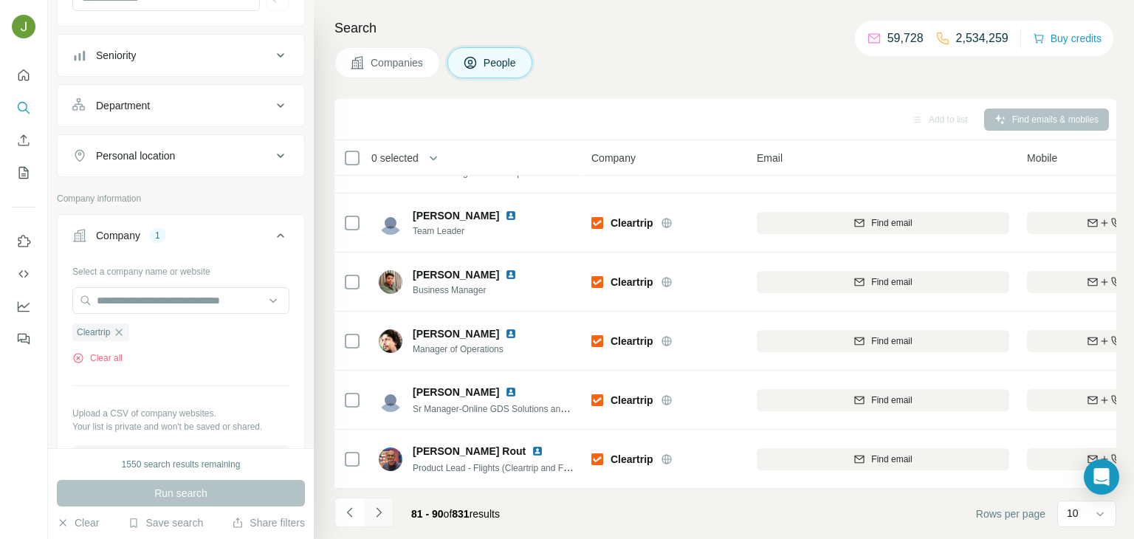
click at [377, 509] on icon "Navigate to next page" at bounding box center [378, 512] width 15 height 15
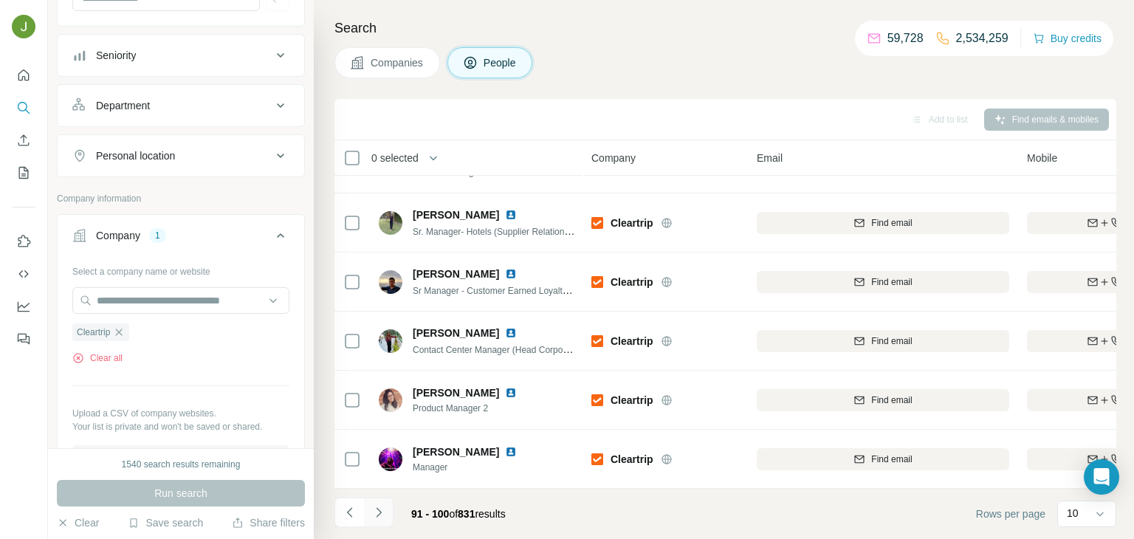
click at [374, 518] on icon "Navigate to next page" at bounding box center [378, 512] width 15 height 15
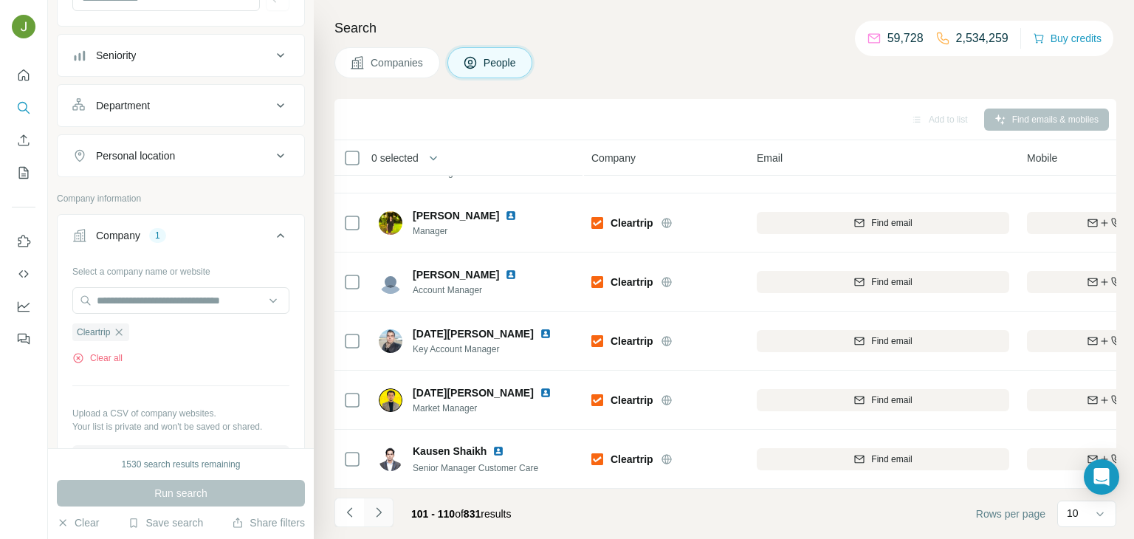
click at [374, 515] on icon "Navigate to next page" at bounding box center [378, 512] width 15 height 15
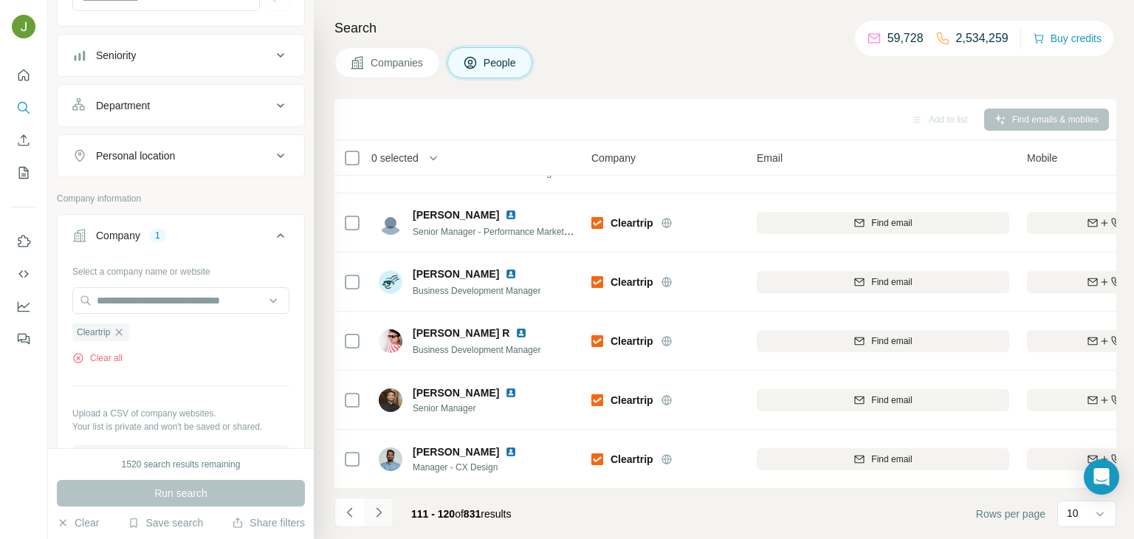
click at [365, 518] on button "Navigate to next page" at bounding box center [379, 513] width 30 height 30
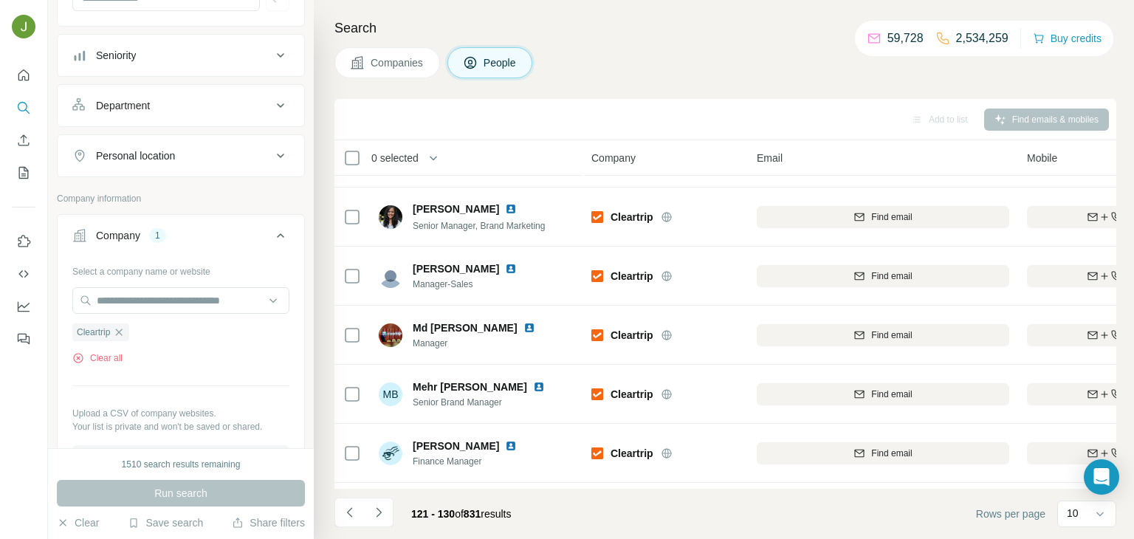
scroll to position [0, 0]
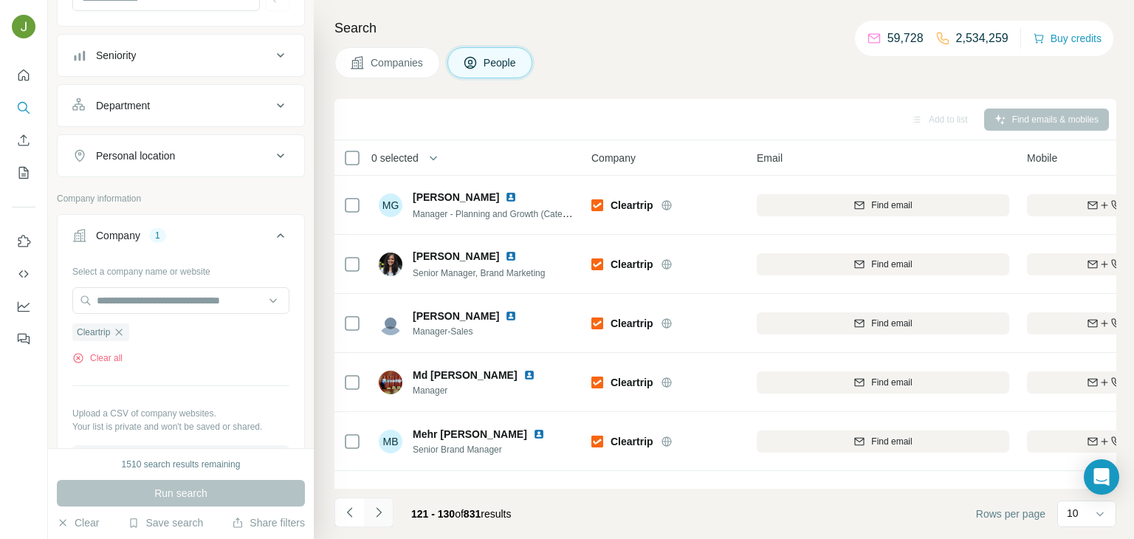
click at [377, 515] on icon "Navigate to next page" at bounding box center [378, 512] width 5 height 10
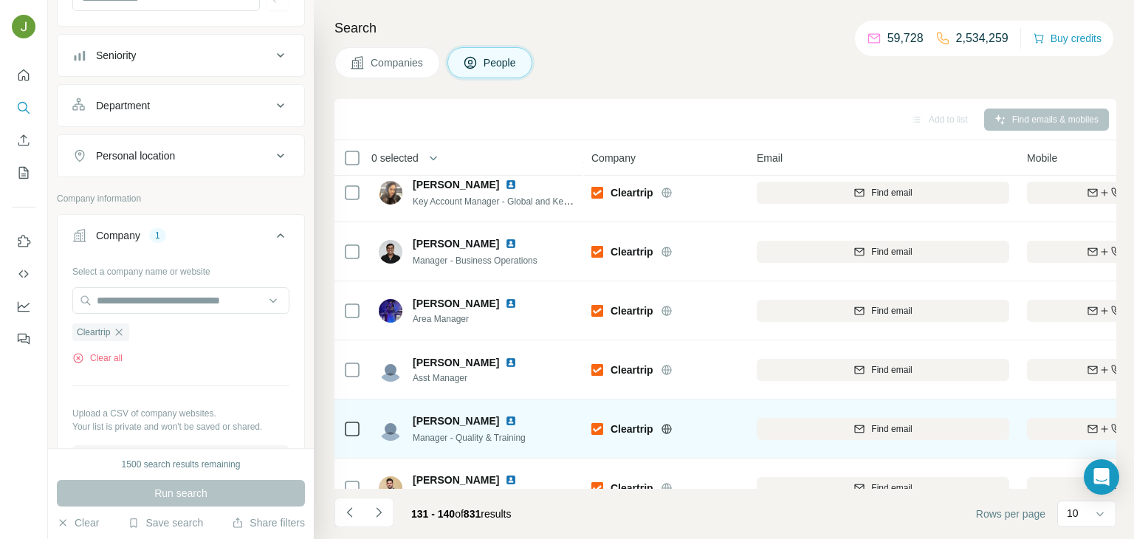
scroll to position [278, 0]
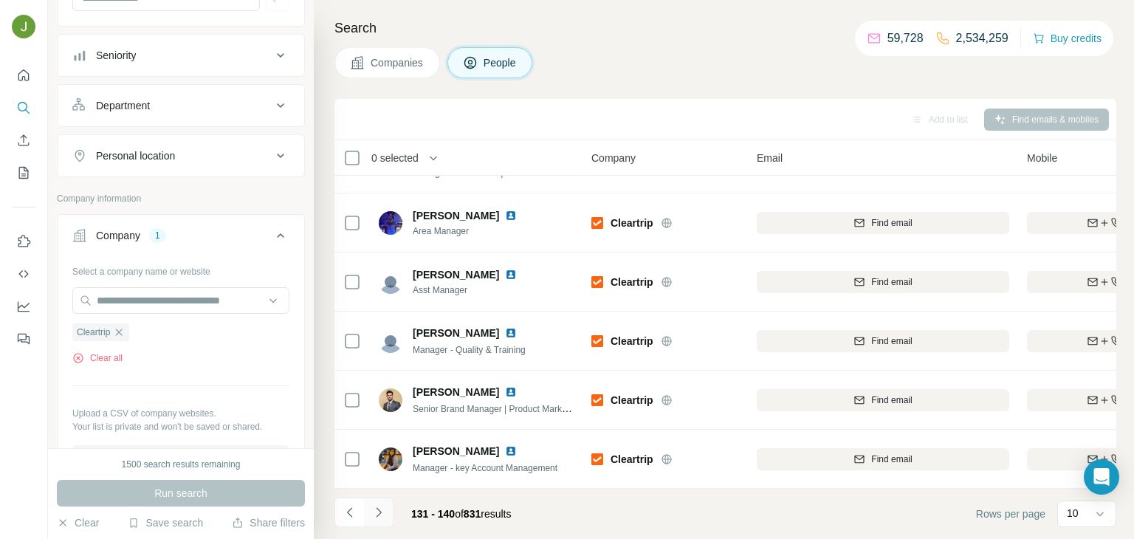
click at [382, 521] on button "Navigate to next page" at bounding box center [379, 513] width 30 height 30
click at [388, 510] on button "Navigate to next page" at bounding box center [379, 513] width 30 height 30
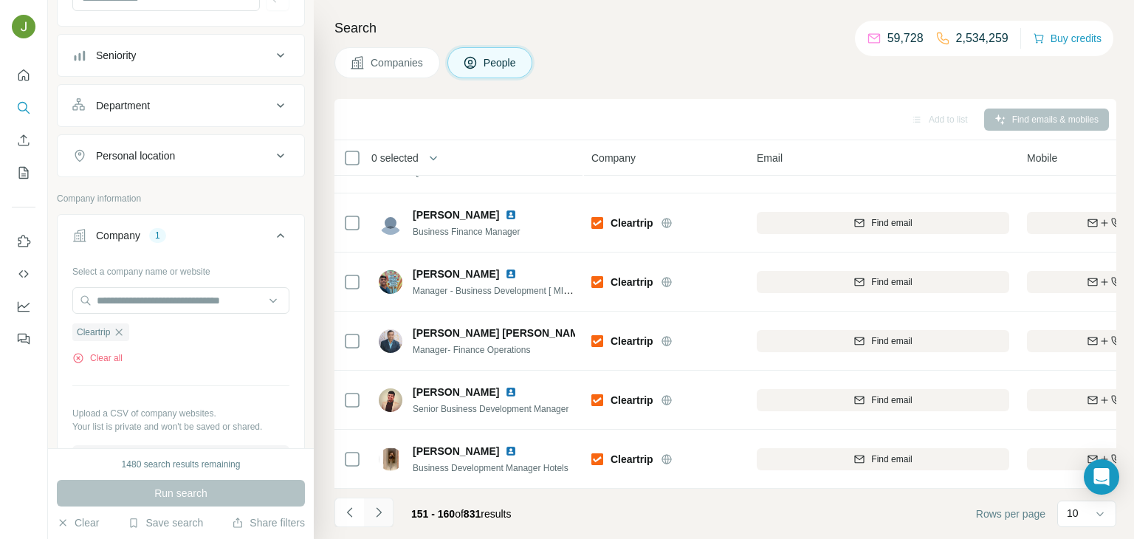
click at [377, 510] on icon "Navigate to next page" at bounding box center [378, 512] width 15 height 15
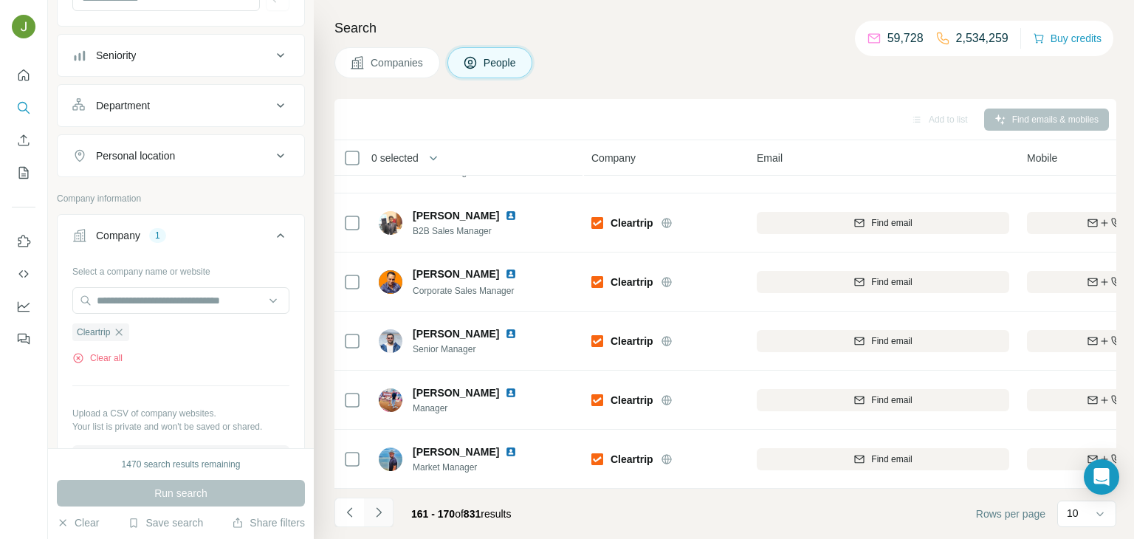
click at [380, 513] on icon "Navigate to next page" at bounding box center [378, 512] width 15 height 15
click at [377, 506] on icon "Navigate to next page" at bounding box center [378, 512] width 15 height 15
click at [383, 515] on icon "Navigate to next page" at bounding box center [378, 512] width 15 height 15
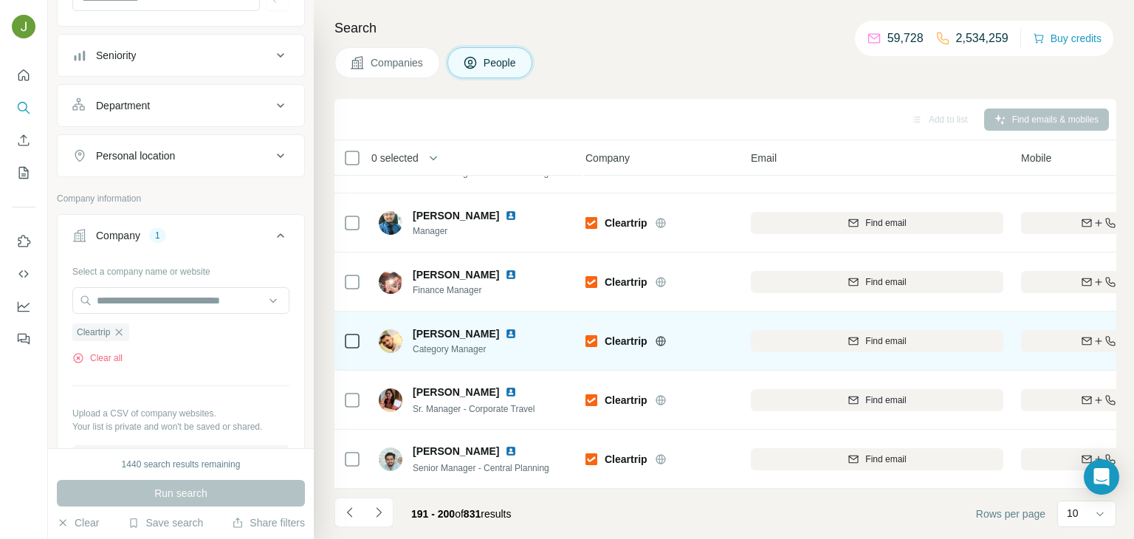
scroll to position [0, 6]
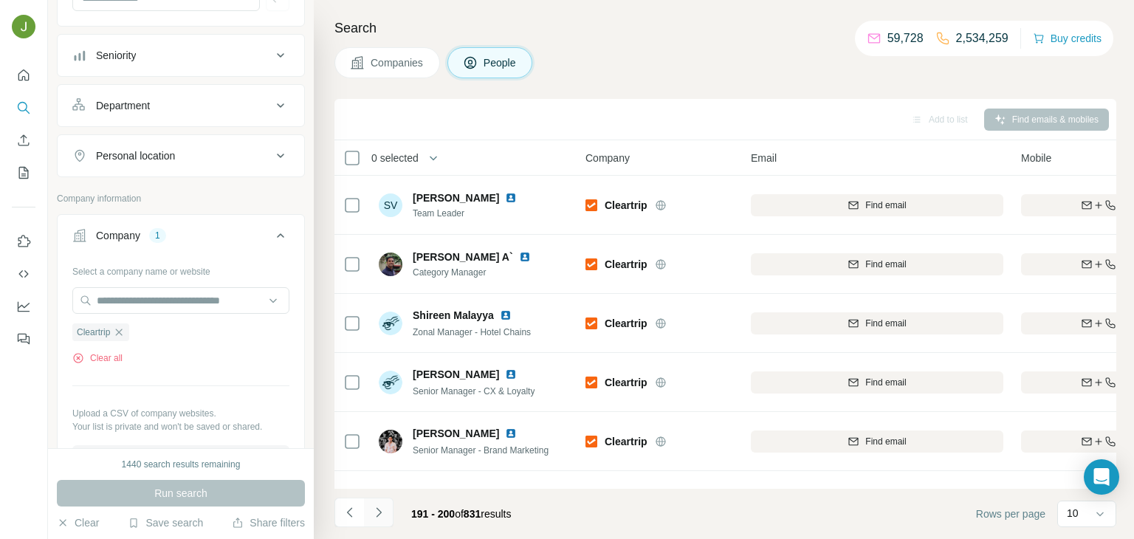
click at [381, 514] on icon "Navigate to next page" at bounding box center [378, 512] width 15 height 15
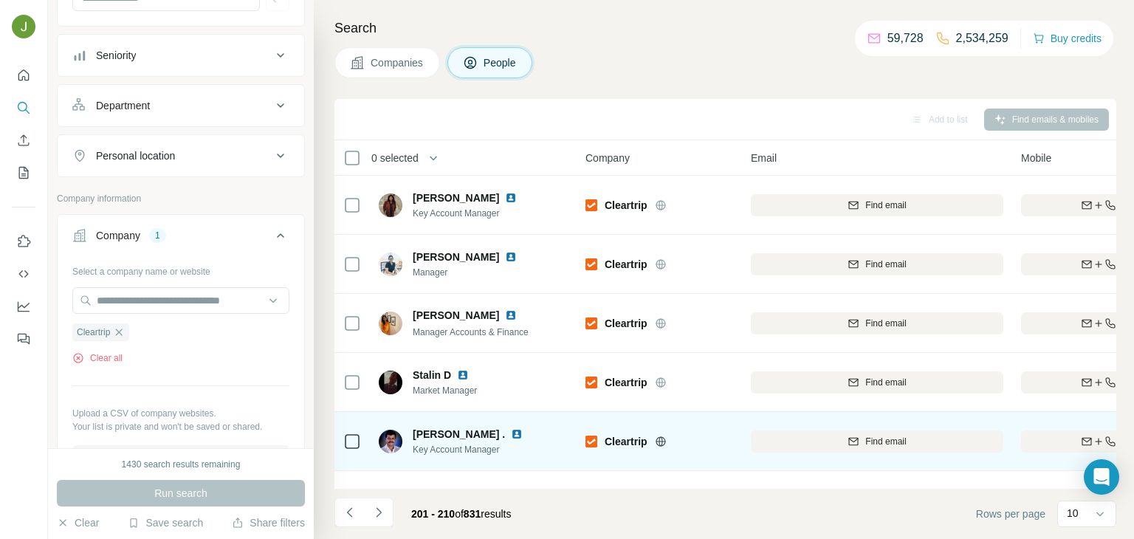
scroll to position [278, 6]
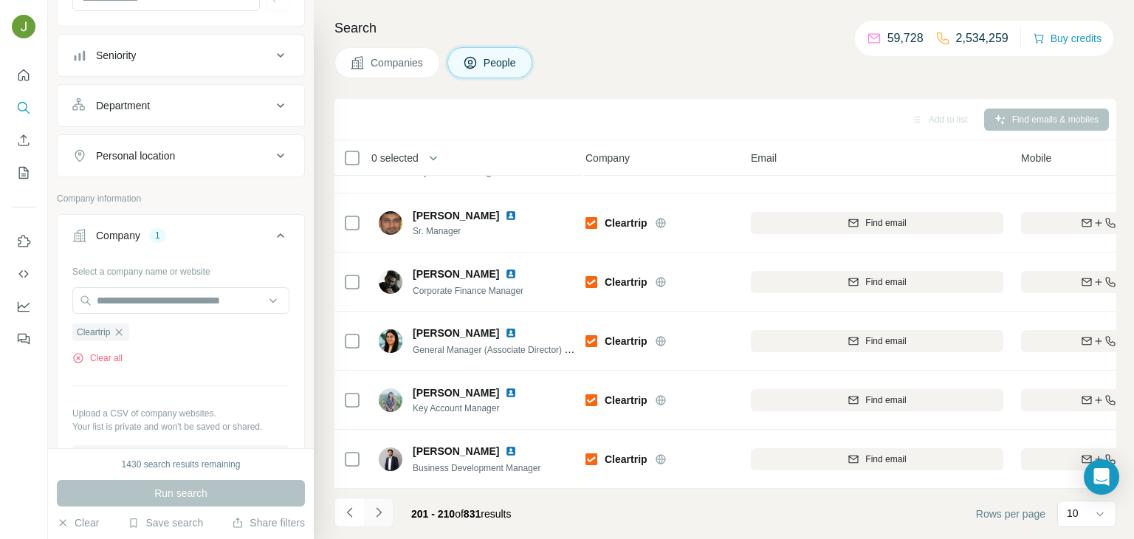
click at [370, 522] on button "Navigate to next page" at bounding box center [379, 513] width 30 height 30
click at [376, 506] on icon "Navigate to next page" at bounding box center [378, 512] width 15 height 15
click at [375, 499] on button "Navigate to next page" at bounding box center [379, 513] width 30 height 30
click at [78, 359] on icon "button" at bounding box center [78, 358] width 12 height 12
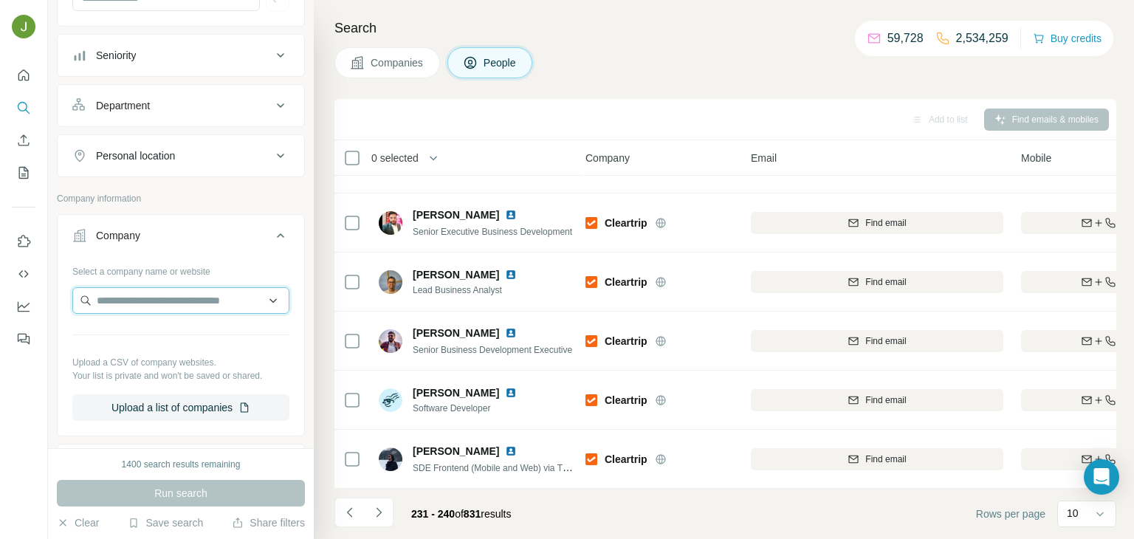
click at [103, 300] on input "text" at bounding box center [180, 300] width 217 height 27
paste input "**********"
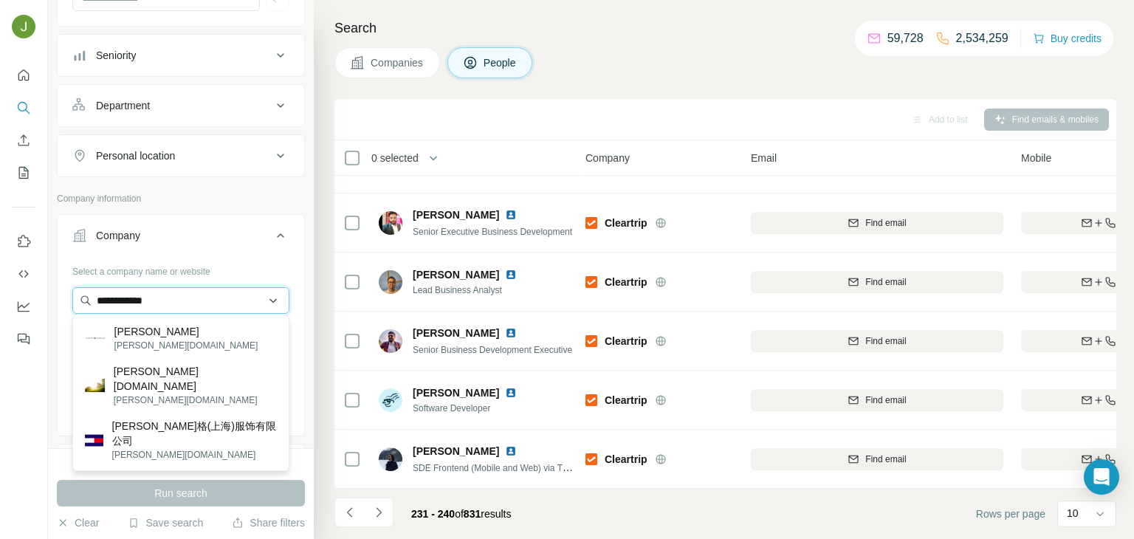
click at [131, 292] on input "**********" at bounding box center [180, 300] width 217 height 27
paste input "**********"
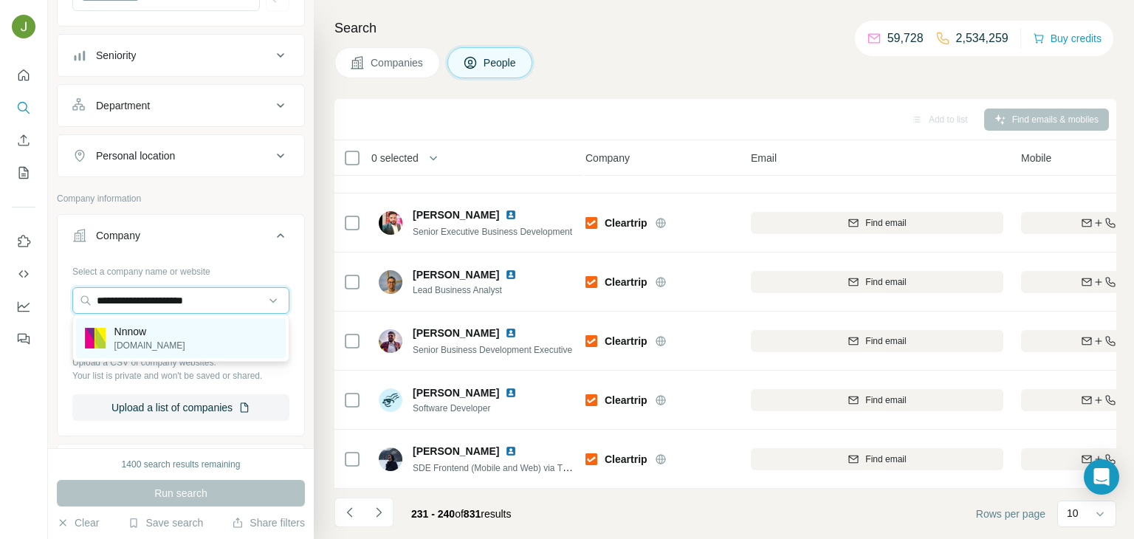
type input "**********"
click at [140, 332] on p "Nnnow" at bounding box center [149, 331] width 71 height 15
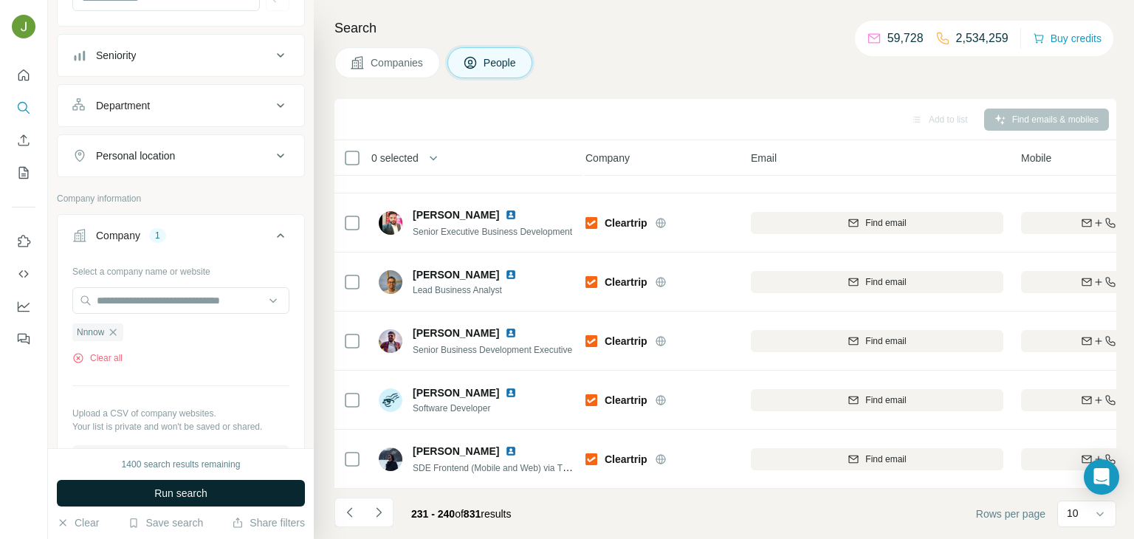
click at [204, 490] on span "Run search" at bounding box center [180, 493] width 53 height 15
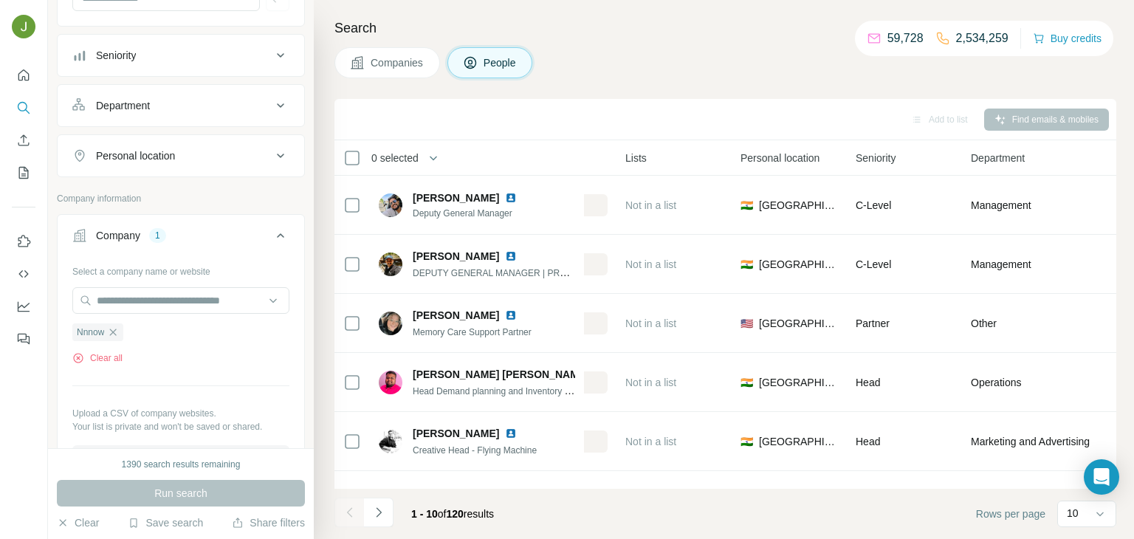
scroll to position [278, 617]
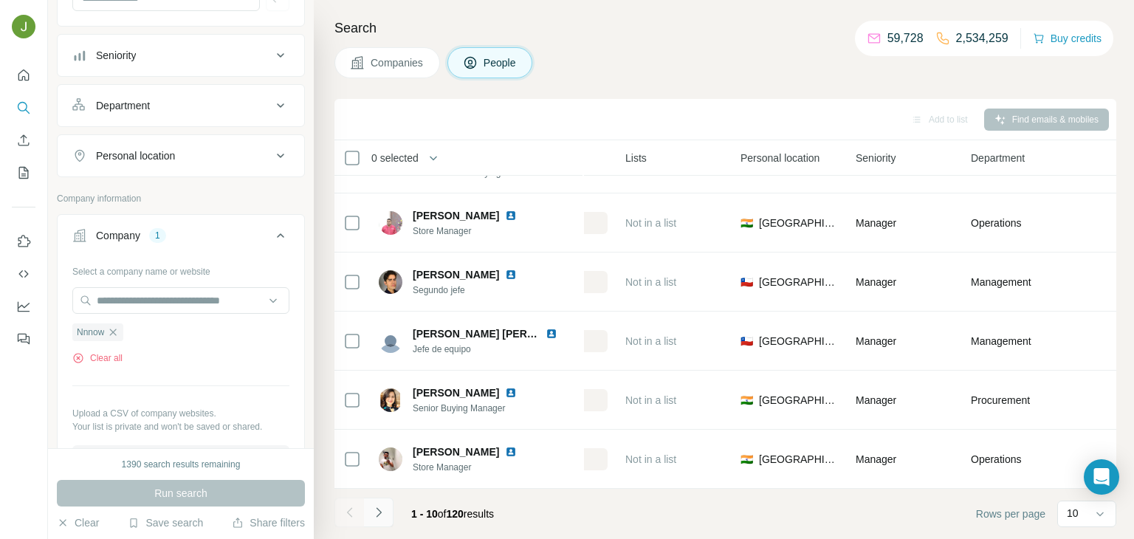
click at [372, 510] on icon "Navigate to next page" at bounding box center [378, 512] width 15 height 15
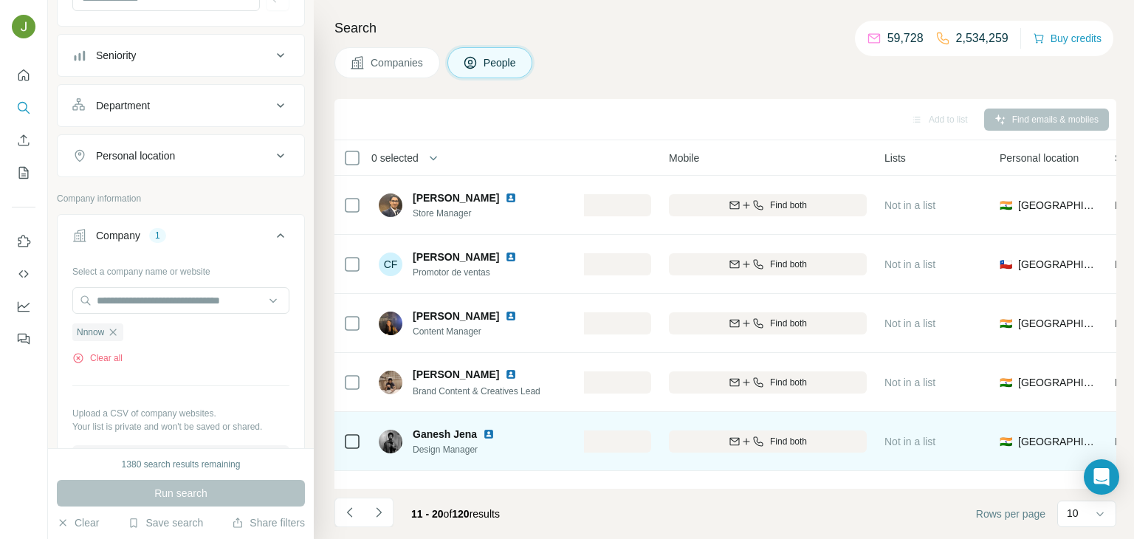
scroll to position [278, 358]
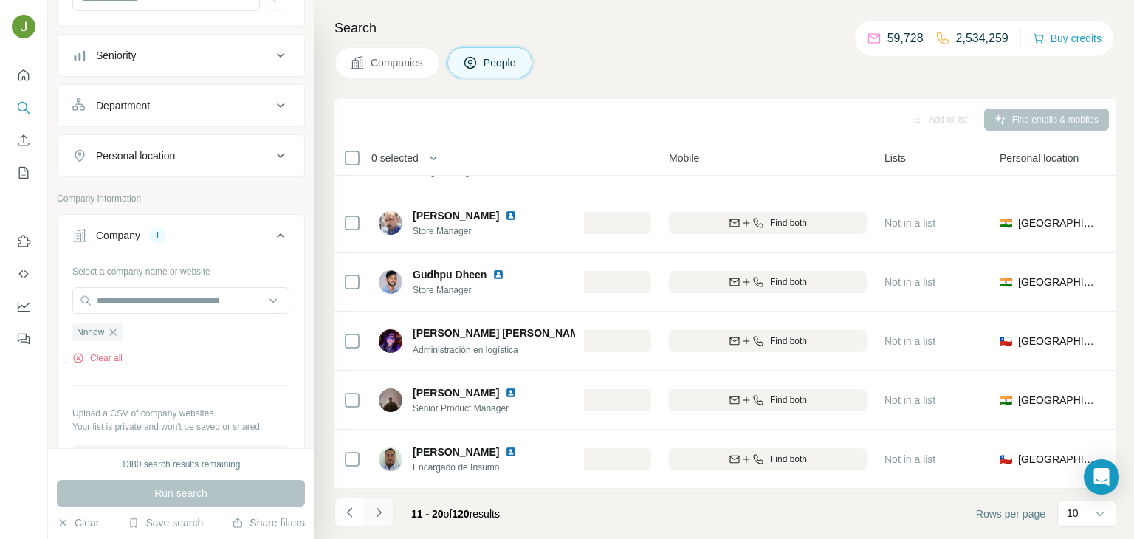
click at [368, 523] on button "Navigate to next page" at bounding box center [379, 513] width 30 height 30
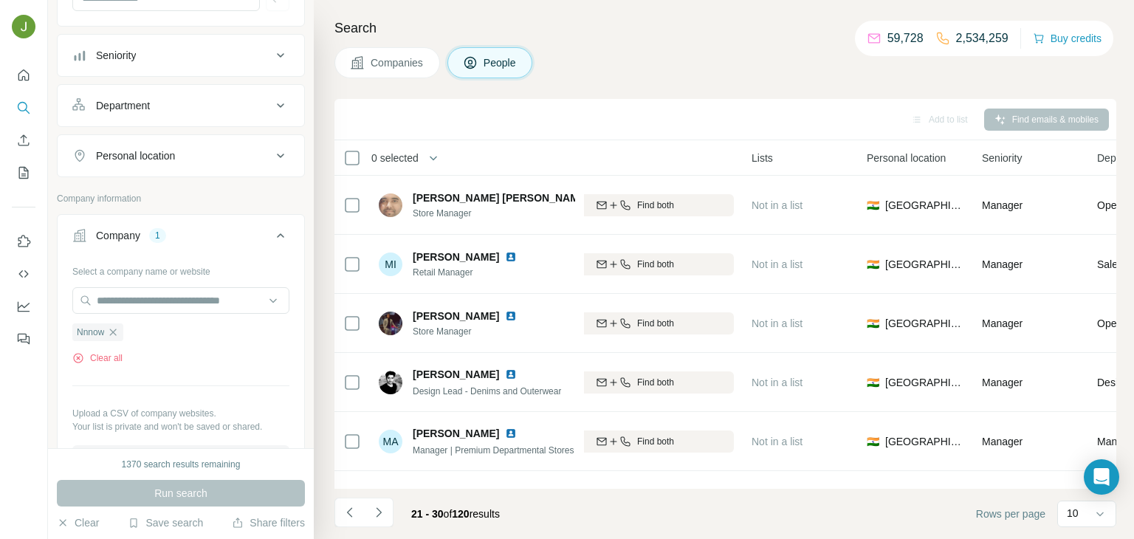
scroll to position [278, 498]
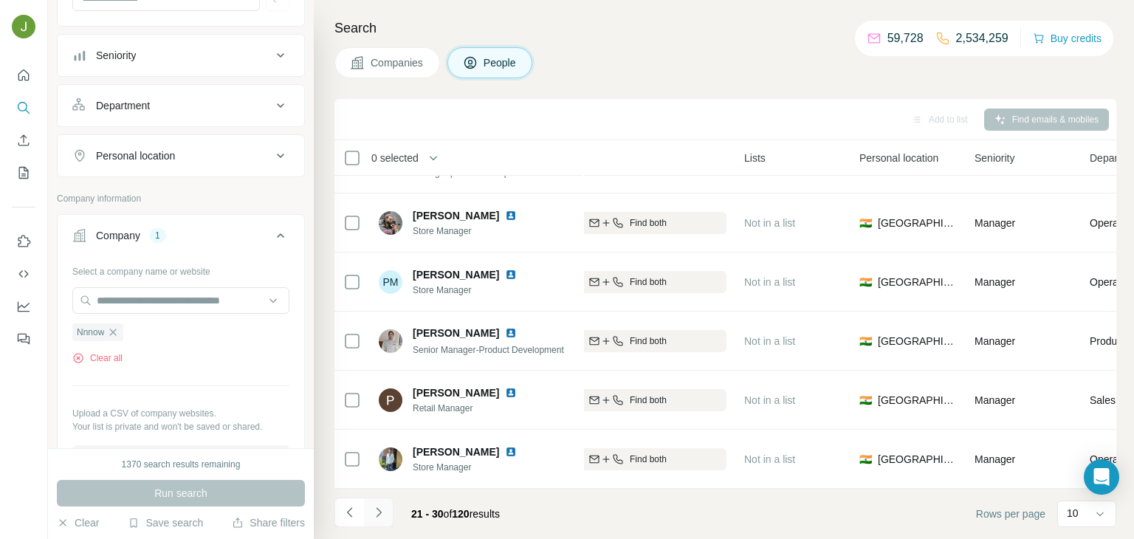
click at [390, 500] on button "Navigate to next page" at bounding box center [379, 513] width 30 height 30
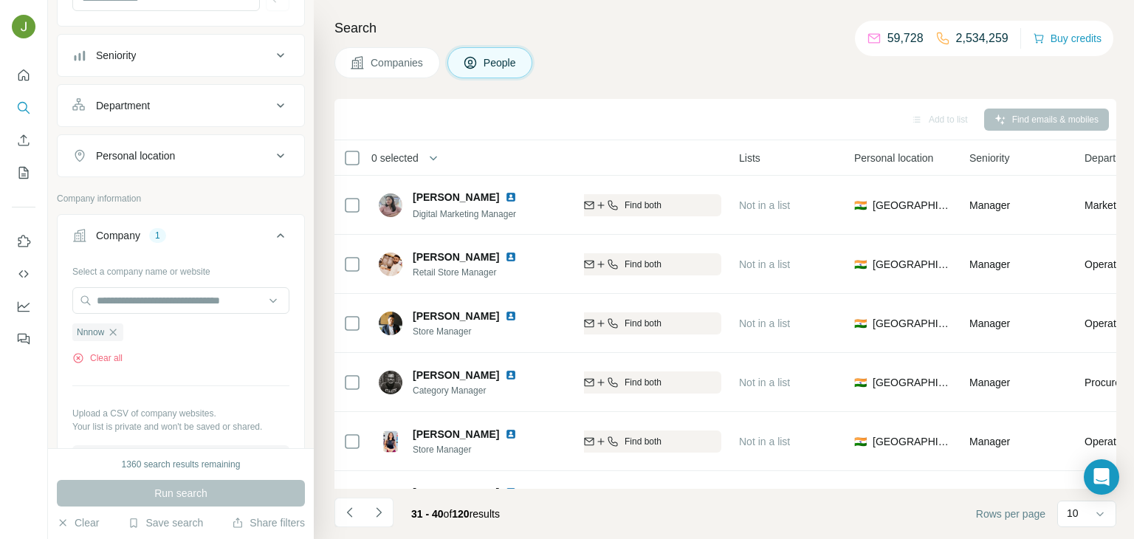
scroll to position [278, 503]
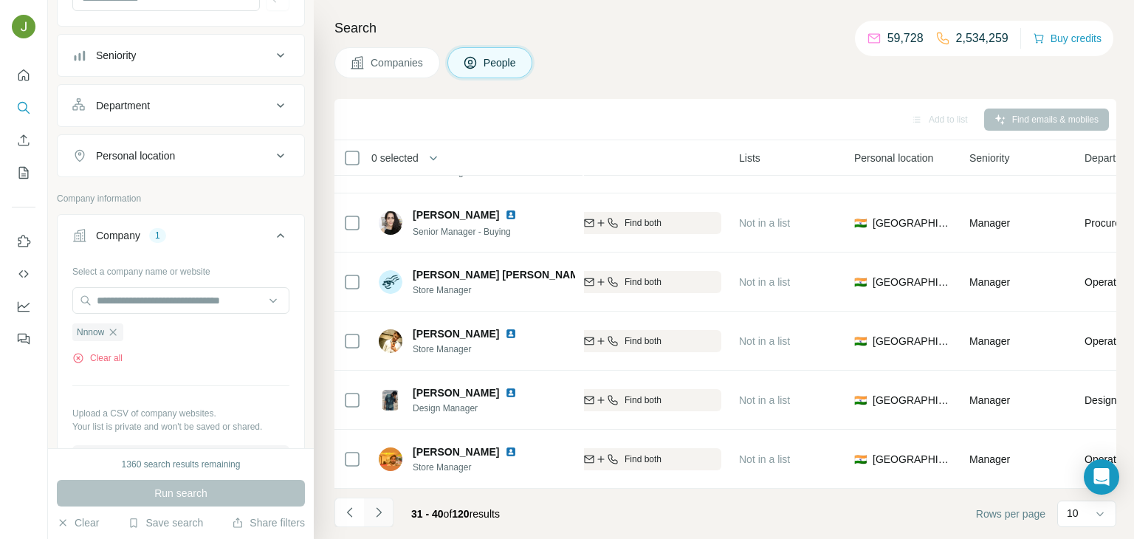
click at [385, 516] on icon "Navigate to next page" at bounding box center [378, 512] width 15 height 15
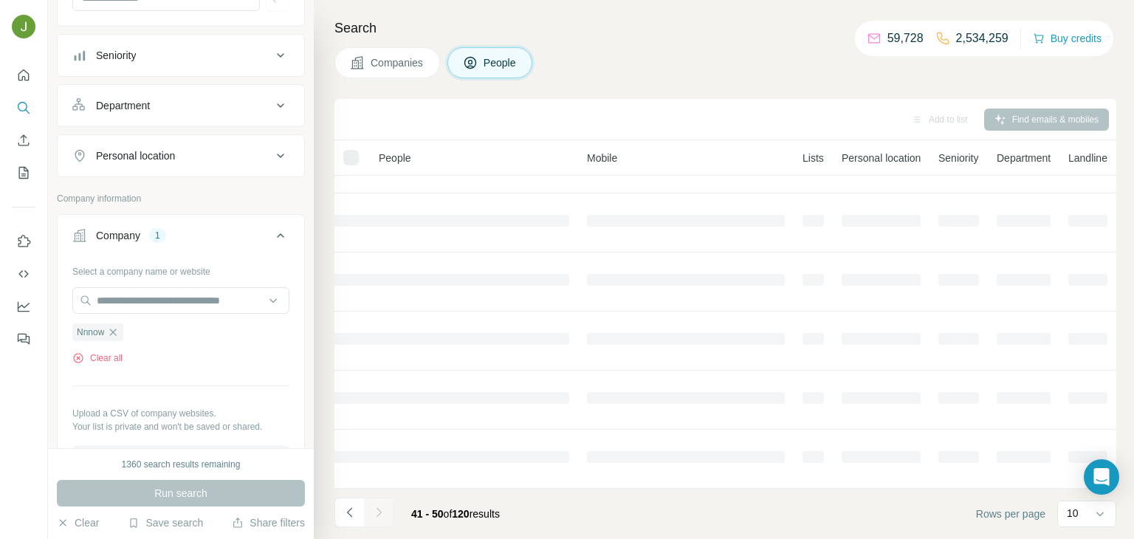
scroll to position [278, 358]
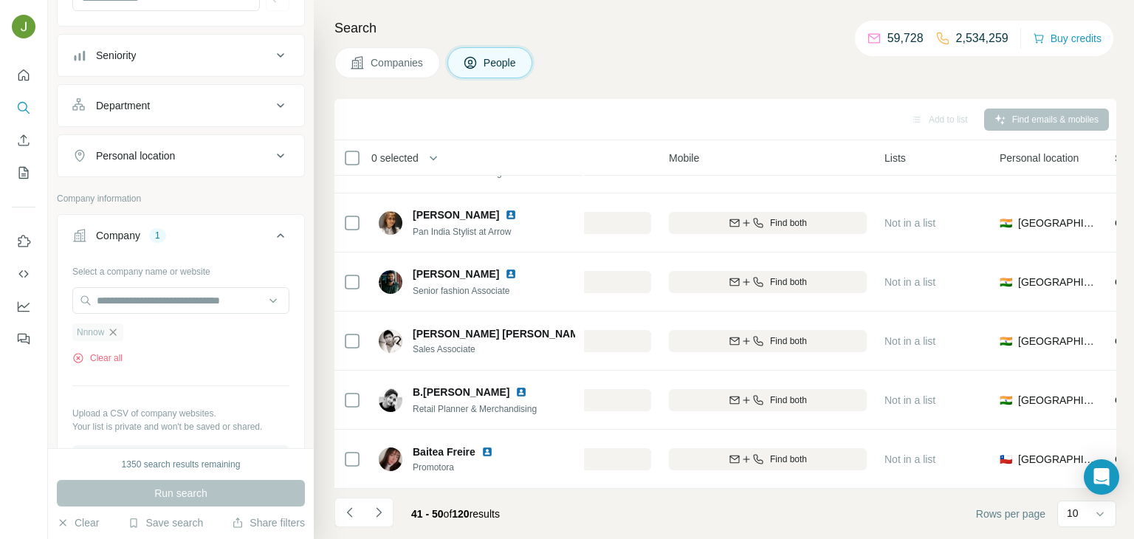
click at [109, 330] on icon "button" at bounding box center [113, 332] width 12 height 12
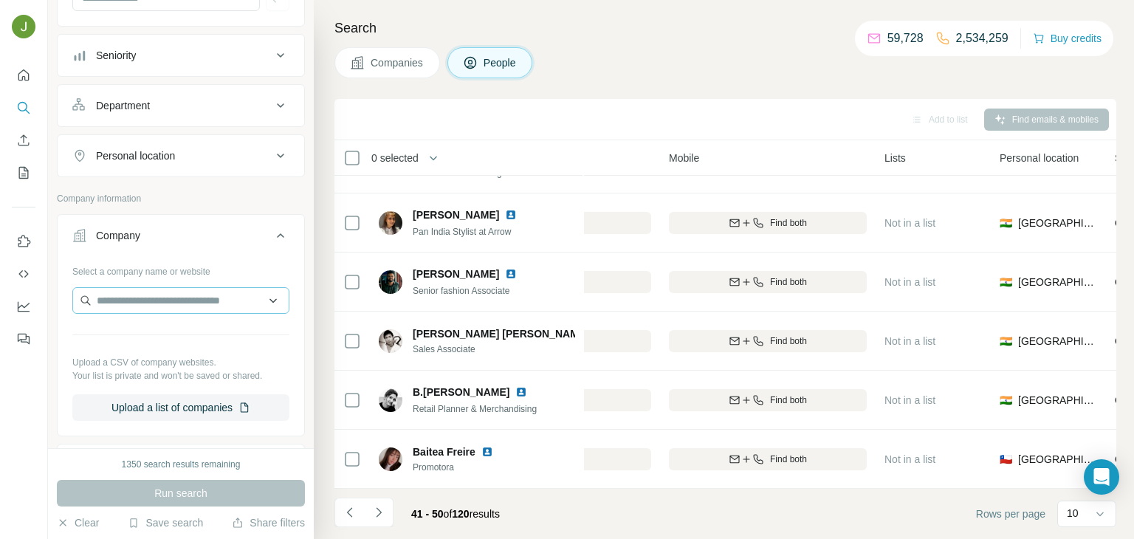
drag, startPoint x: 103, startPoint y: 283, endPoint x: 108, endPoint y: 291, distance: 9.2
click at [108, 291] on div "Select a company name or website Upload a CSV of company websites. Your list is…" at bounding box center [180, 340] width 217 height 162
click at [108, 291] on input "text" at bounding box center [180, 300] width 217 height 27
paste input "**********"
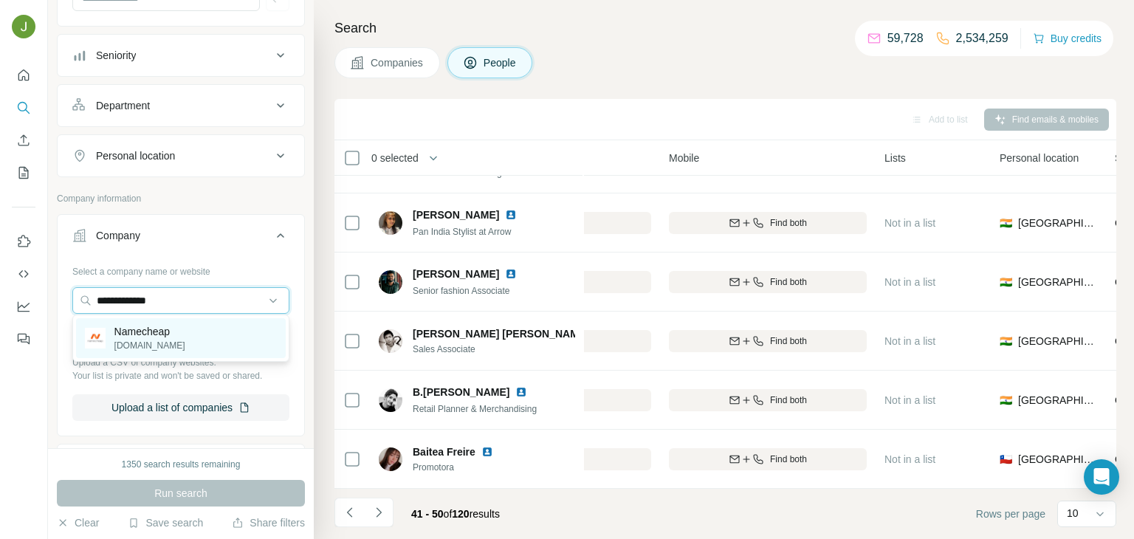
type input "**********"
click at [200, 343] on div "Namecheap [DOMAIN_NAME]" at bounding box center [181, 338] width 210 height 40
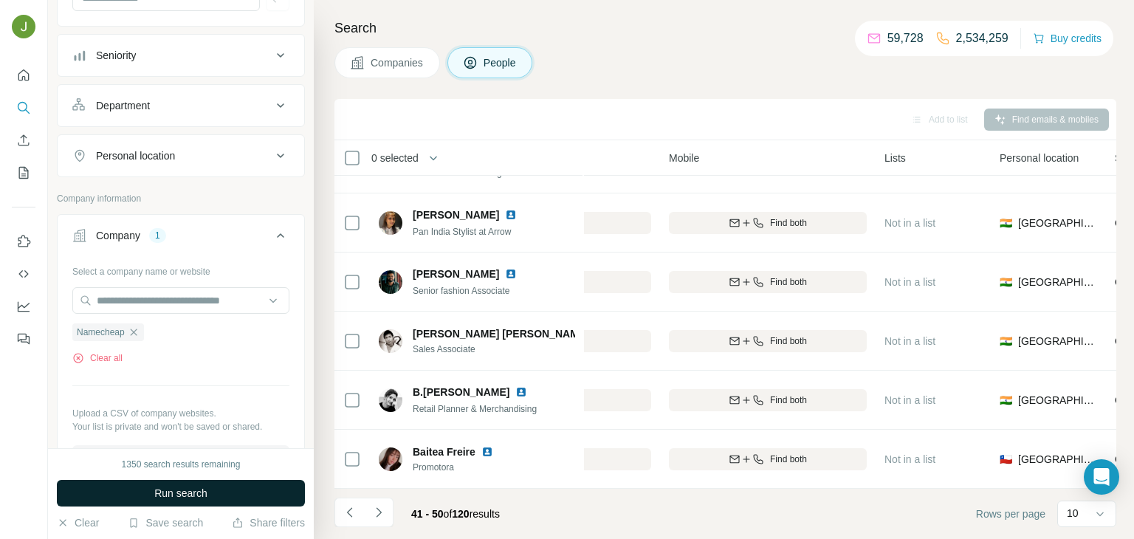
click at [218, 489] on button "Run search" at bounding box center [181, 493] width 248 height 27
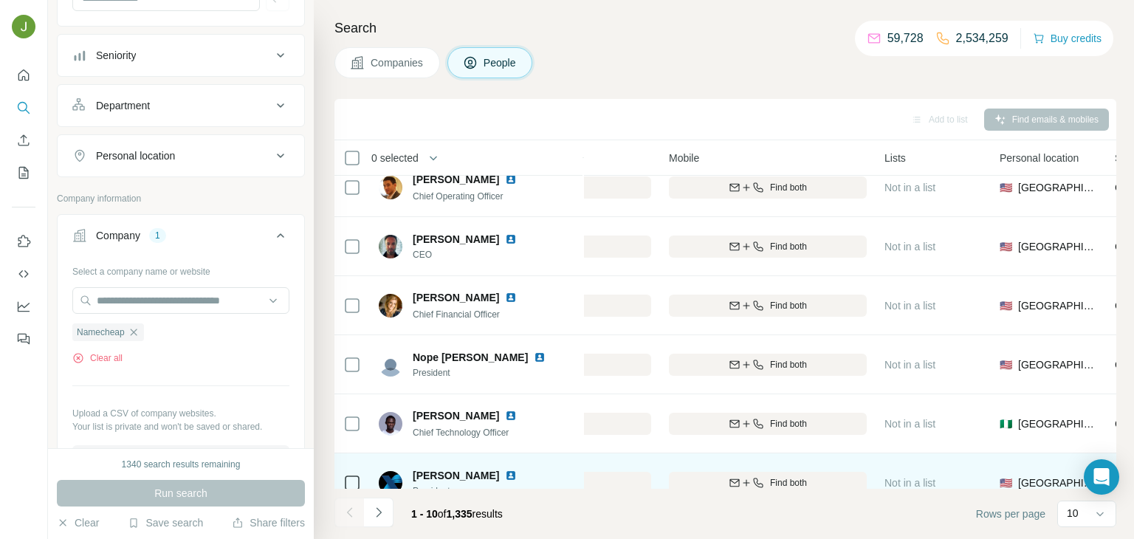
scroll to position [278, 358]
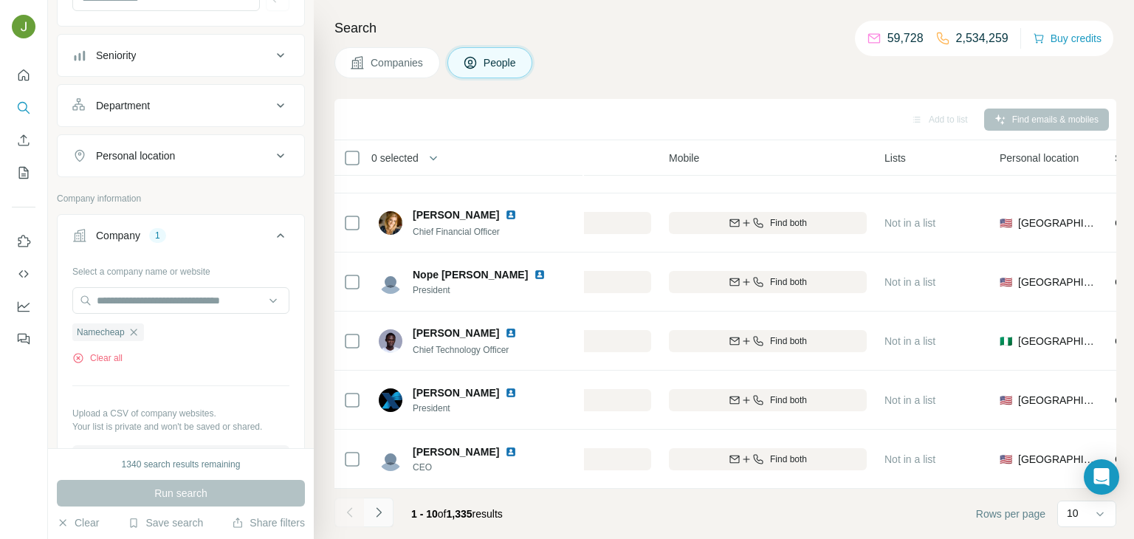
click at [379, 510] on icon "Navigate to next page" at bounding box center [378, 512] width 5 height 10
